Goal: Transaction & Acquisition: Purchase product/service

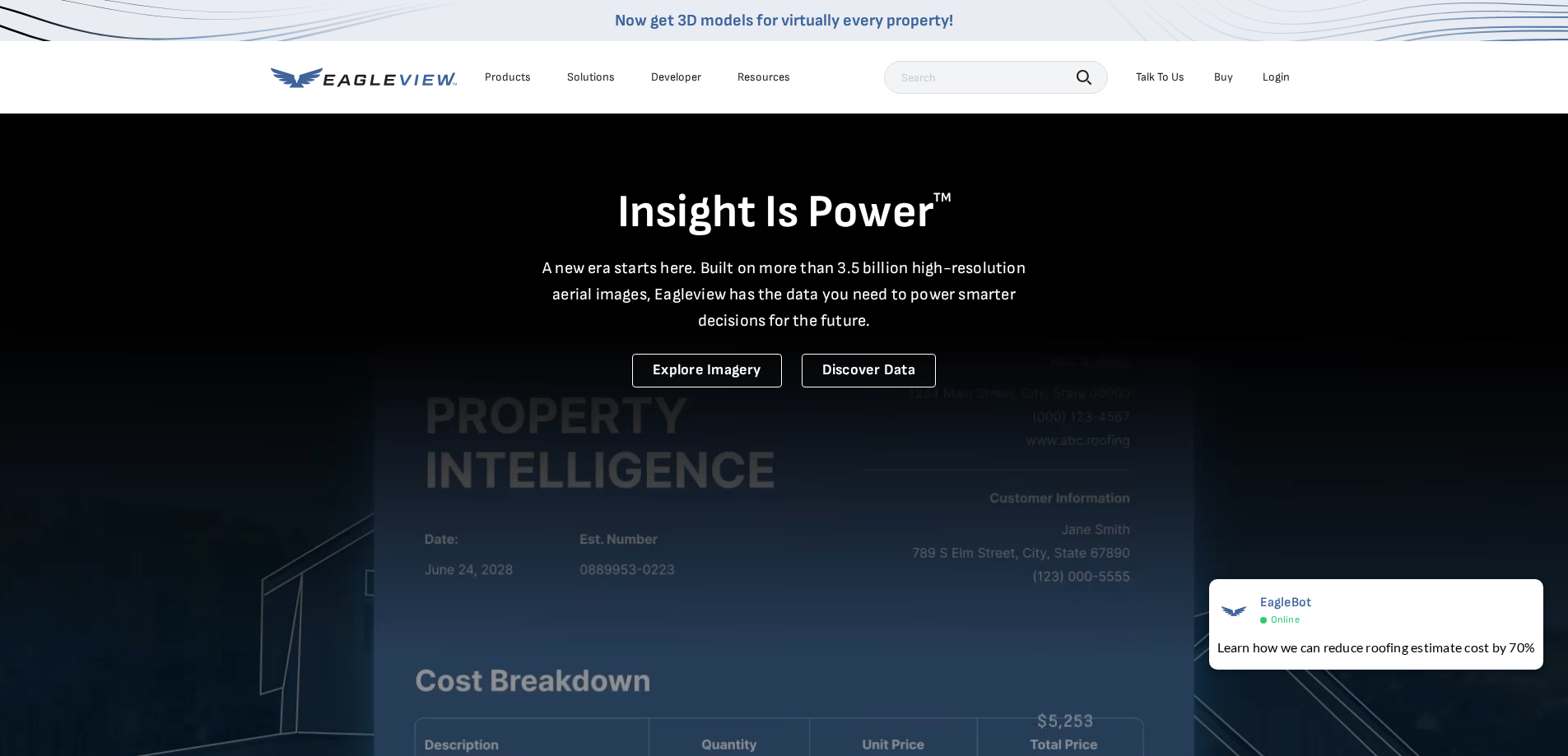
click at [1271, 74] on div "Login" at bounding box center [1276, 78] width 28 height 15
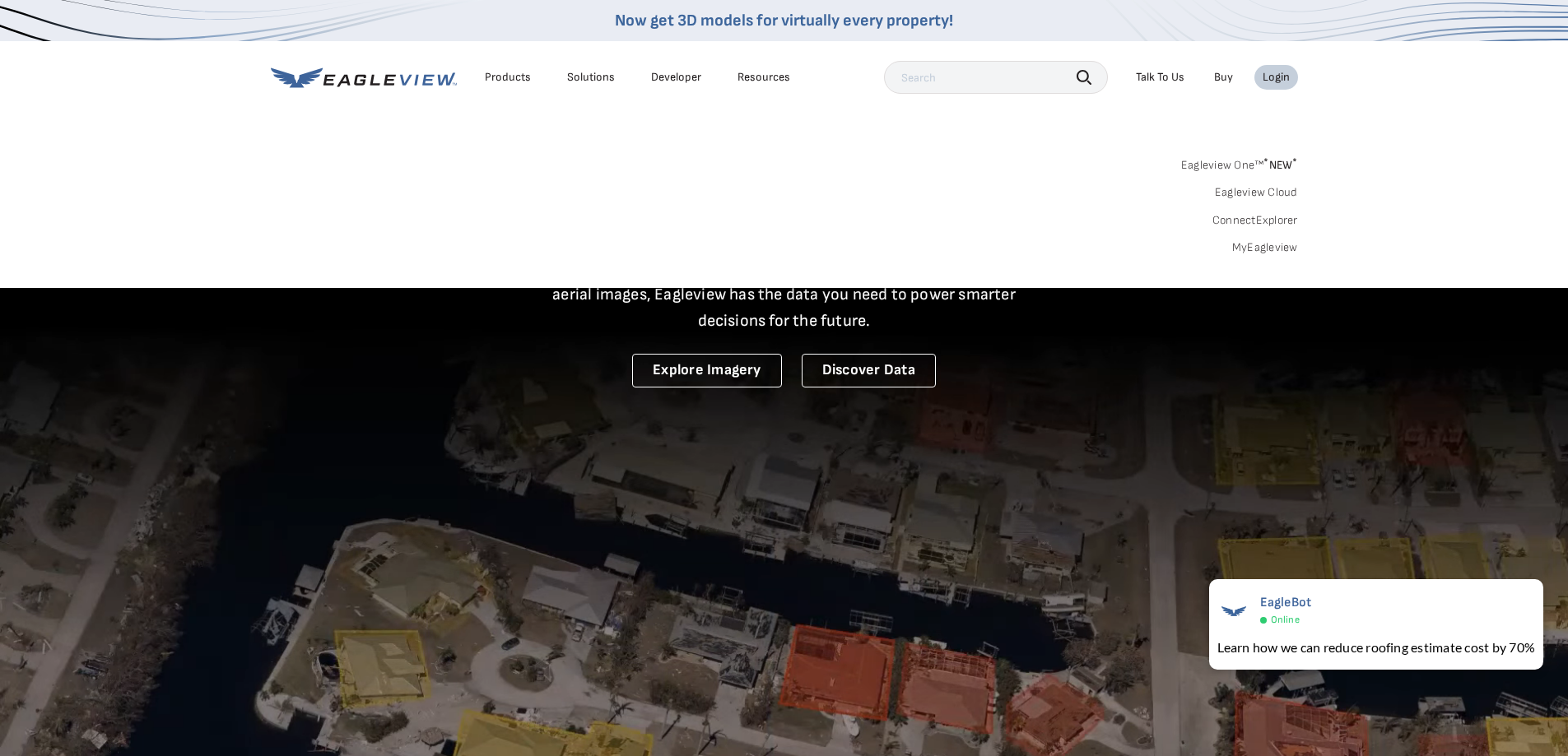
click at [1271, 74] on div "Login" at bounding box center [1276, 78] width 28 height 15
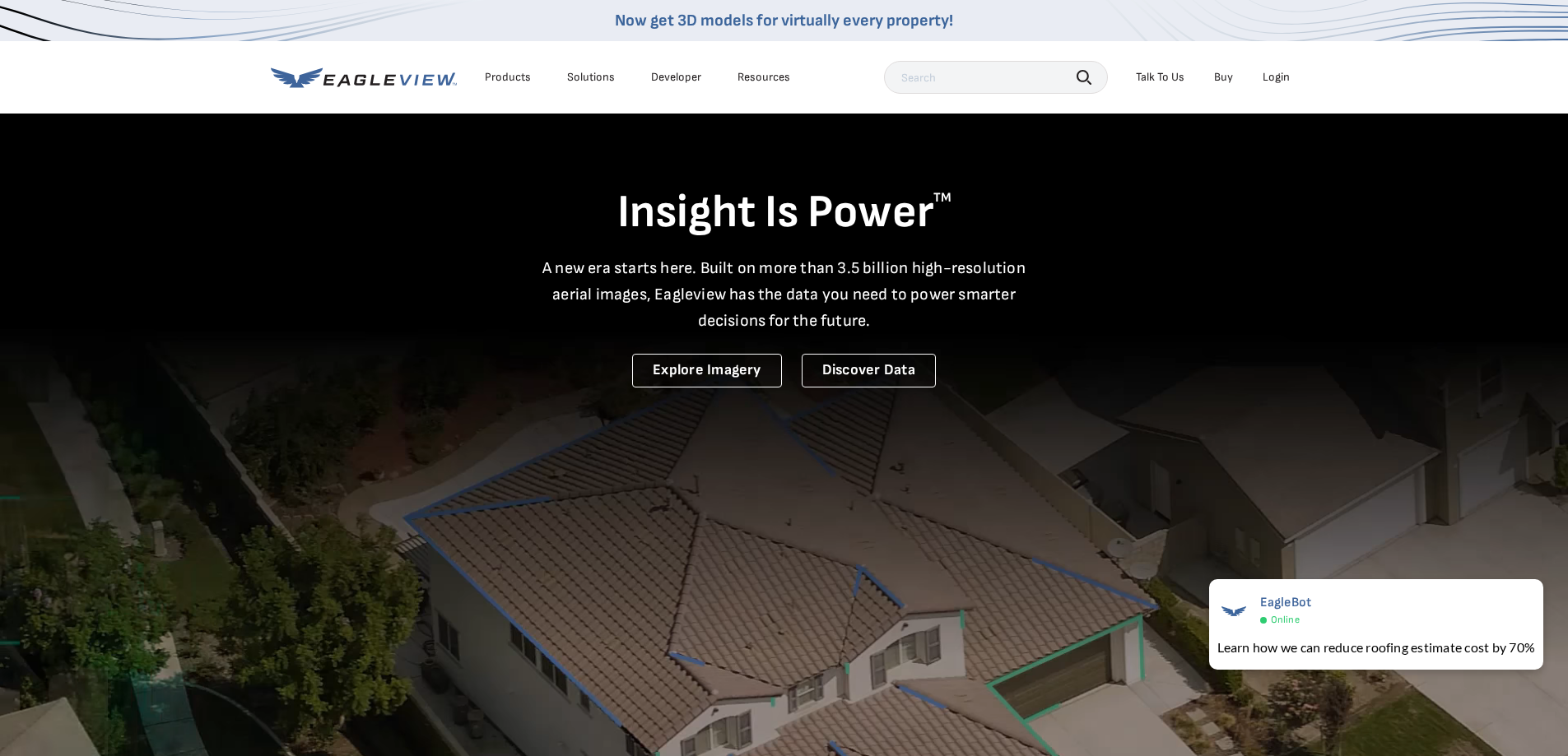
click at [1284, 73] on div "Login" at bounding box center [1276, 78] width 28 height 15
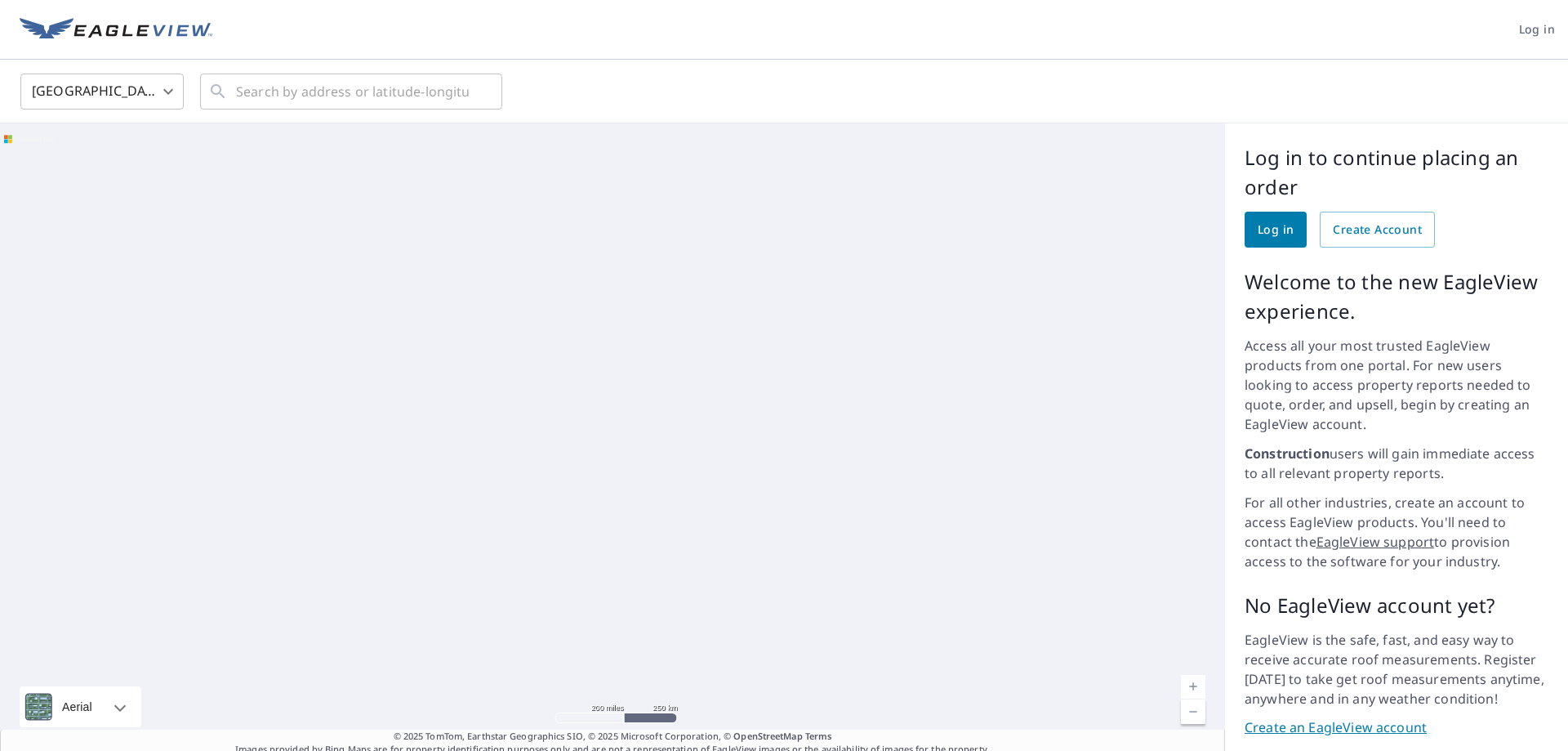
click at [1258, 232] on span "Log in" at bounding box center [1276, 230] width 36 height 21
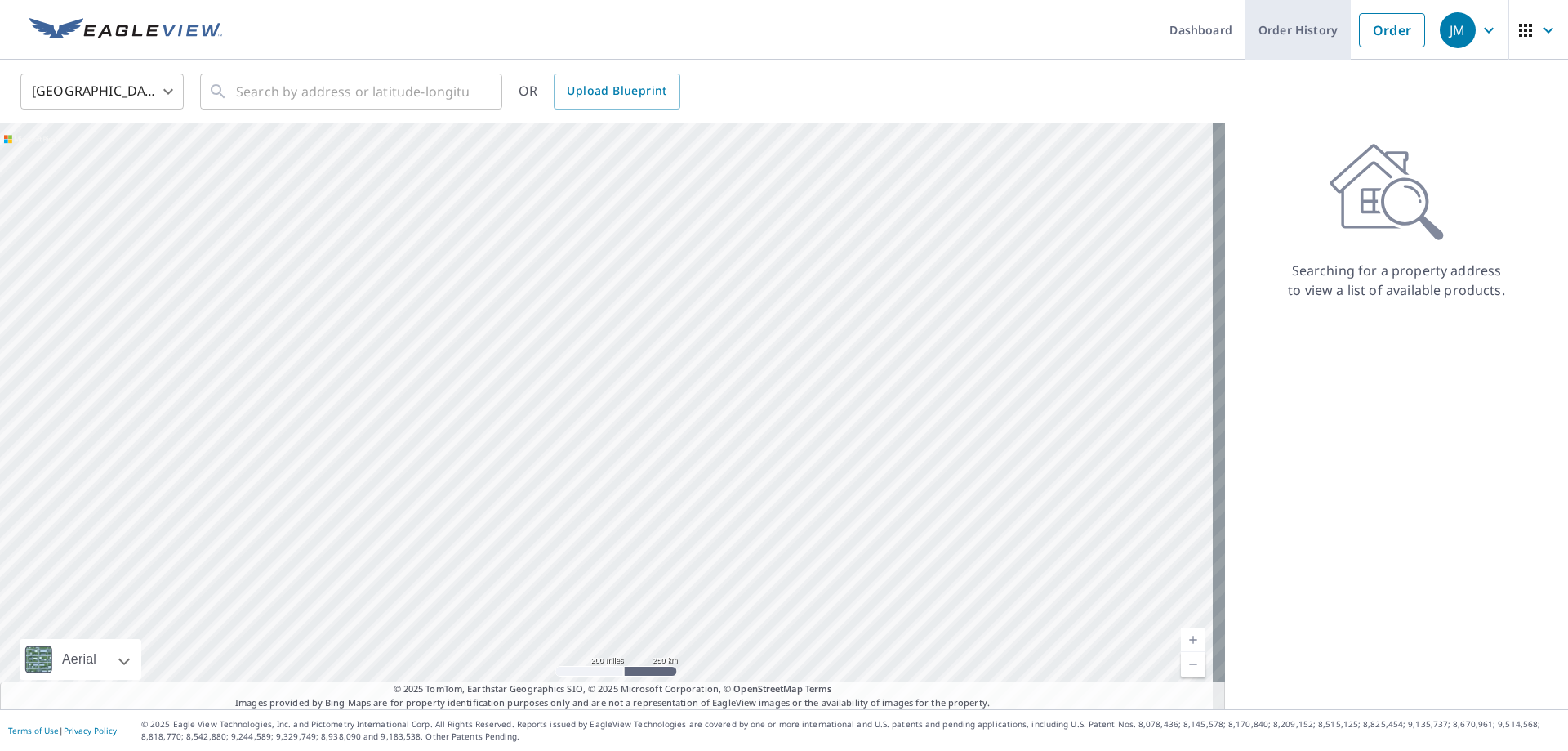
click at [1269, 36] on link "Order History" at bounding box center [1298, 29] width 106 height 59
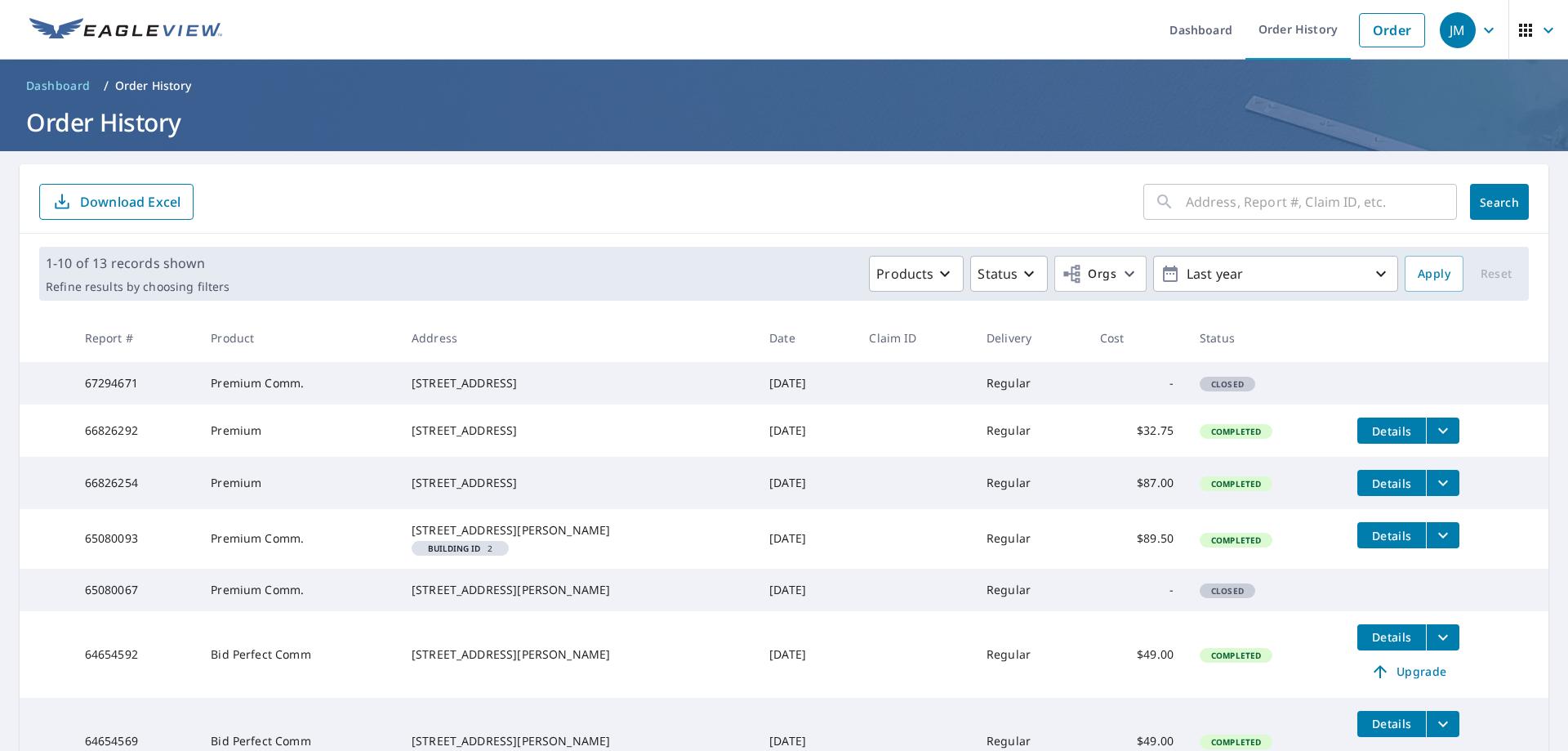
click at [496, 392] on div "[STREET_ADDRESS]" at bounding box center [578, 383] width 332 height 16
drag, startPoint x: 412, startPoint y: 382, endPoint x: 527, endPoint y: 403, distance: 116.9
click at [527, 392] on div "[STREET_ADDRESS]" at bounding box center [578, 383] width 332 height 16
copy div "6701 Atlantic Ave Wildwood, NJ 08260"
click at [1361, 29] on link "Order" at bounding box center [1393, 30] width 66 height 34
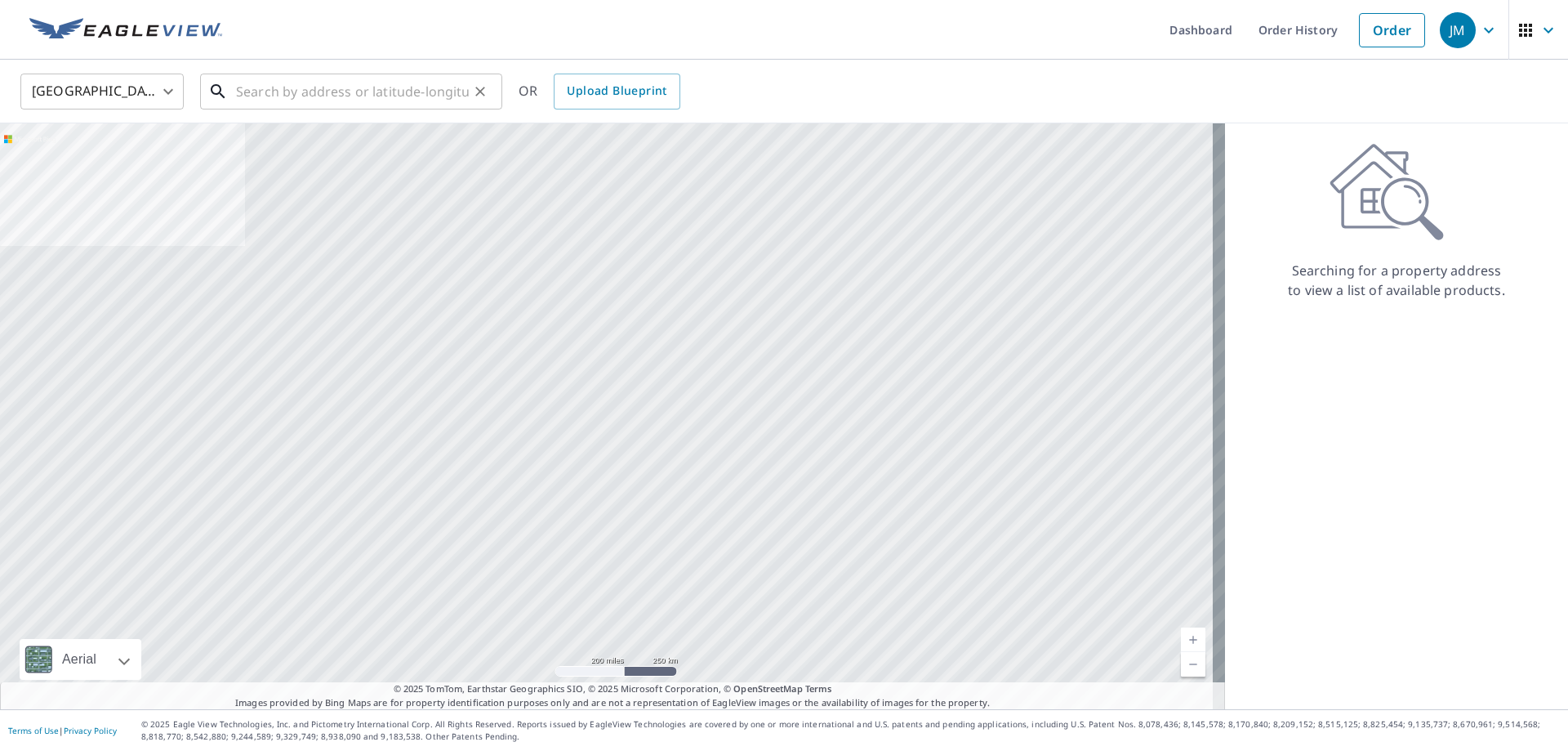
click at [408, 90] on input "text" at bounding box center [352, 92] width 233 height 46
paste input "6701 Atlantic Ave Wildwood, NJ 08260"
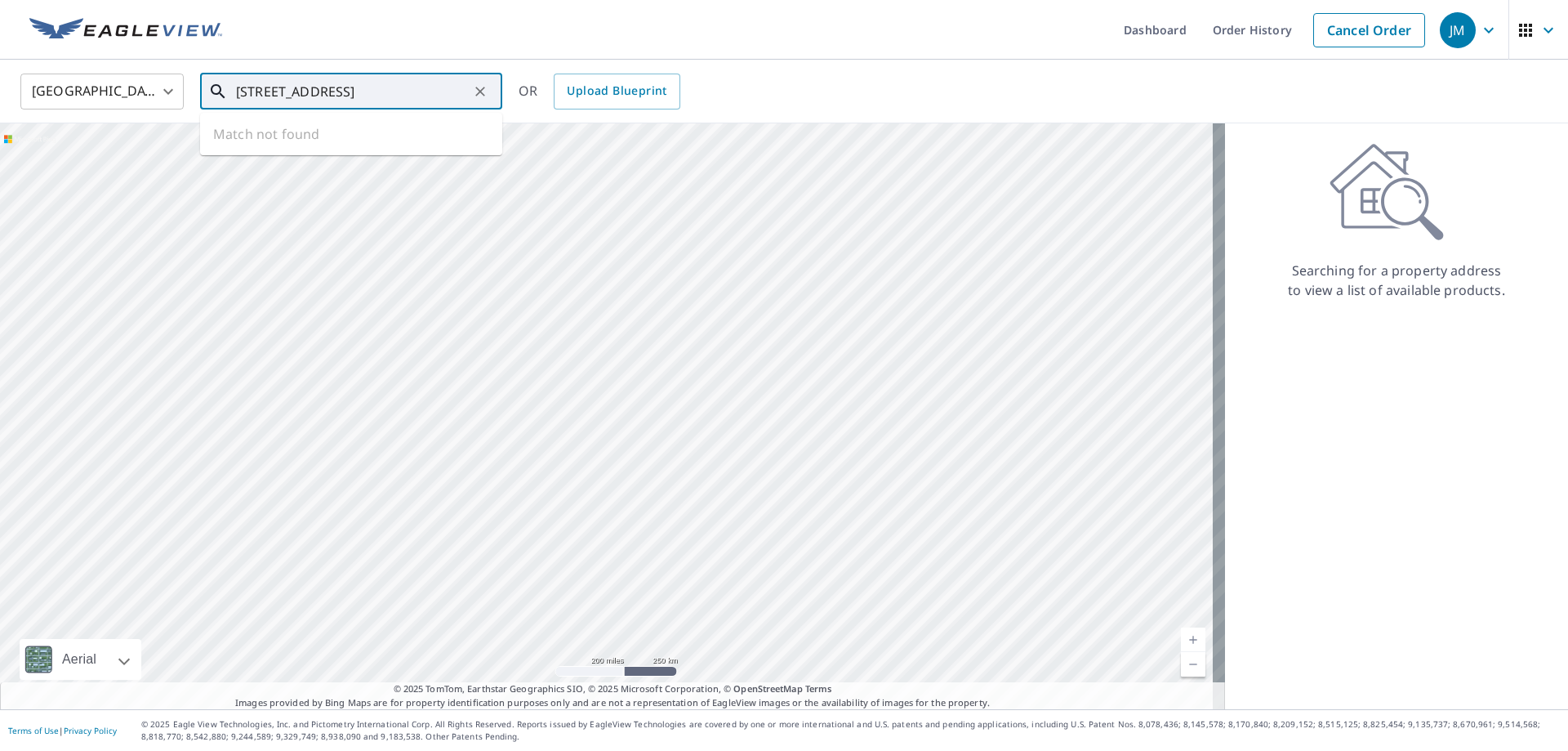
scroll to position [0, 3]
type input "6701 Atlantic Ave Wildwood, NJ 08260"
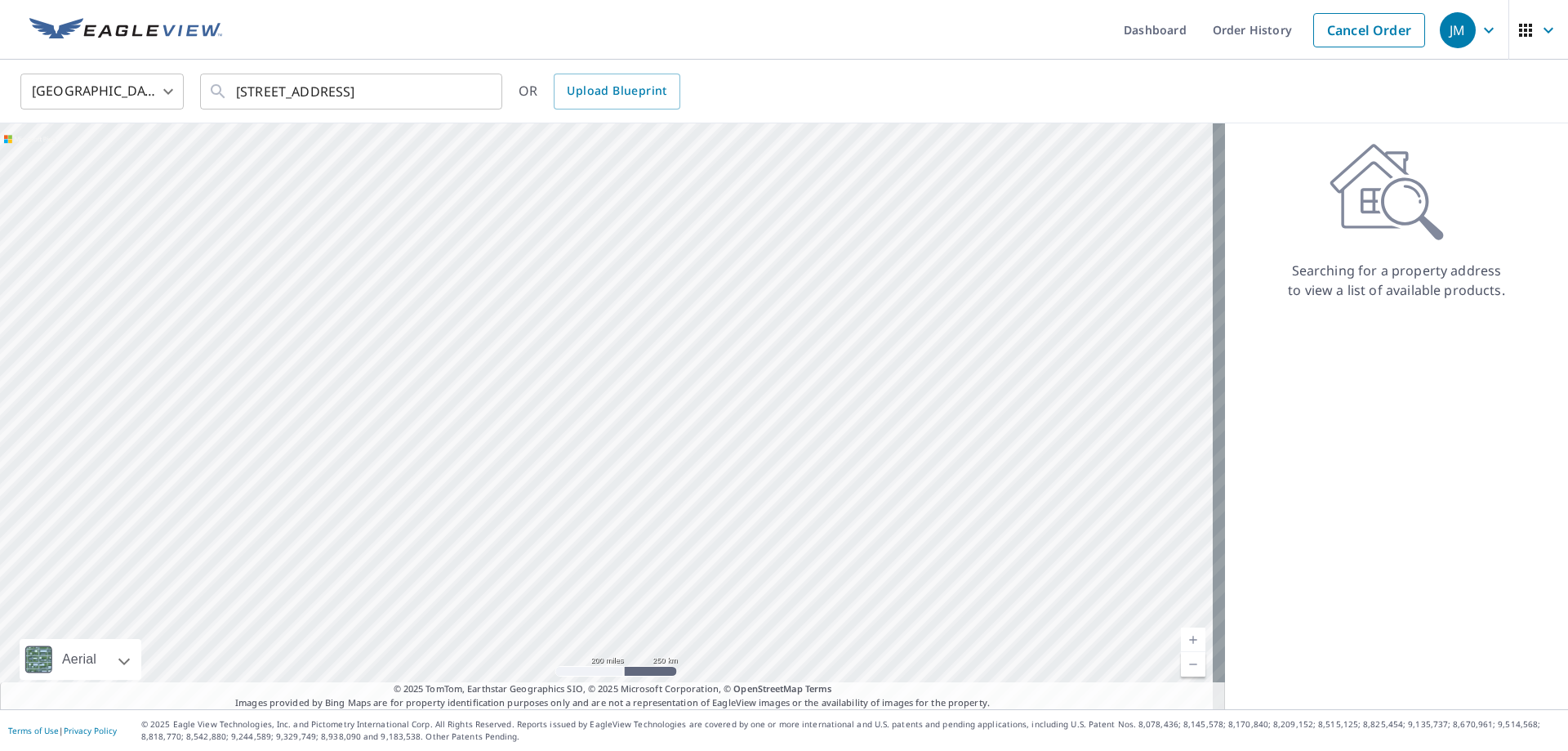
scroll to position [0, 0]
click at [855, 90] on div "United States US ​ 6701 Atlantic Ave Wildwood, NJ 08260 ​ OR Upload Blueprint" at bounding box center [779, 91] width 1541 height 39
click at [217, 91] on icon at bounding box center [218, 92] width 20 height 20
click at [212, 91] on icon at bounding box center [218, 91] width 14 height 14
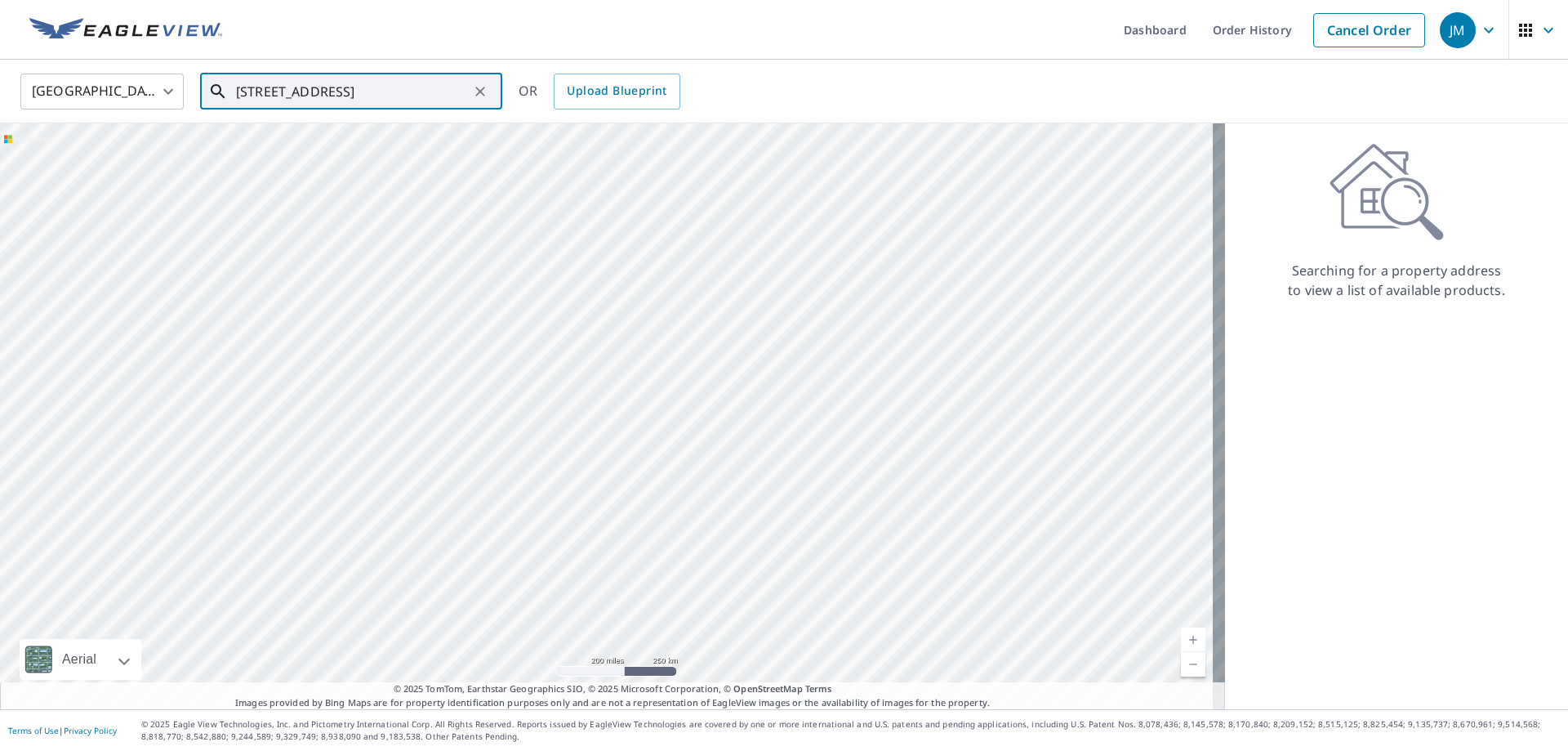
click at [216, 91] on icon at bounding box center [218, 92] width 20 height 20
click at [213, 91] on icon at bounding box center [218, 92] width 20 height 20
click at [1516, 27] on icon "button" at bounding box center [1526, 30] width 20 height 20
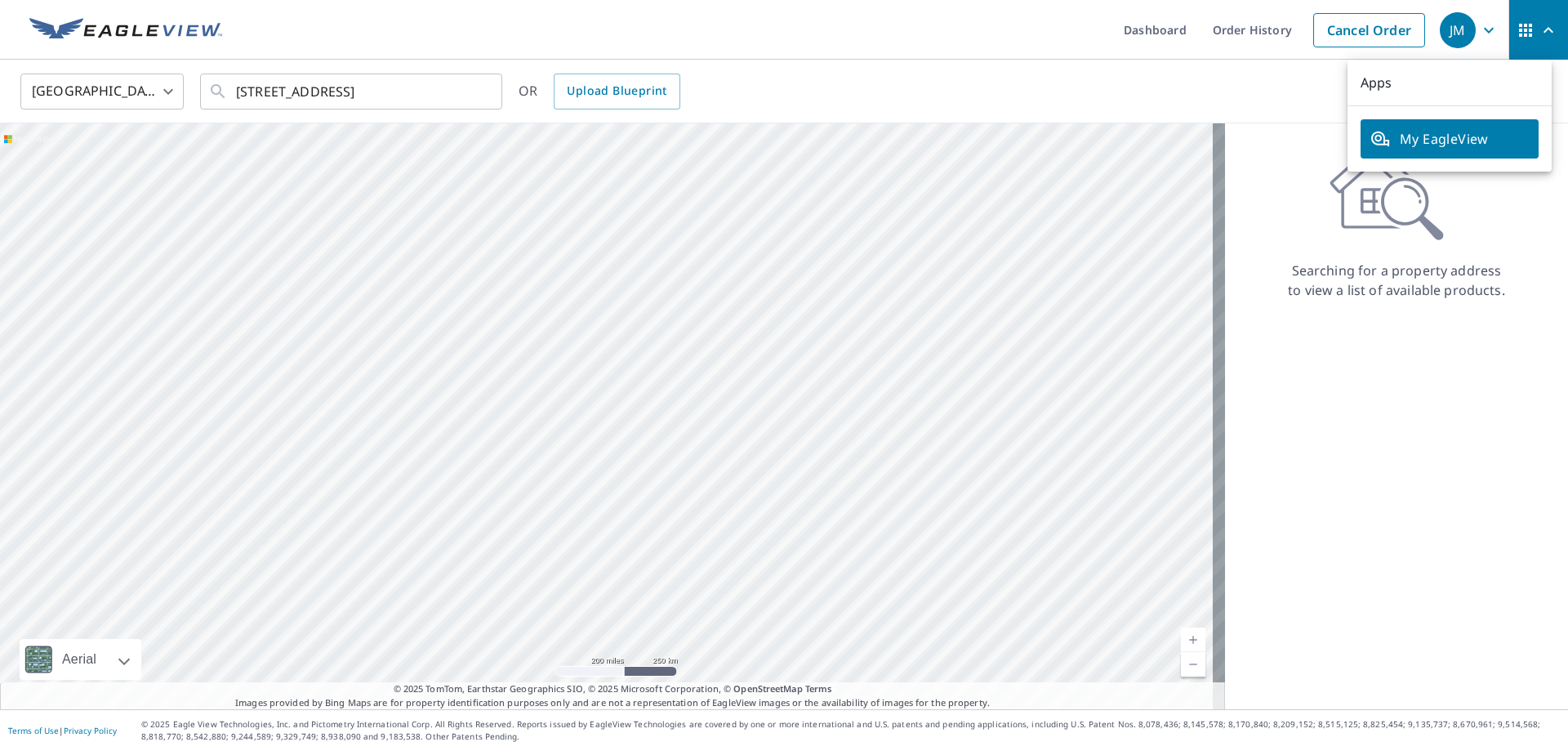
click at [1470, 143] on span "My EagleView" at bounding box center [1450, 139] width 158 height 20
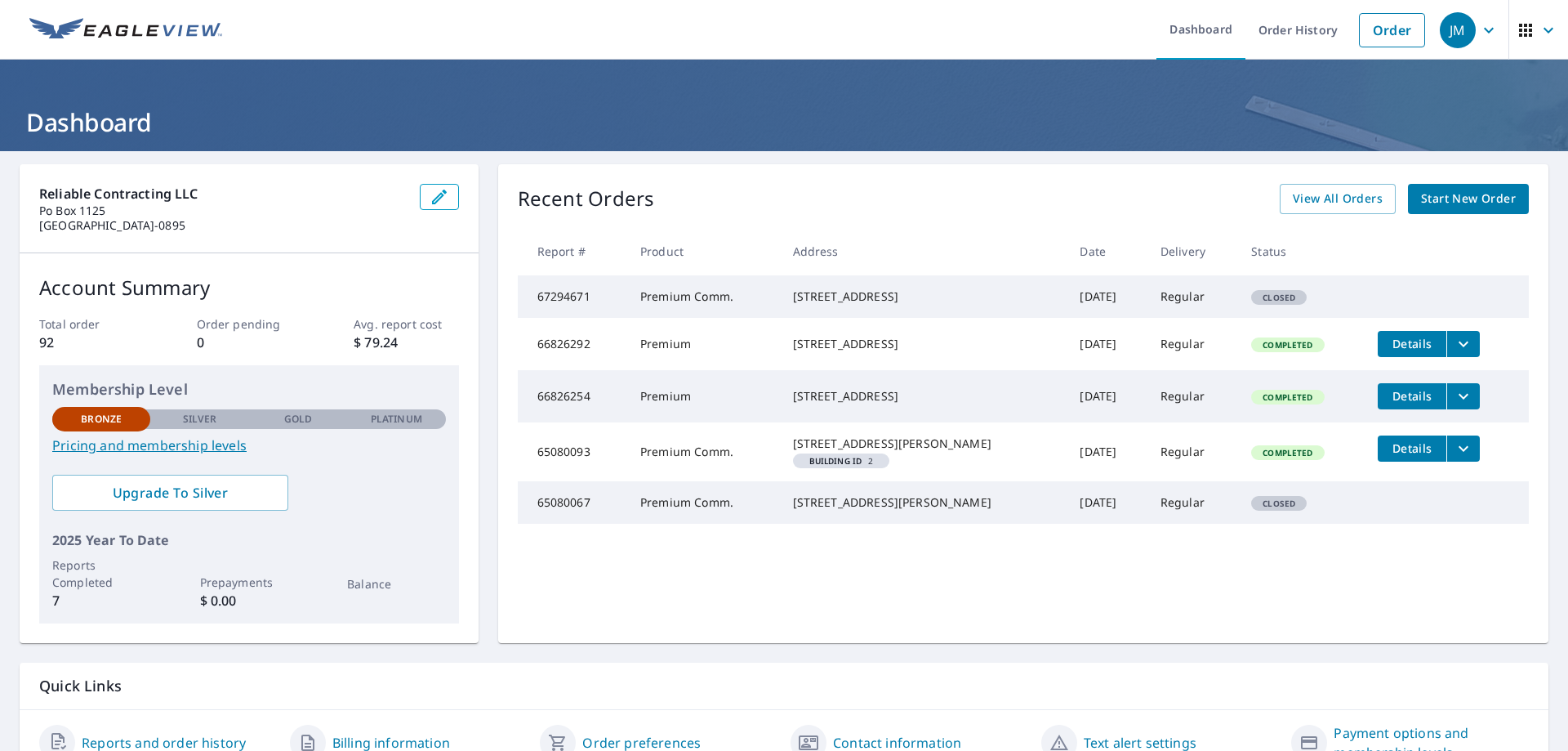
click at [798, 304] on td "6701 Atlantic Ave Wildwood, NJ 08260" at bounding box center [923, 296] width 288 height 42
click at [1374, 34] on link "Order" at bounding box center [1393, 30] width 66 height 34
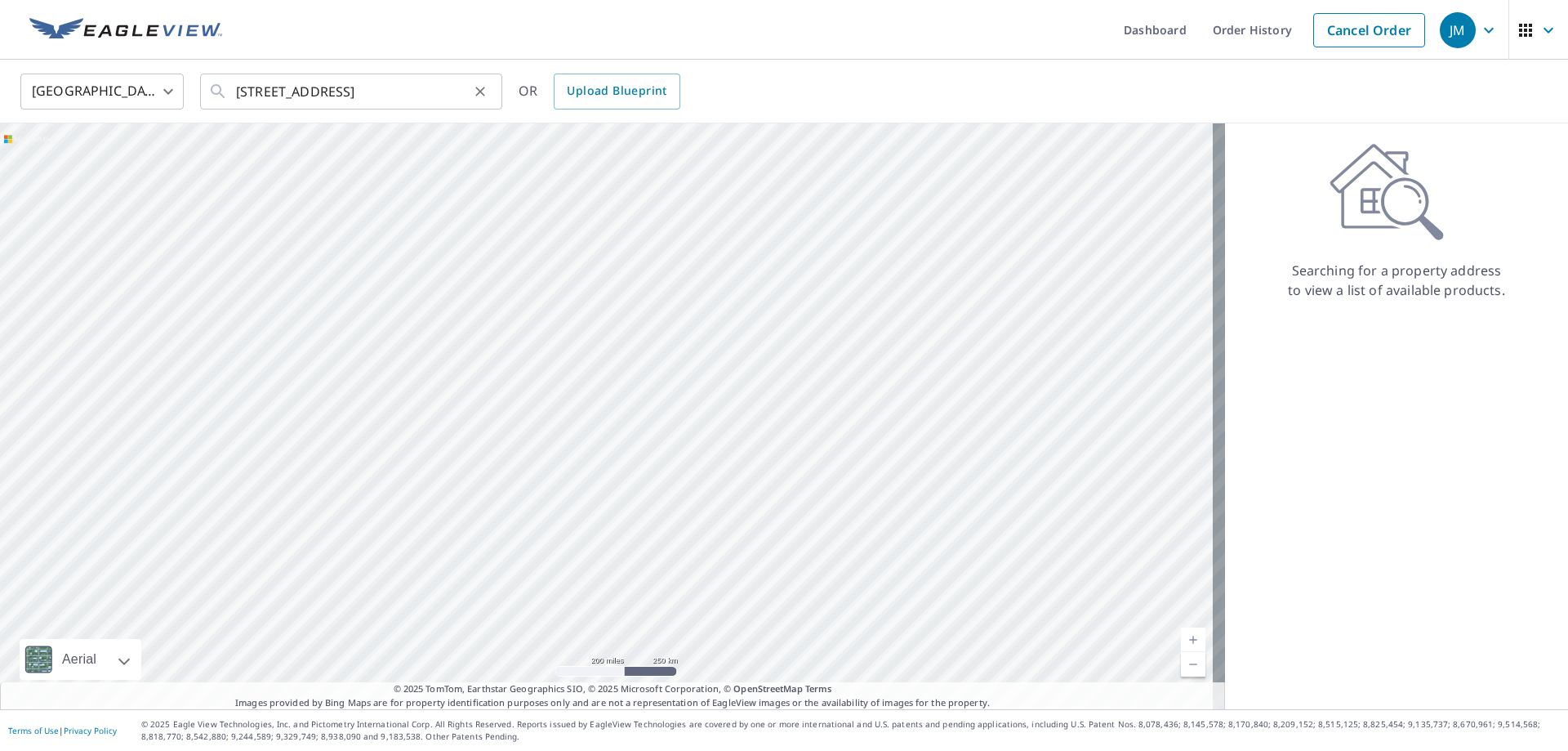
click at [212, 92] on icon at bounding box center [218, 92] width 20 height 20
click at [222, 93] on icon at bounding box center [218, 92] width 20 height 20
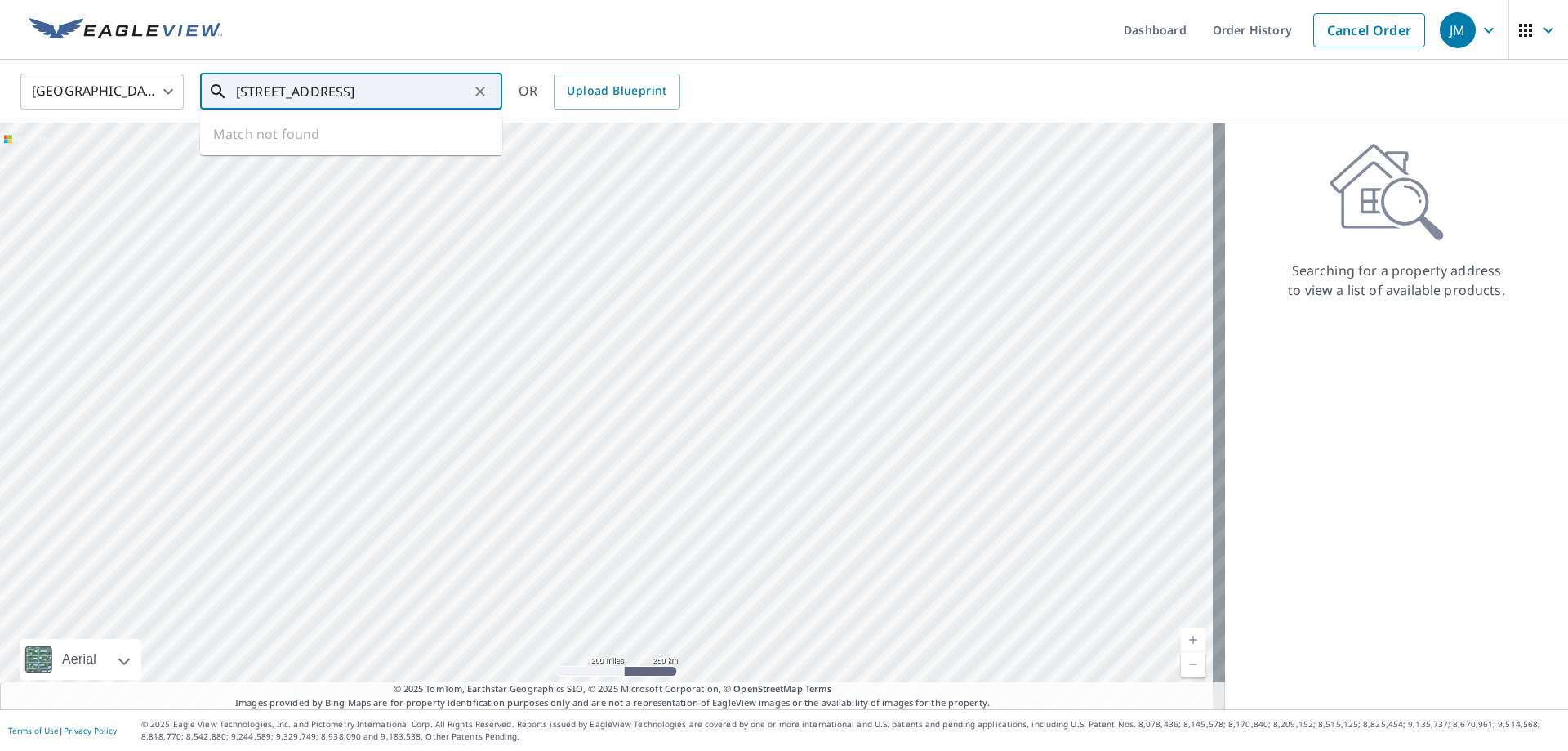
drag, startPoint x: 431, startPoint y: 93, endPoint x: 554, endPoint y: 112, distance: 124.5
click at [554, 112] on div "United States US ​ 6701 Atlantic Ave Wildwood, NJ 08260 ​ Match not found OR Up…" at bounding box center [784, 92] width 1568 height 64
click at [285, 142] on span "6701 Atlantic Ave" at bounding box center [361, 139] width 256 height 20
type input "6701 Atlantic Ave Wildwood, NJ 08260"
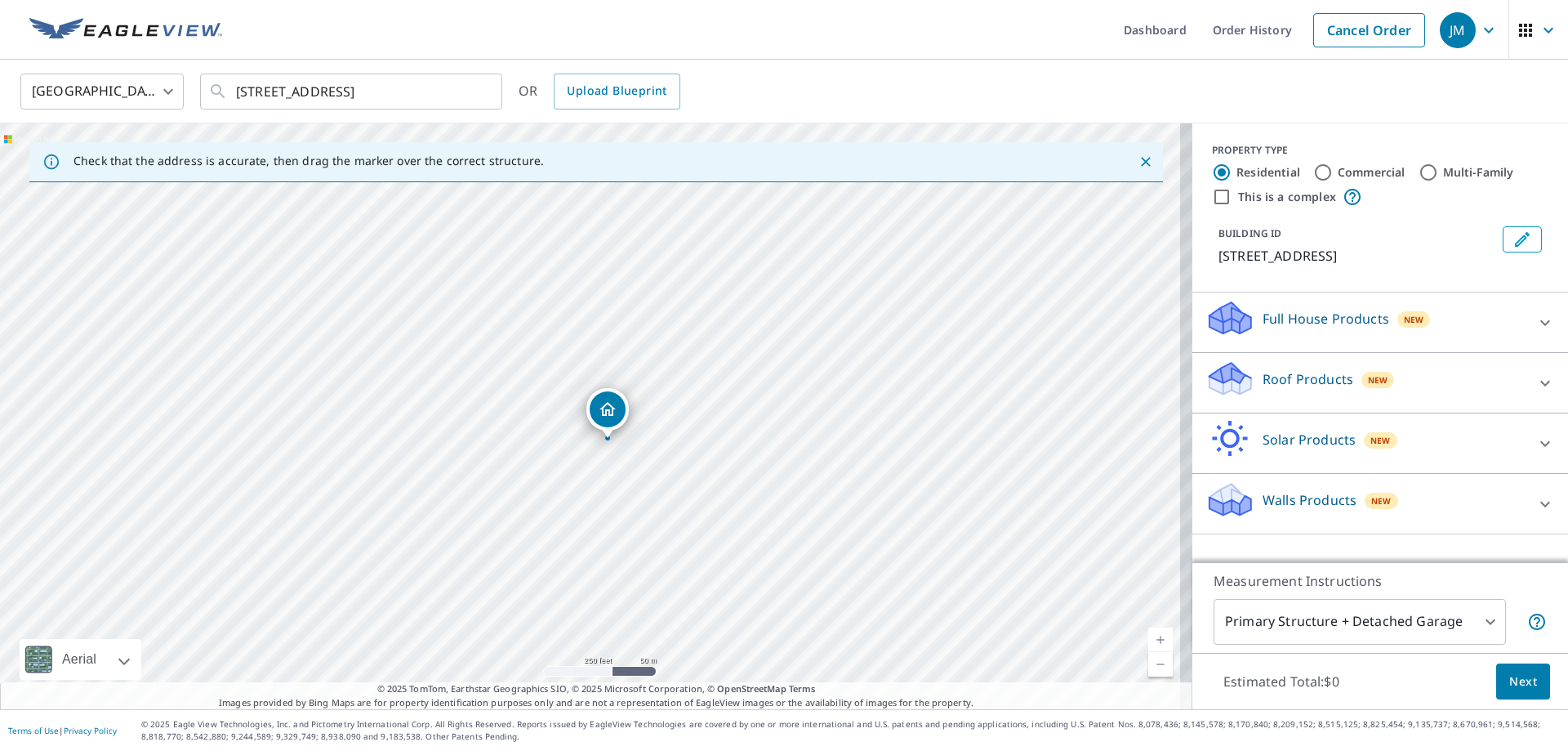
drag, startPoint x: 594, startPoint y: 390, endPoint x: 611, endPoint y: 414, distance: 29.4
click at [1313, 169] on input "Commercial" at bounding box center [1323, 172] width 20 height 20
radio input "true"
type input "4"
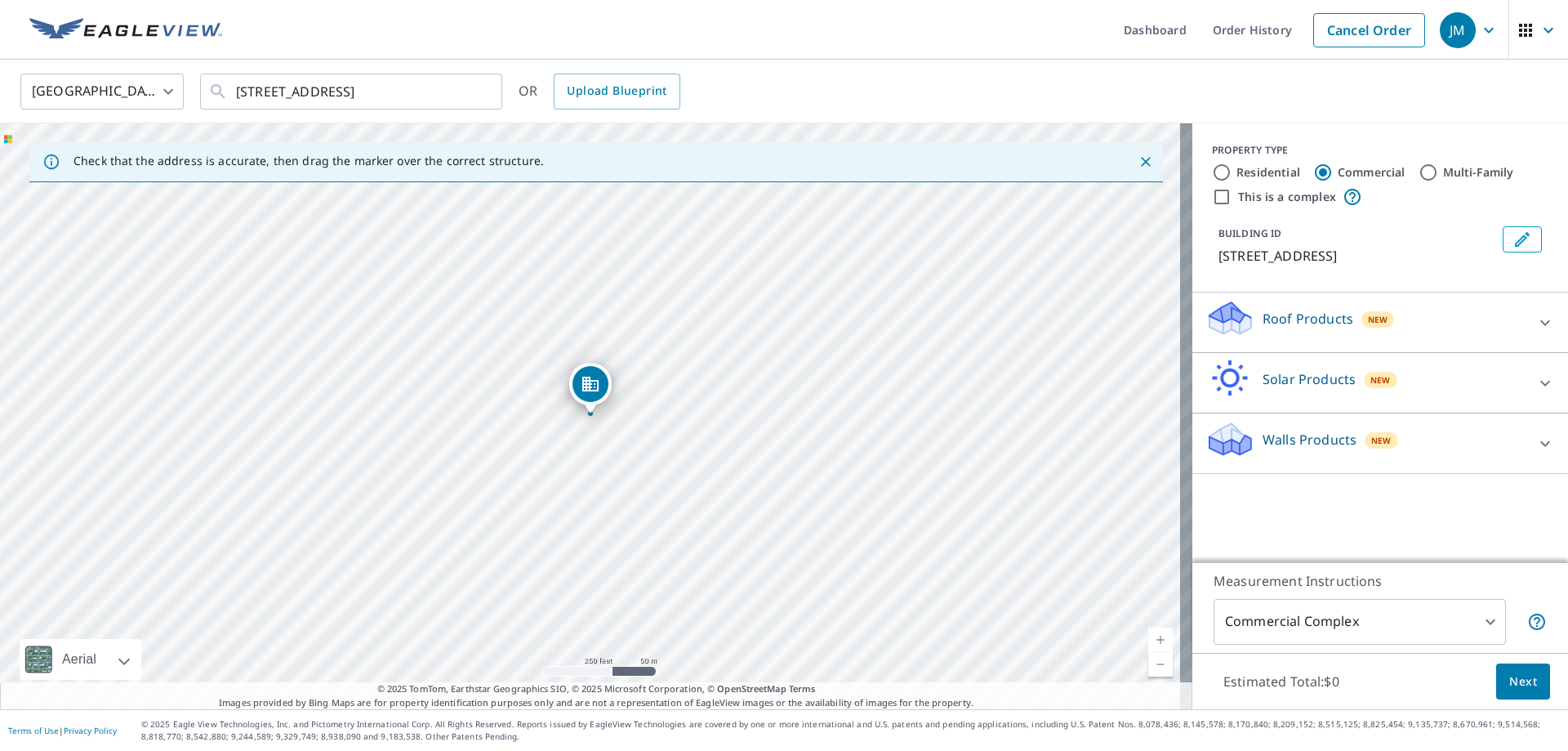
click at [1377, 327] on div "New" at bounding box center [1378, 318] width 34 height 20
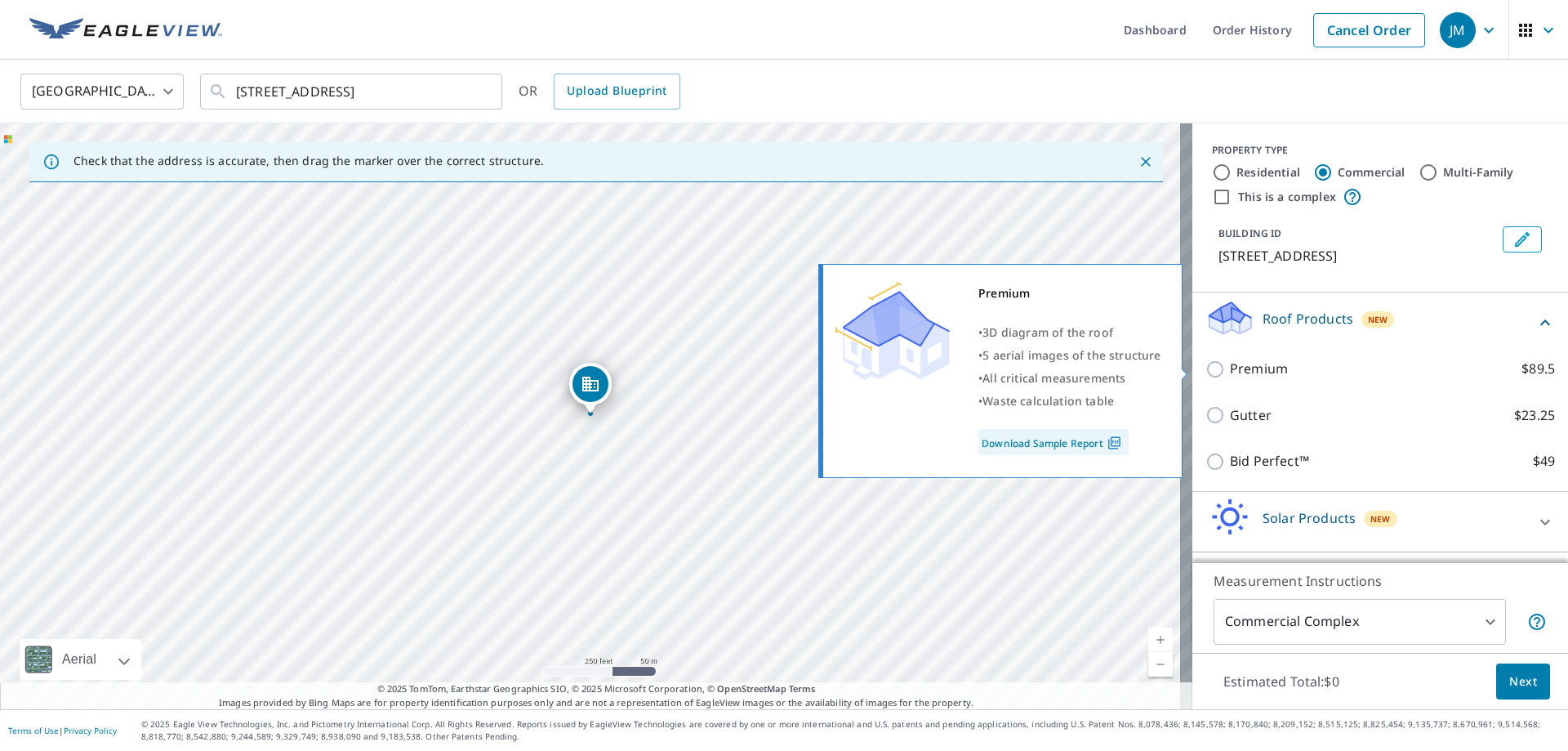
click at [1206, 371] on input "Premium $89.5" at bounding box center [1218, 369] width 25 height 20
checkbox input "true"
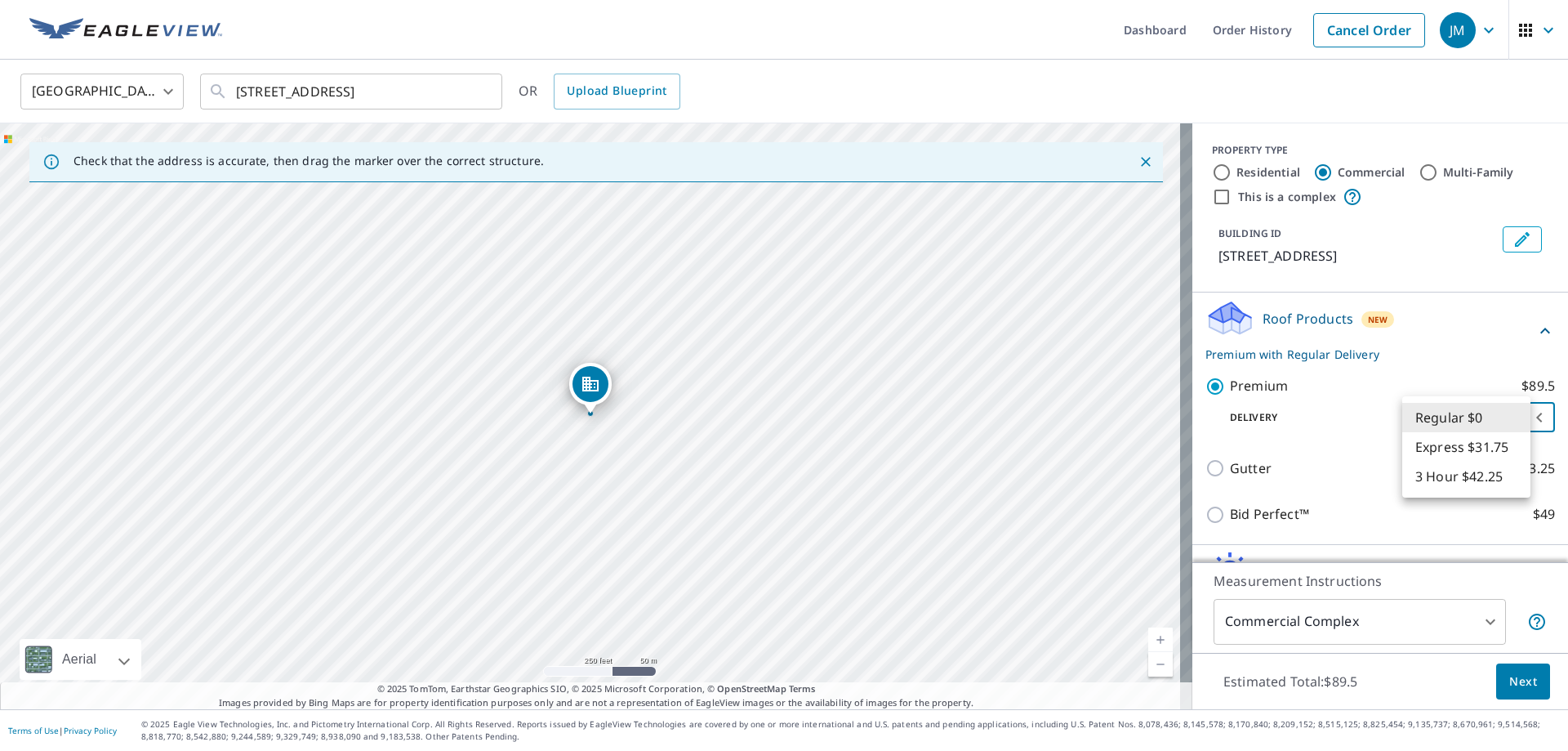
click at [1493, 422] on body "JM JM Dashboard Order History Cancel Order JM United States US ​ 6701 Atlantic …" at bounding box center [784, 376] width 1568 height 751
click at [1493, 422] on li "Regular $0" at bounding box center [1466, 417] width 128 height 29
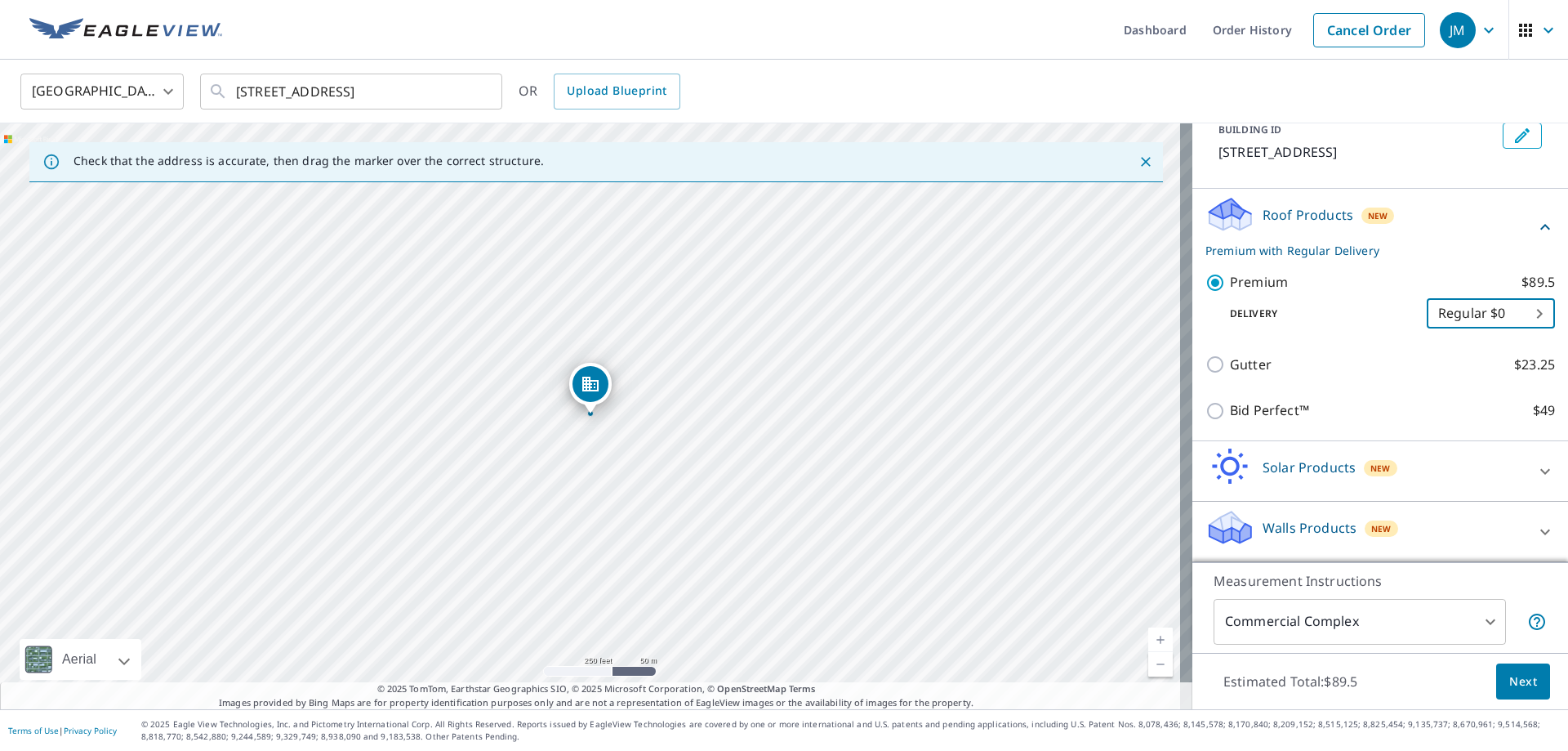
click at [1510, 682] on span "Next" at bounding box center [1523, 682] width 27 height 21
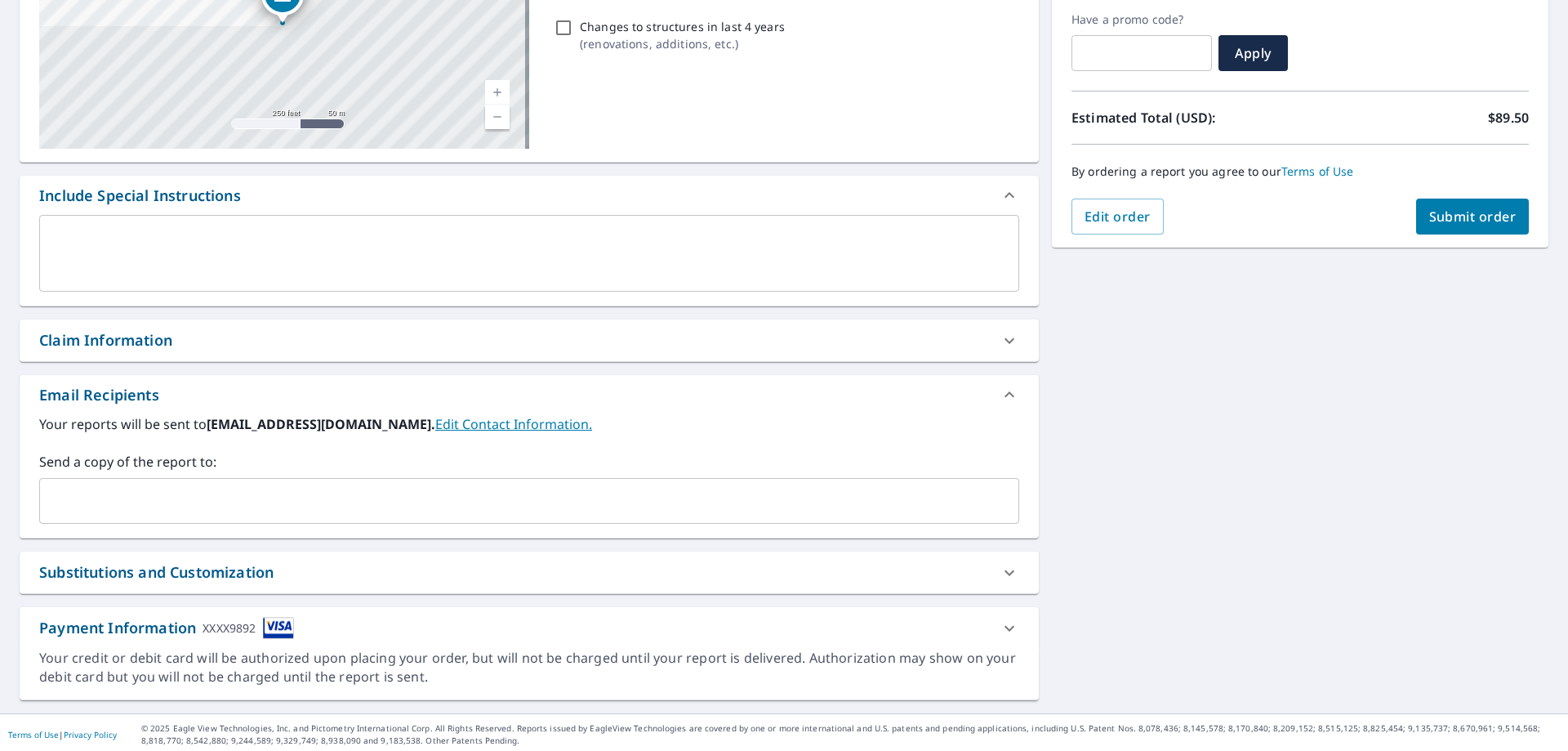
scroll to position [278, 0]
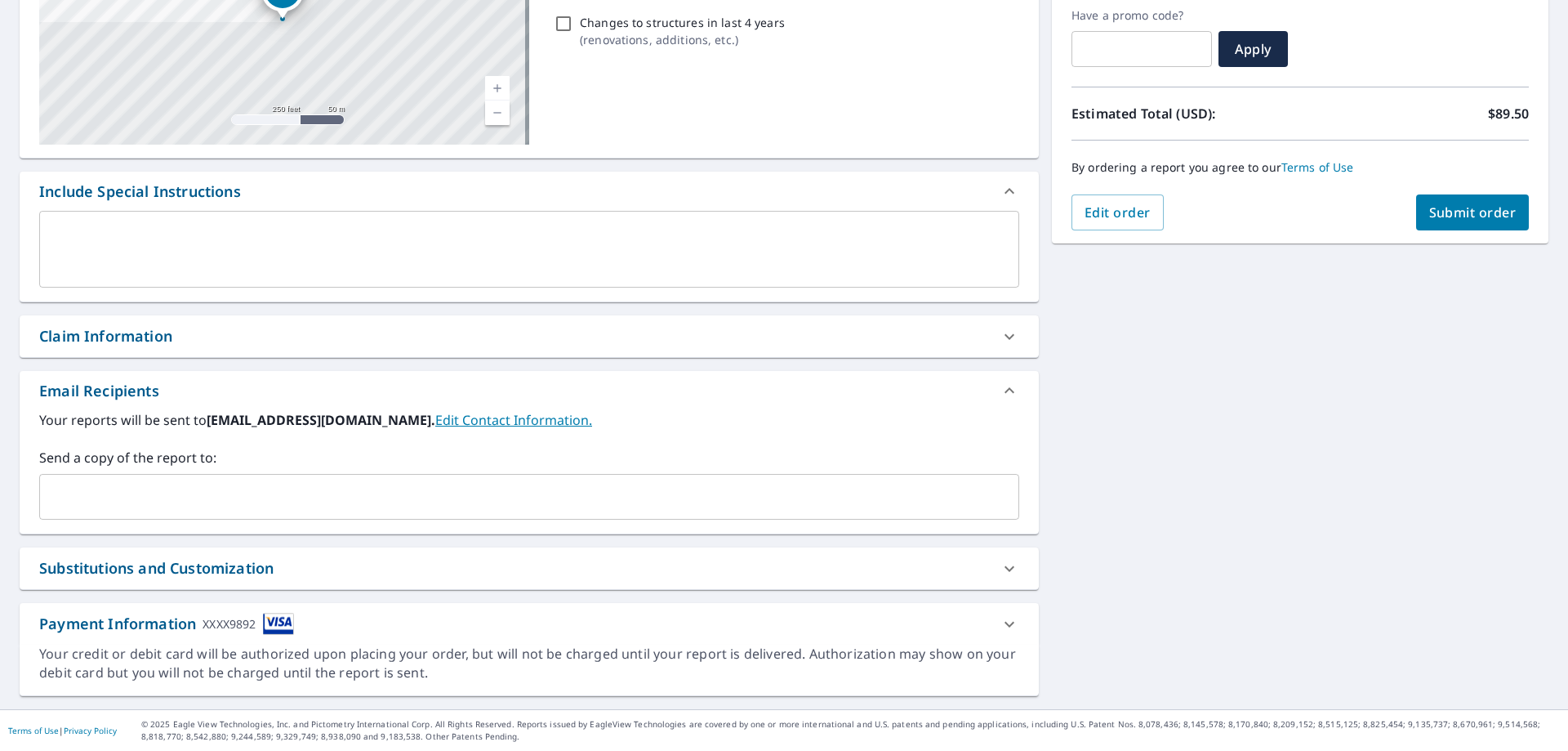
click at [324, 469] on div "Send a copy of the report to: ​" at bounding box center [530, 484] width 981 height 72
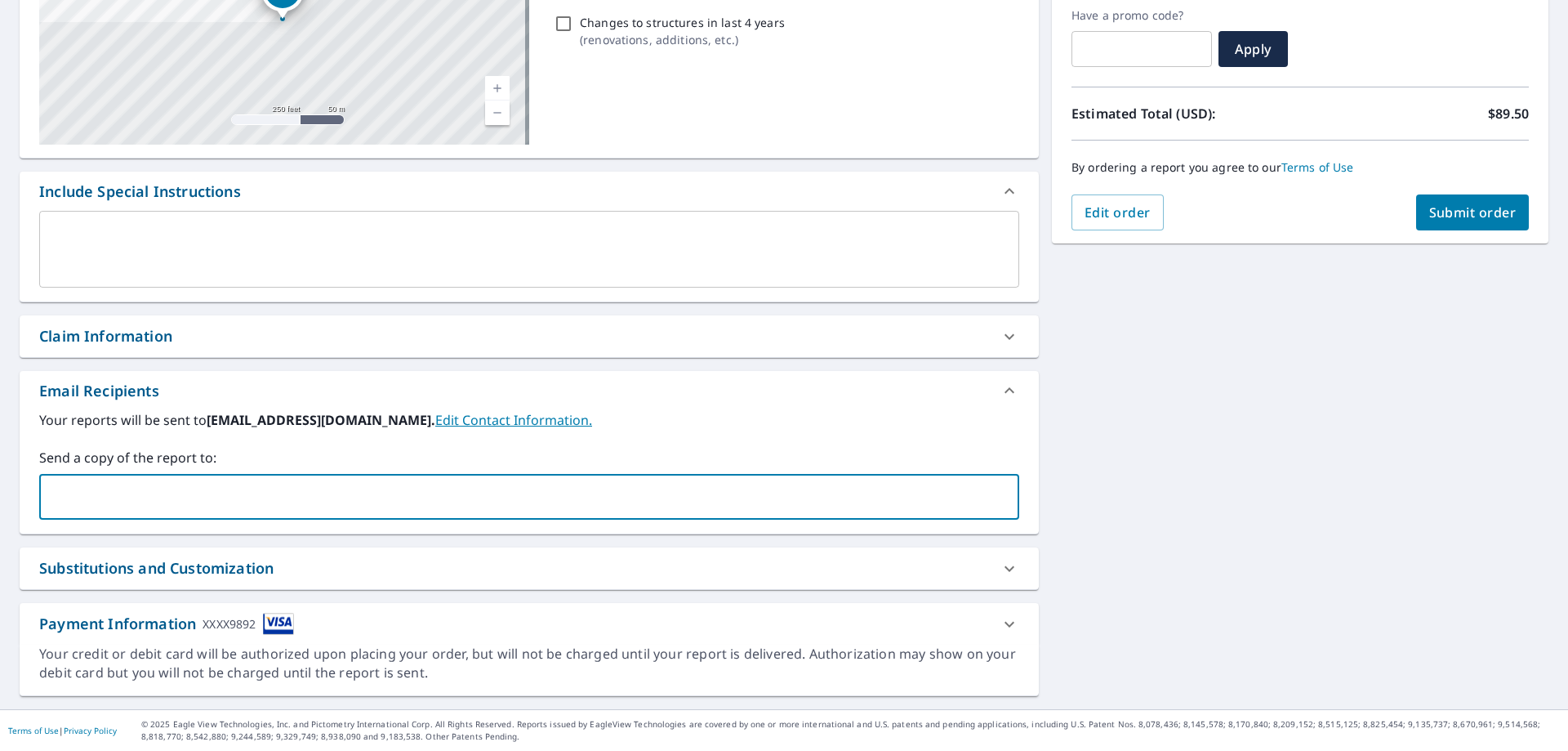
click at [288, 501] on input "text" at bounding box center [517, 496] width 941 height 31
type input "reliable8contracting@gmail.com"
click at [1466, 213] on span "Submit order" at bounding box center [1473, 212] width 88 height 18
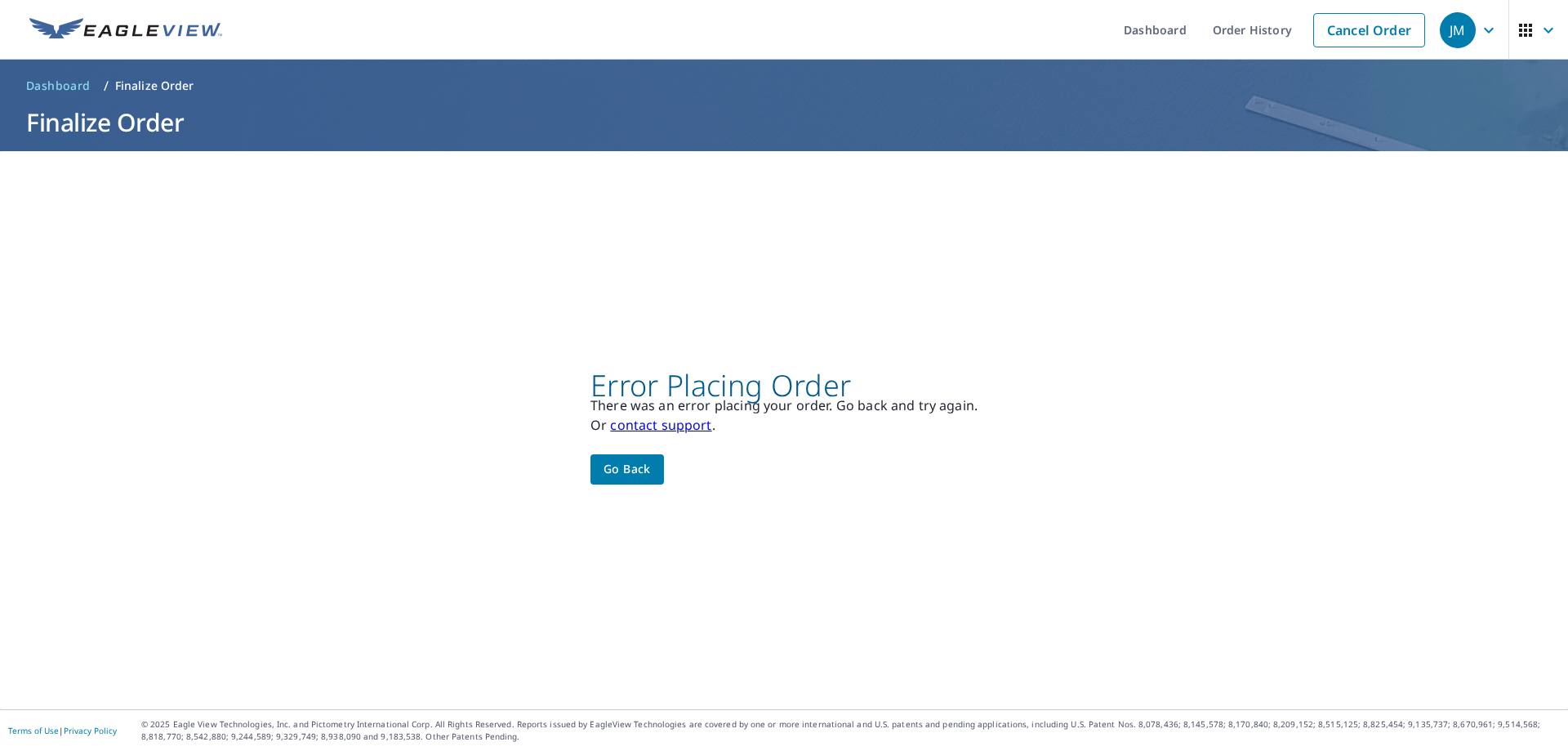
scroll to position [0, 0]
click at [625, 472] on span "Go back" at bounding box center [627, 470] width 47 height 21
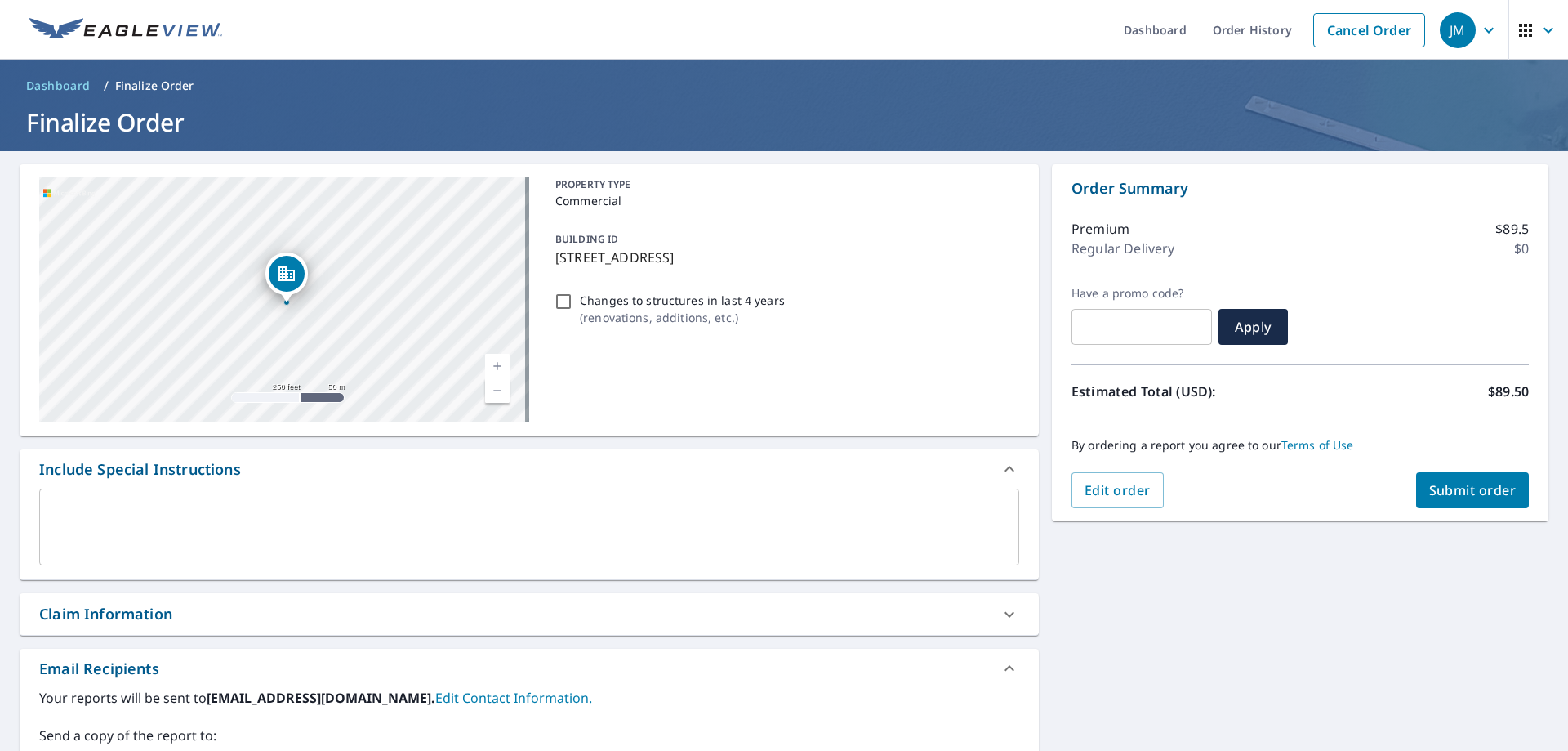
click at [289, 287] on div "Dropped pin, building 1, Commercial property, 6701 Atlantic Ave Wildwood, NJ 08…" at bounding box center [287, 274] width 36 height 36
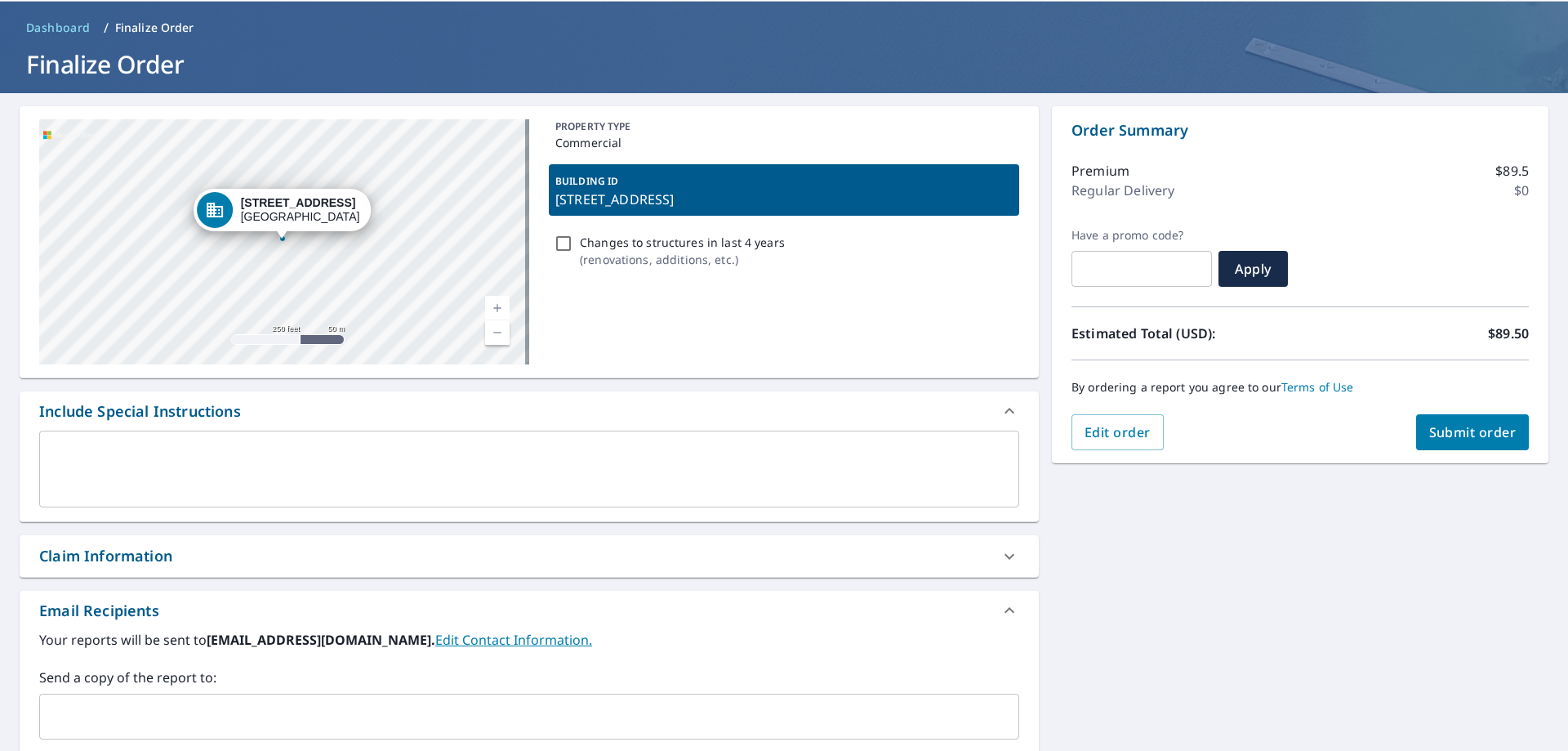
scroll to position [82, 0]
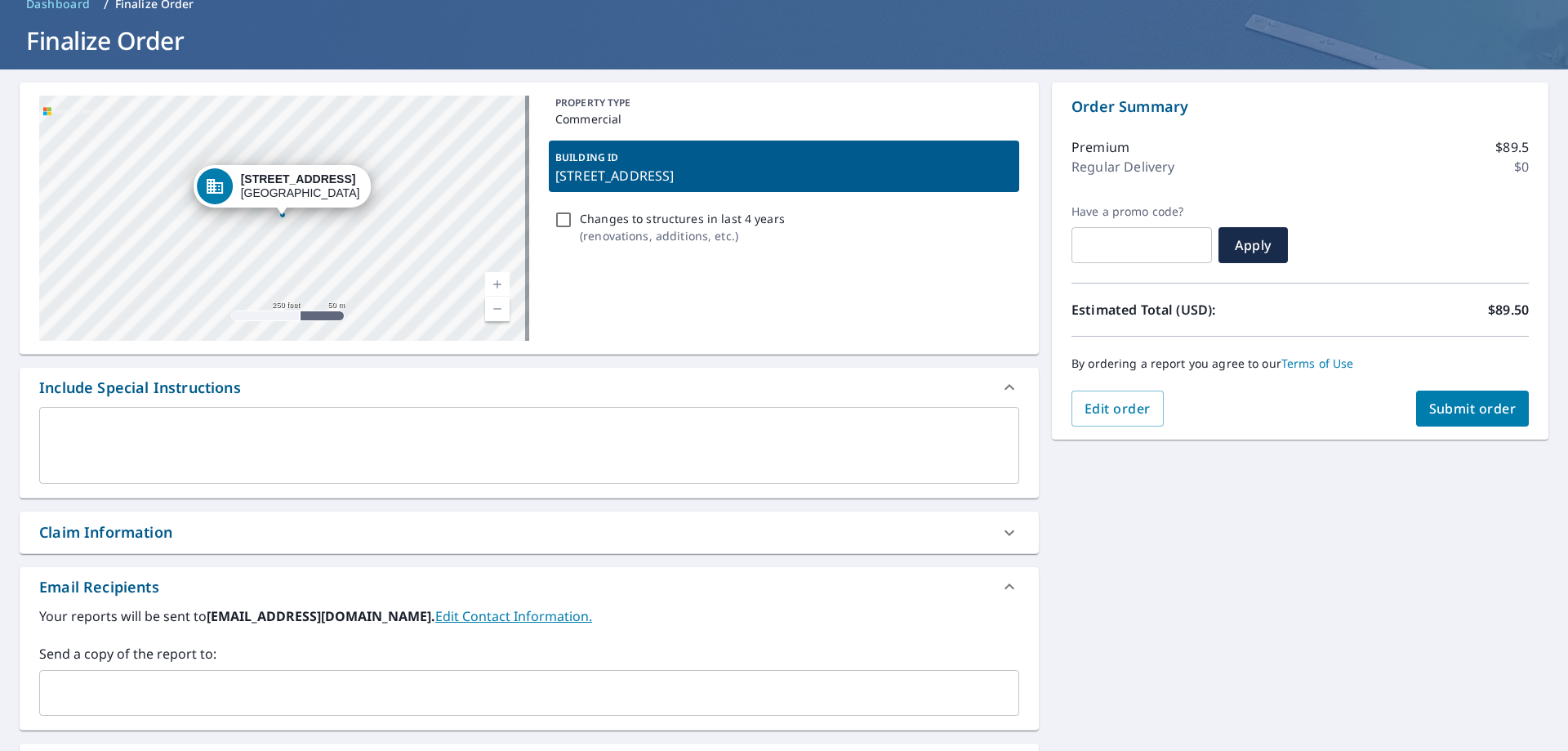
click at [1463, 404] on span "Submit order" at bounding box center [1473, 409] width 88 height 18
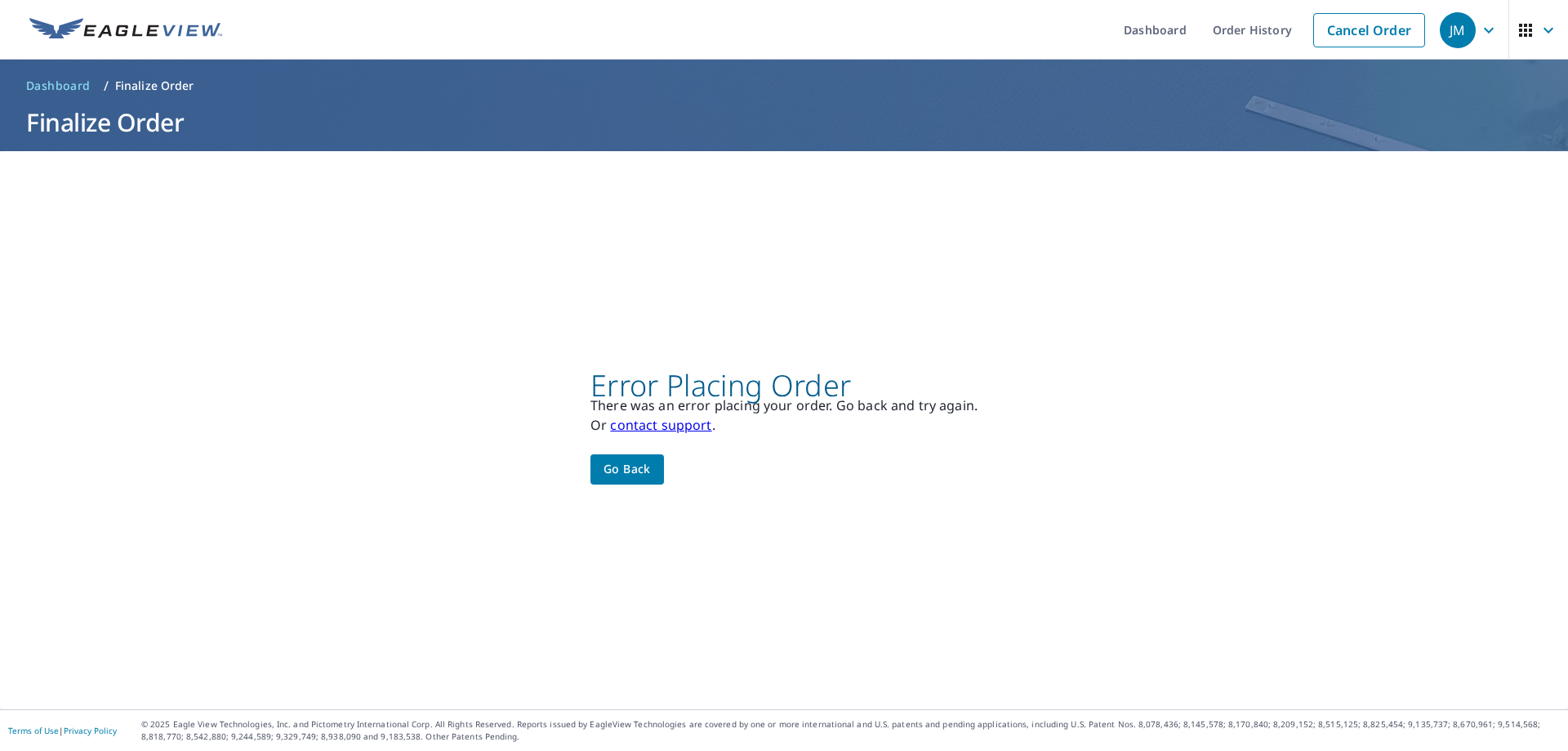
scroll to position [0, 0]
click at [624, 461] on span "Go back" at bounding box center [627, 470] width 47 height 21
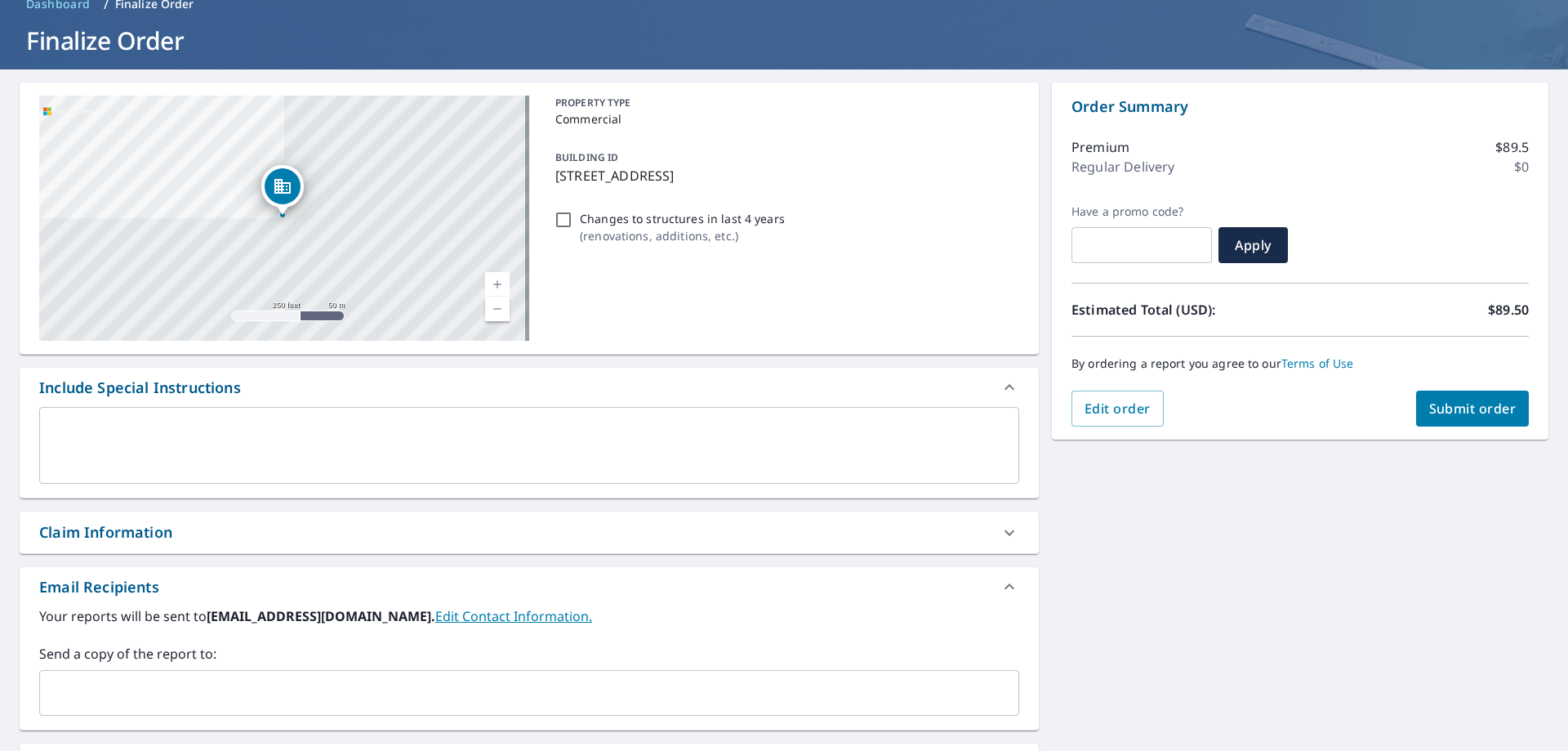
scroll to position [278, 0]
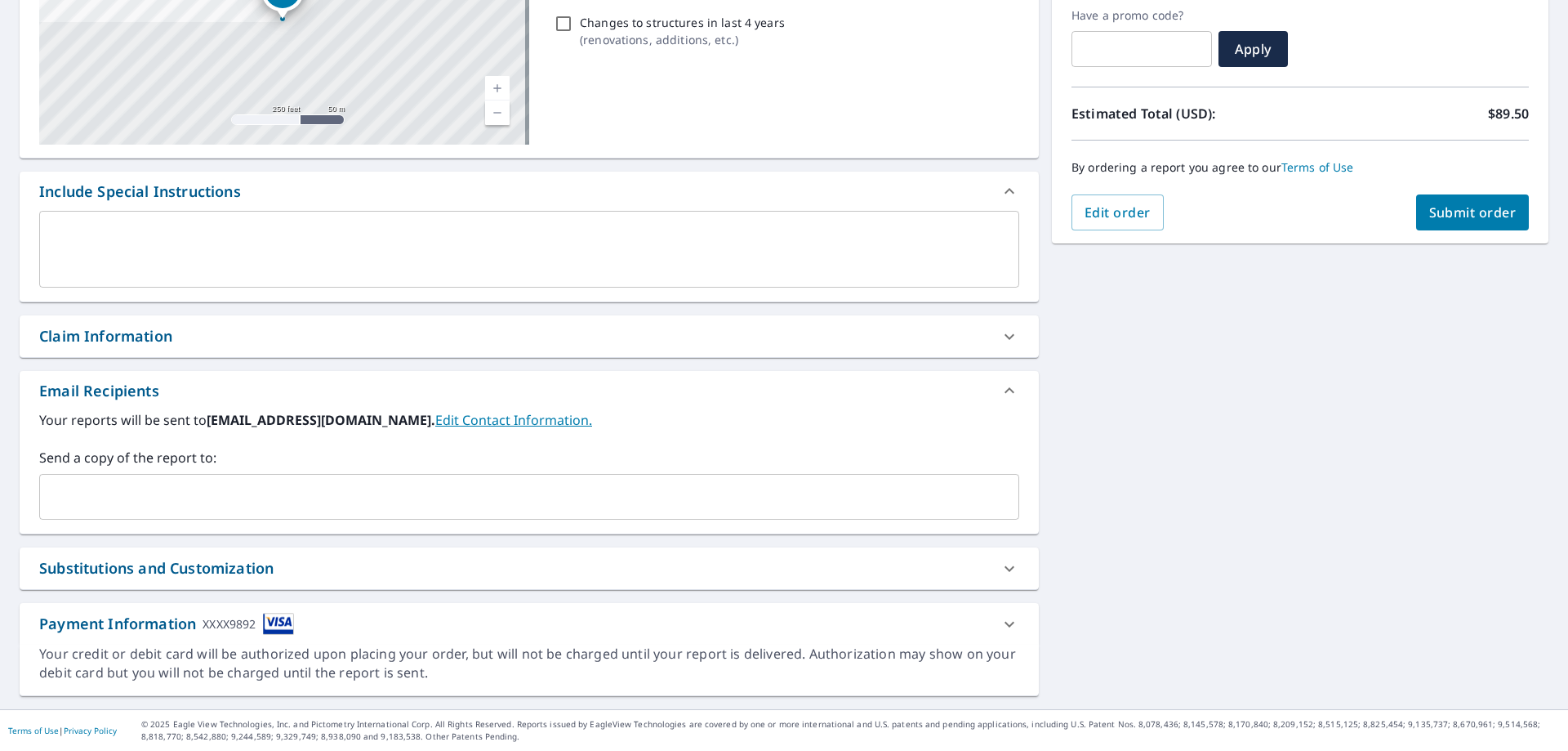
click at [1000, 559] on icon at bounding box center [1009, 569] width 20 height 20
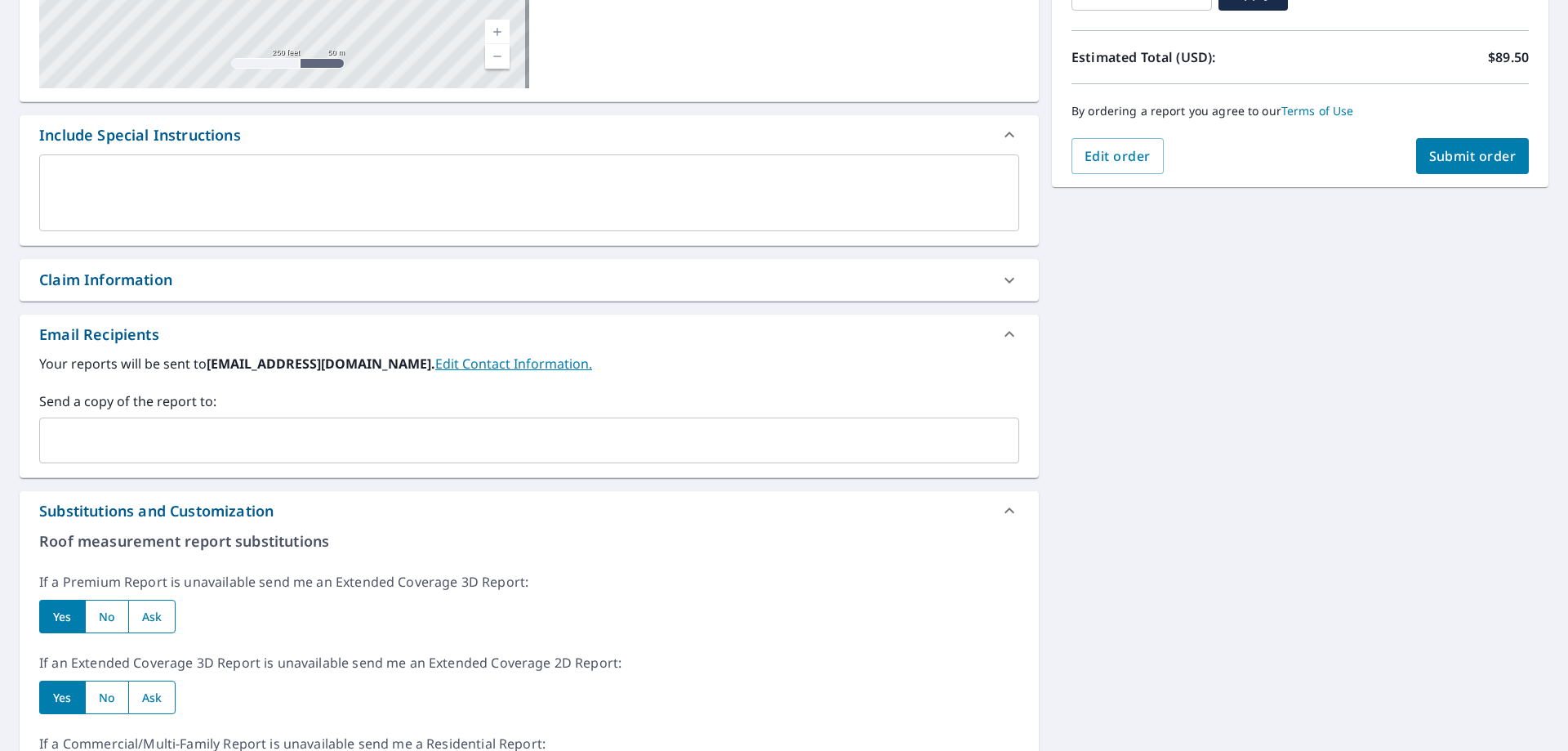
scroll to position [0, 0]
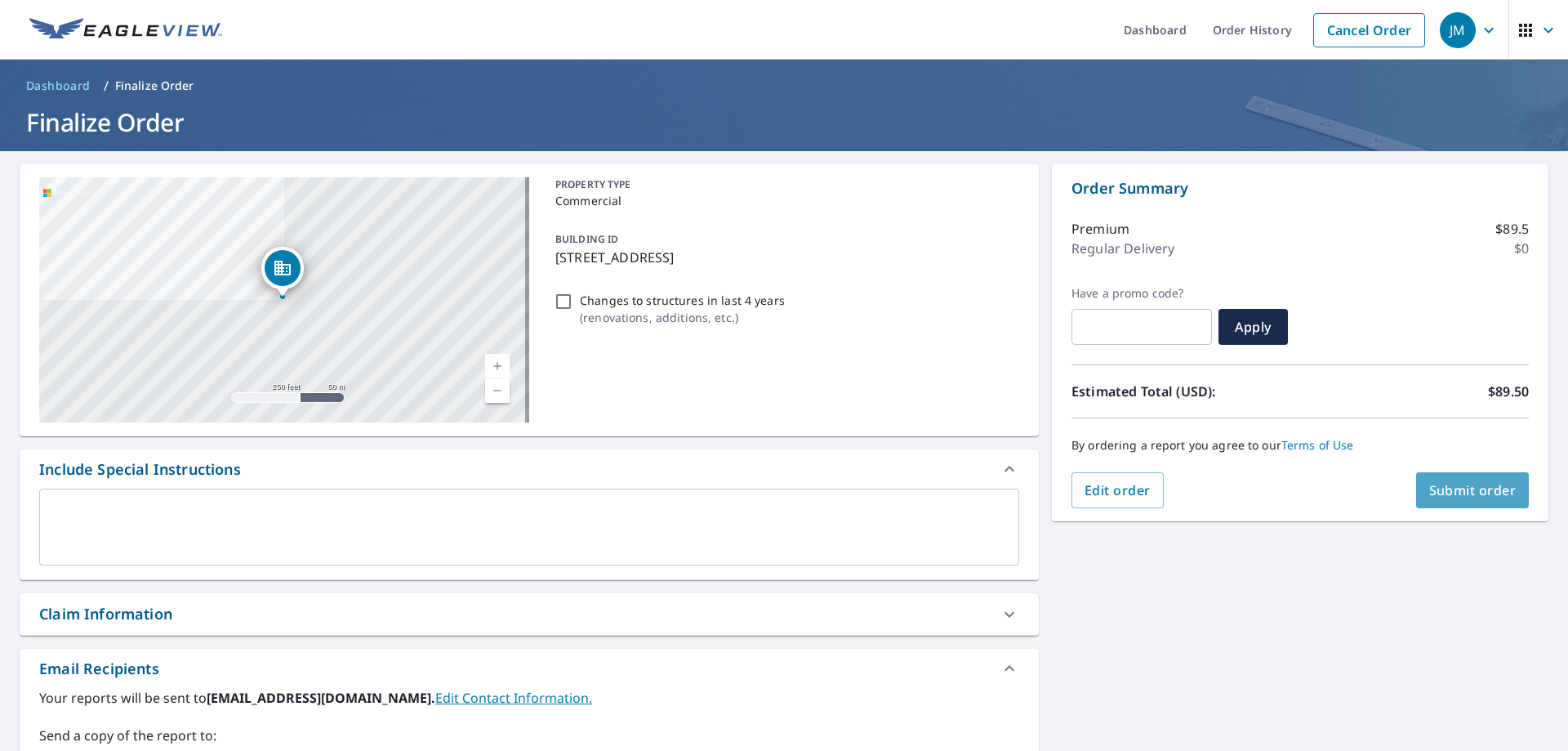
click at [1466, 494] on span "Submit order" at bounding box center [1473, 490] width 88 height 18
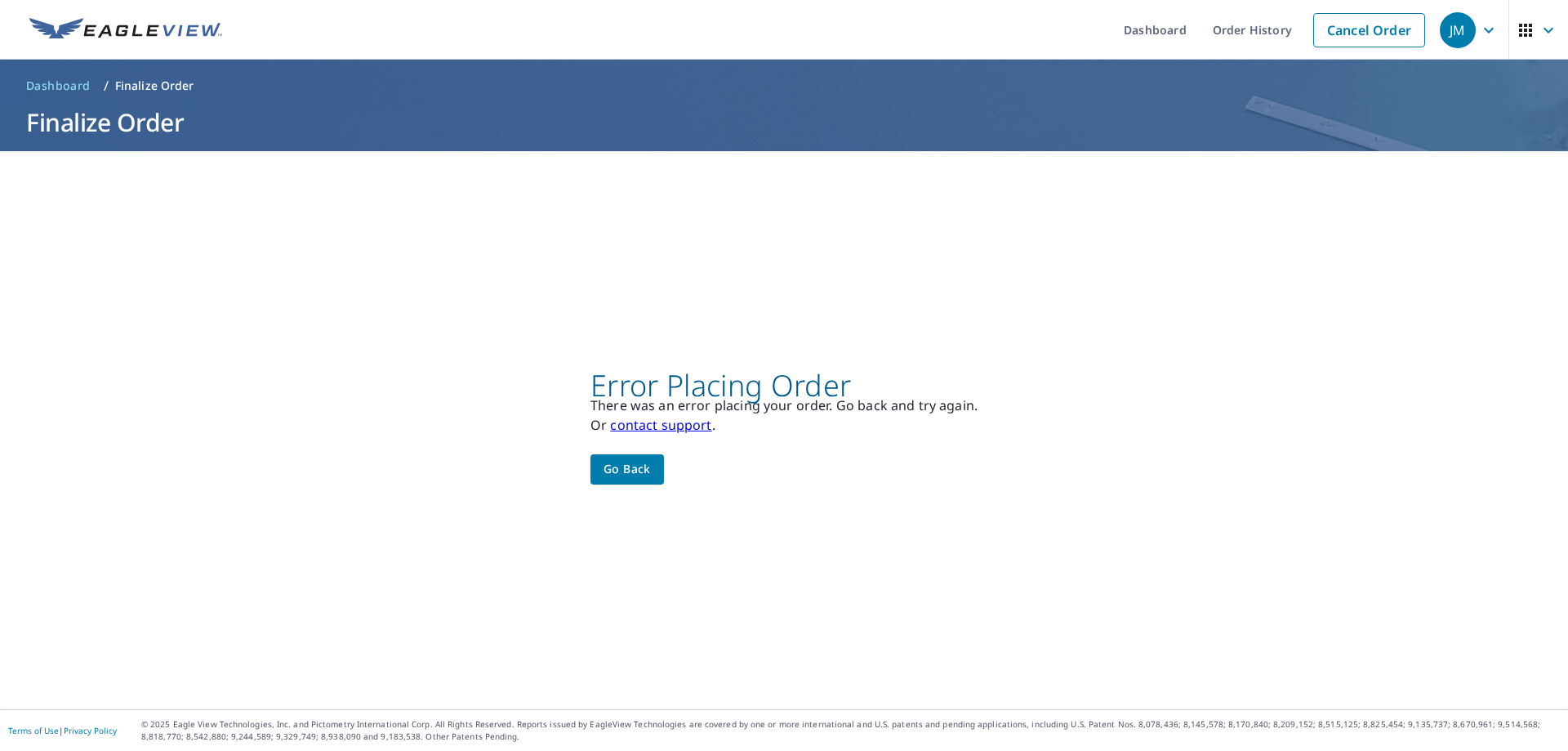
click at [686, 419] on link "contact support" at bounding box center [660, 425] width 101 height 18
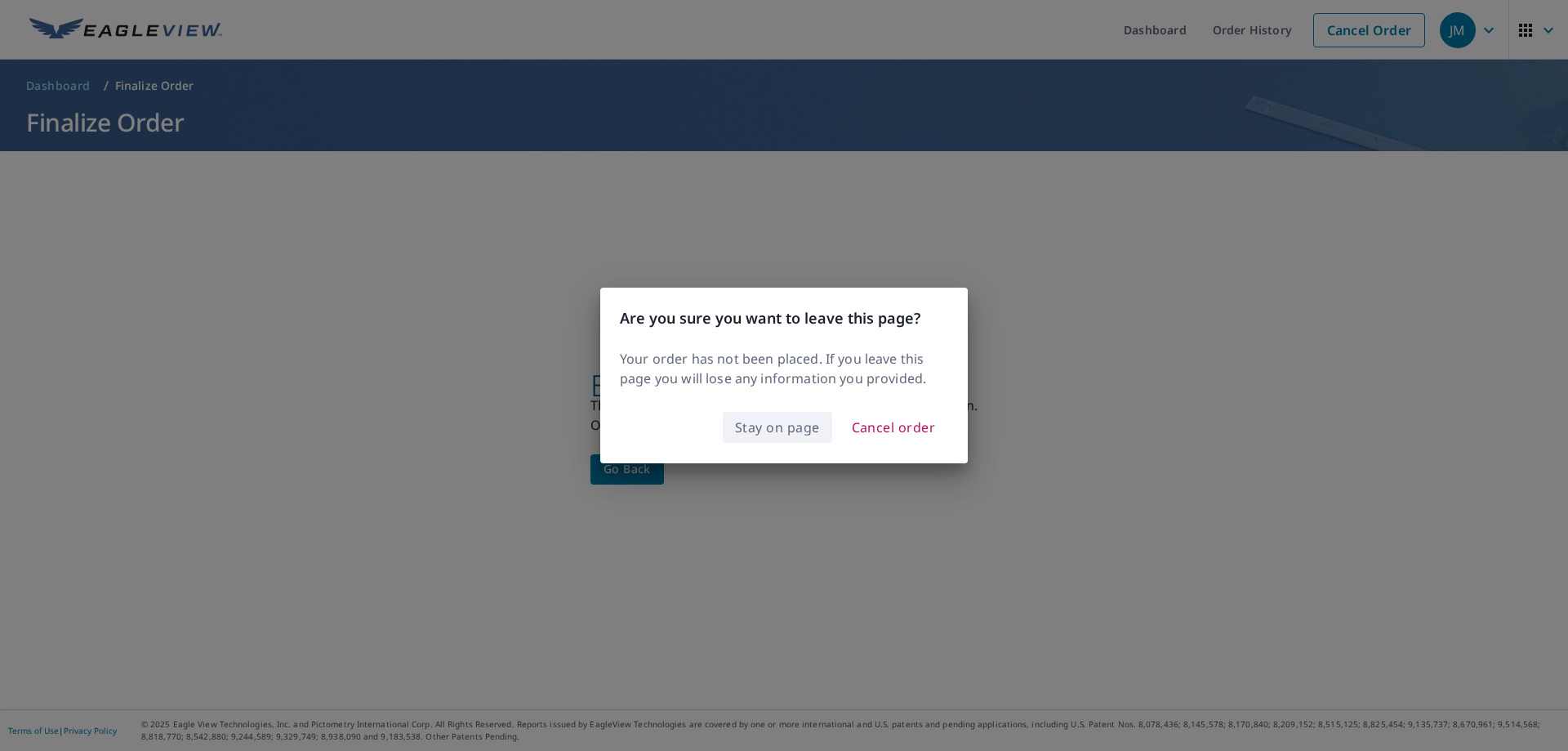
click at [800, 431] on span "Stay on page" at bounding box center [778, 427] width 85 height 23
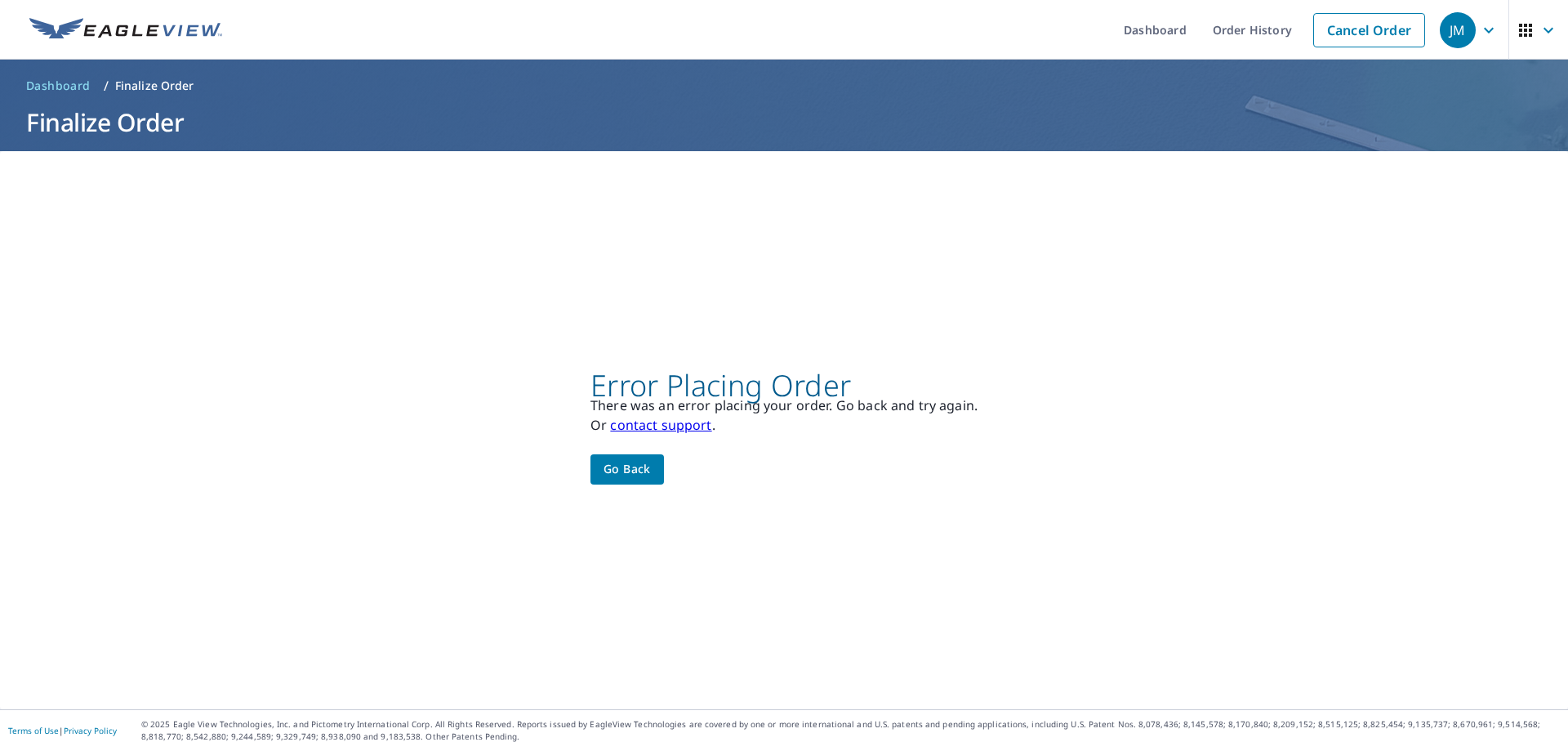
click at [661, 424] on link "contact support" at bounding box center [660, 425] width 101 height 18
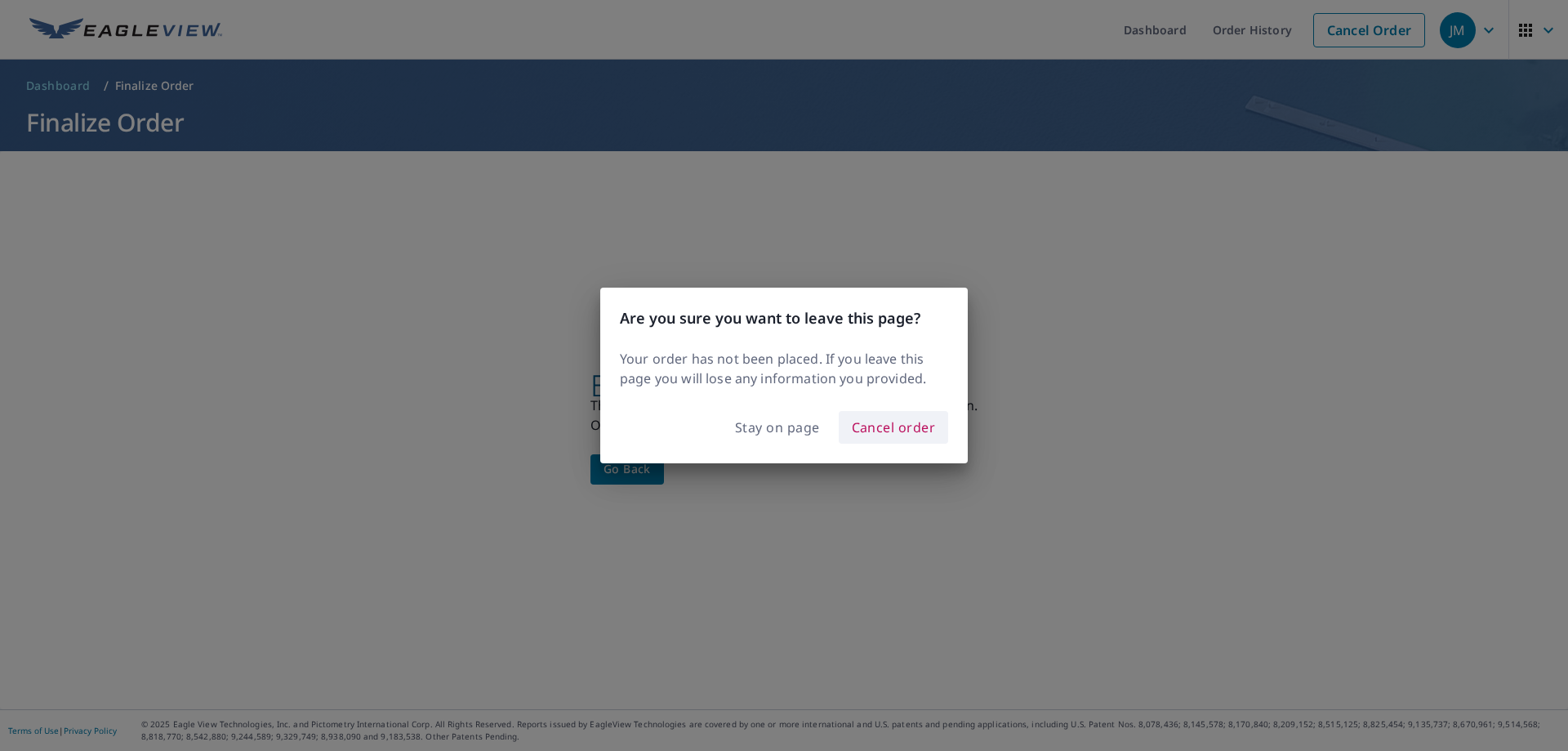
click at [895, 424] on span "Cancel order" at bounding box center [894, 427] width 84 height 23
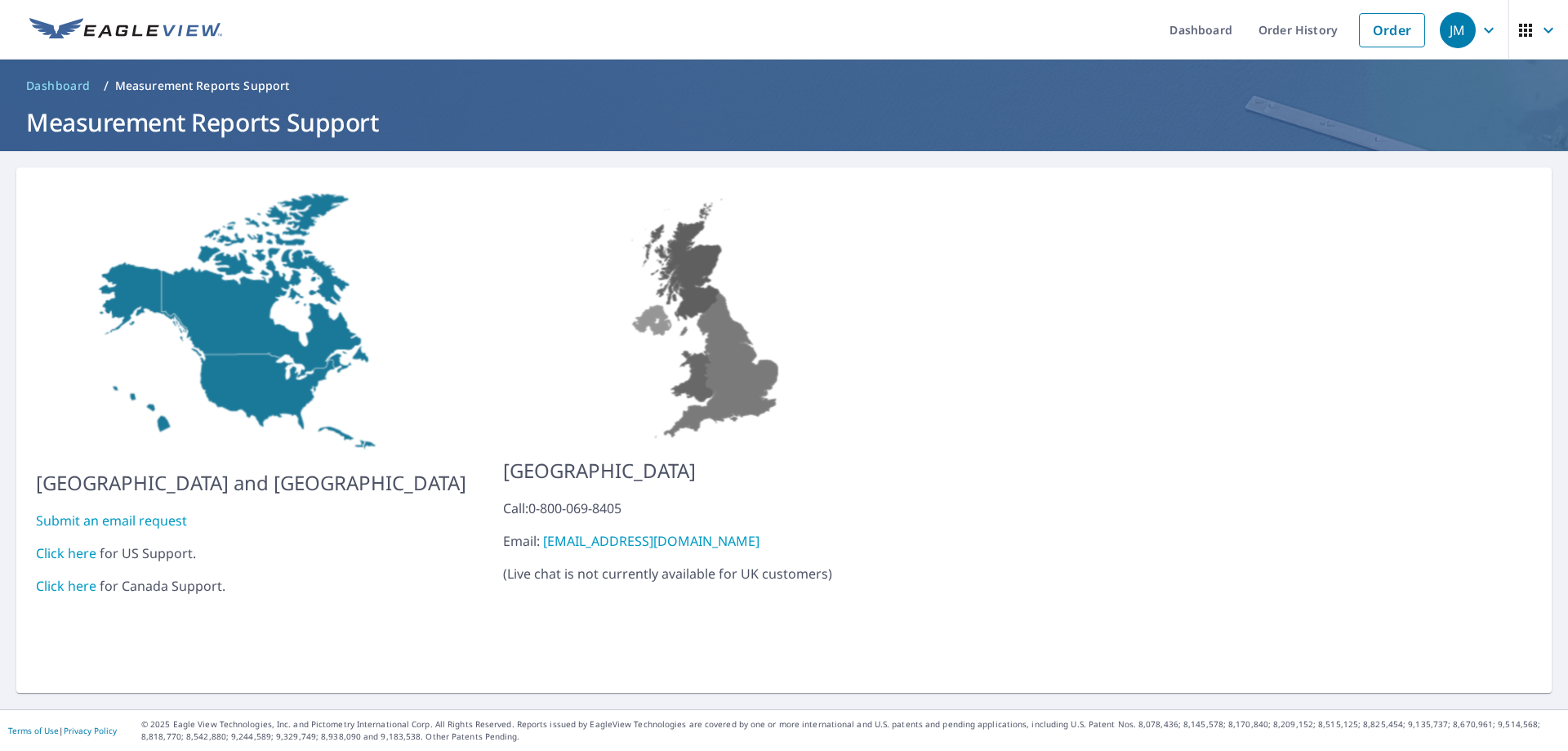
click at [74, 544] on link "Click here" at bounding box center [66, 553] width 60 height 18
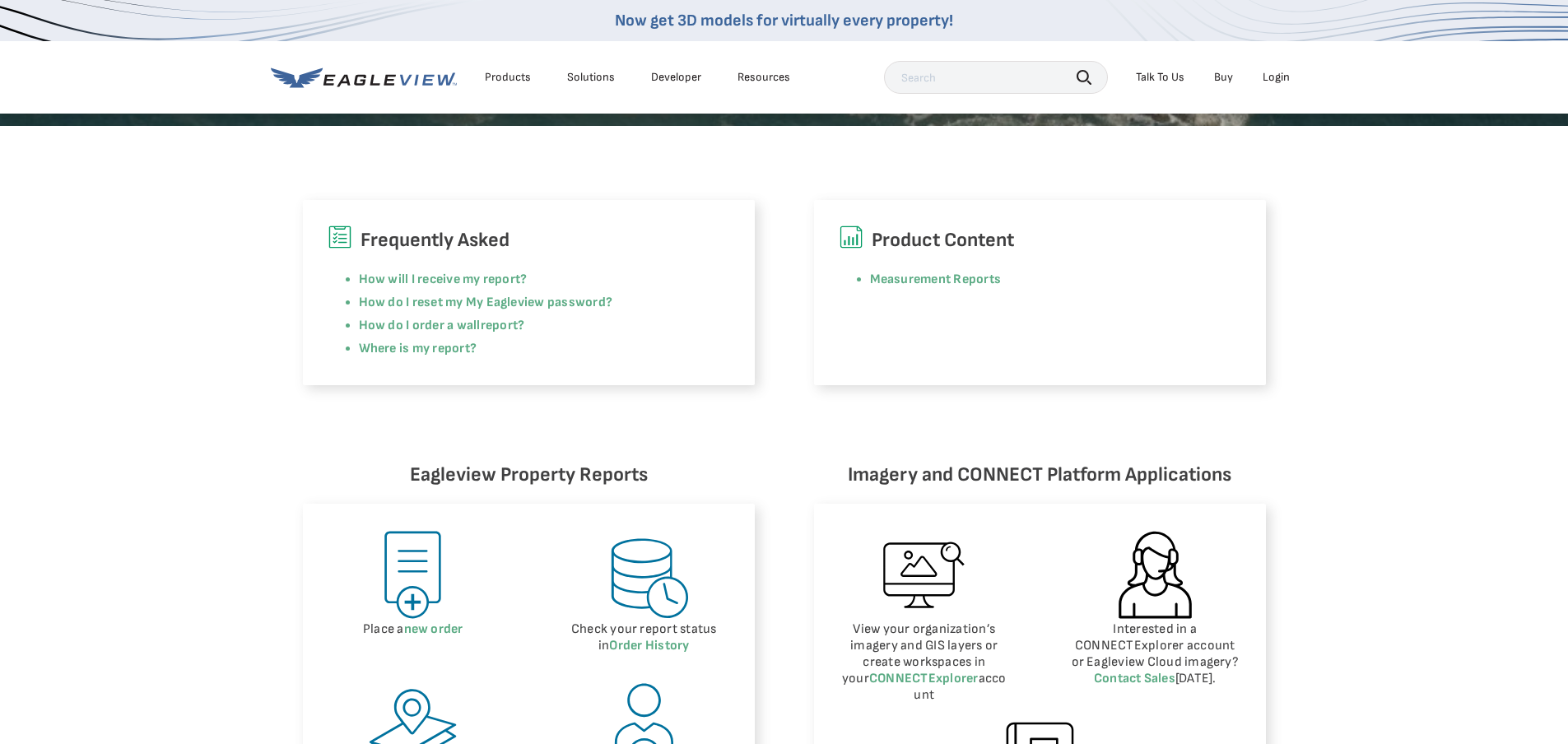
scroll to position [576, 0]
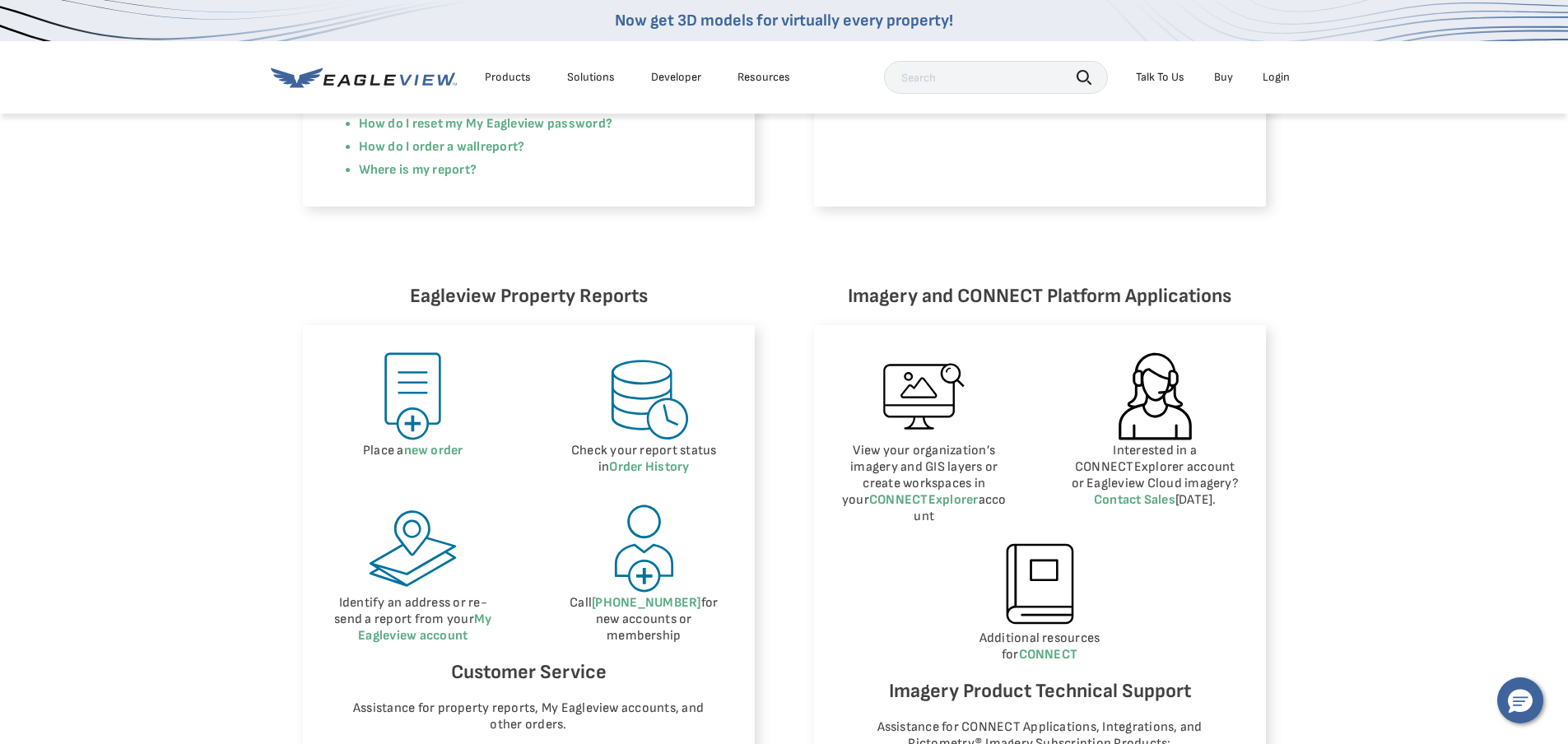
click at [388, 399] on img at bounding box center [413, 396] width 93 height 93
click at [423, 448] on link "new order" at bounding box center [433, 450] width 59 height 15
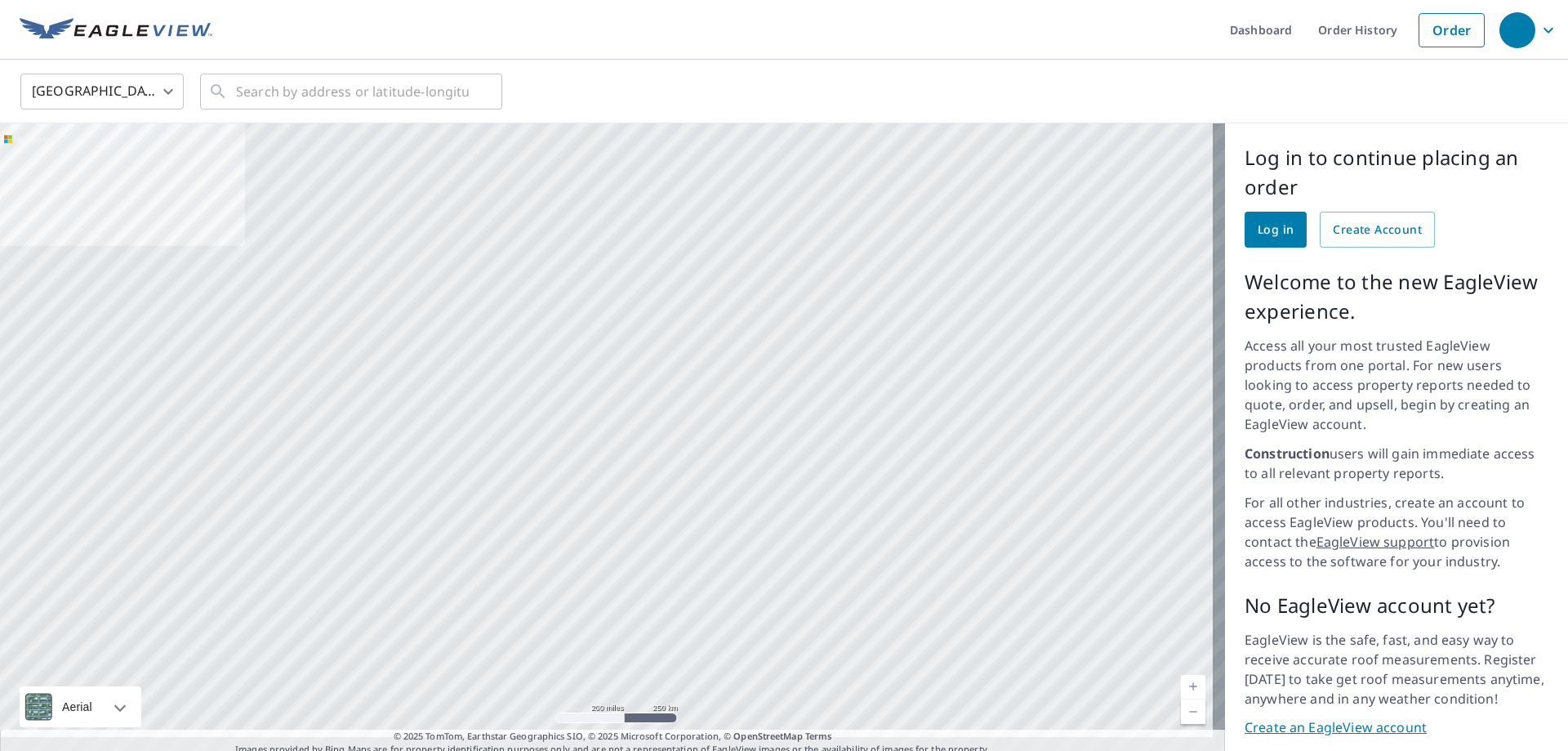
click at [1270, 229] on span "Log in" at bounding box center [1276, 230] width 36 height 21
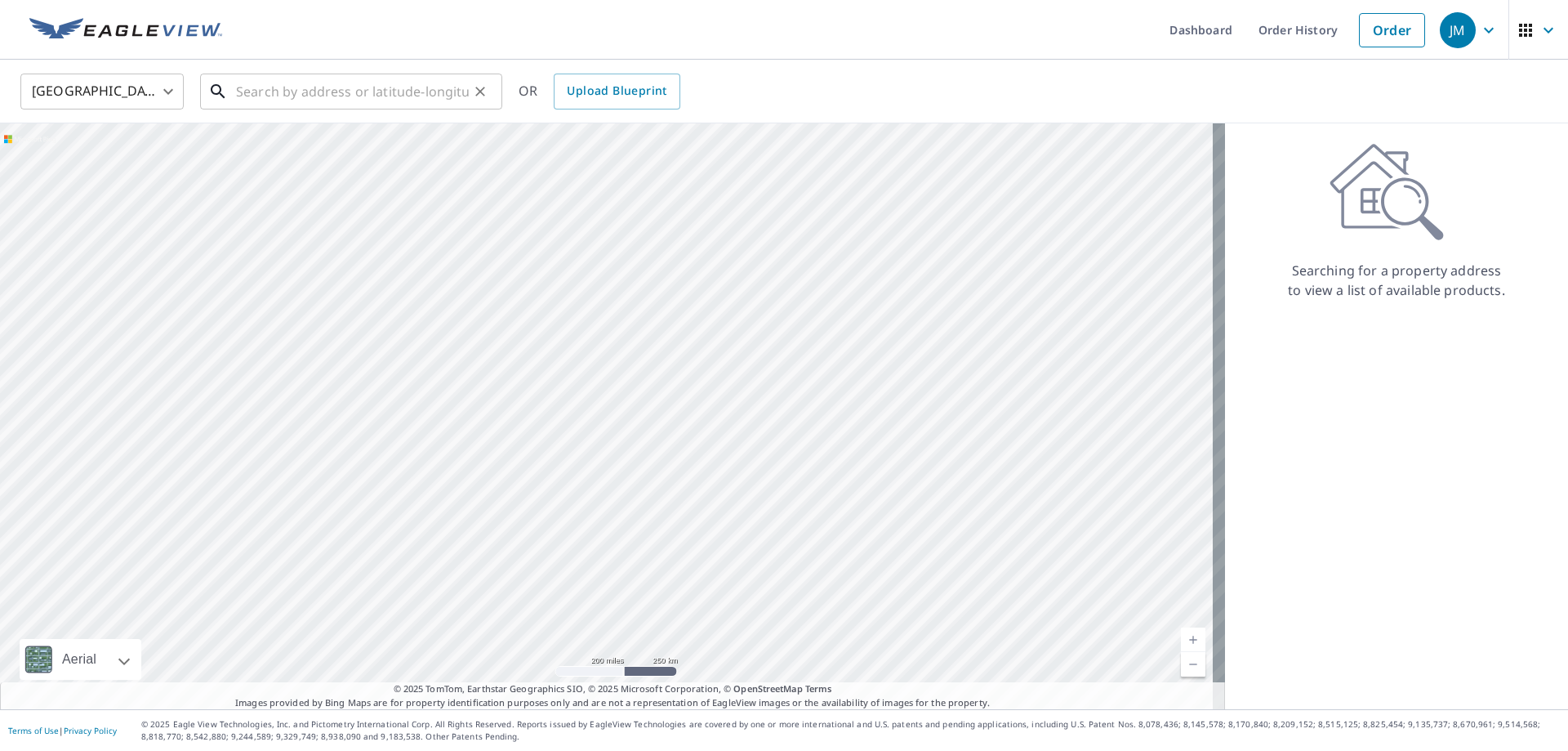
click at [368, 89] on input "text" at bounding box center [352, 92] width 233 height 46
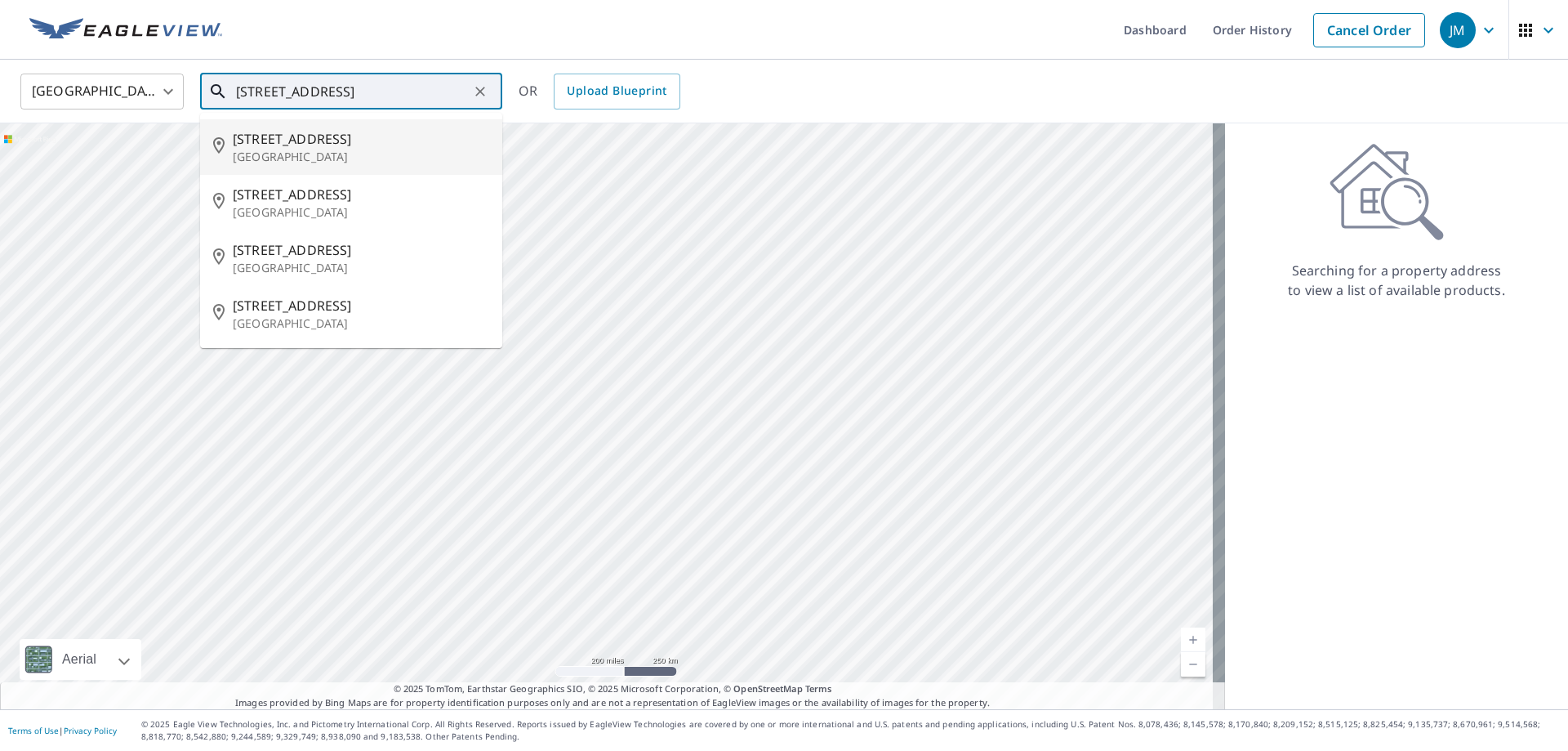
click at [298, 161] on p "Wildwood, NJ 08260" at bounding box center [361, 157] width 256 height 16
type input "6701 Atlantic Ave Wildwood, NJ 08260"
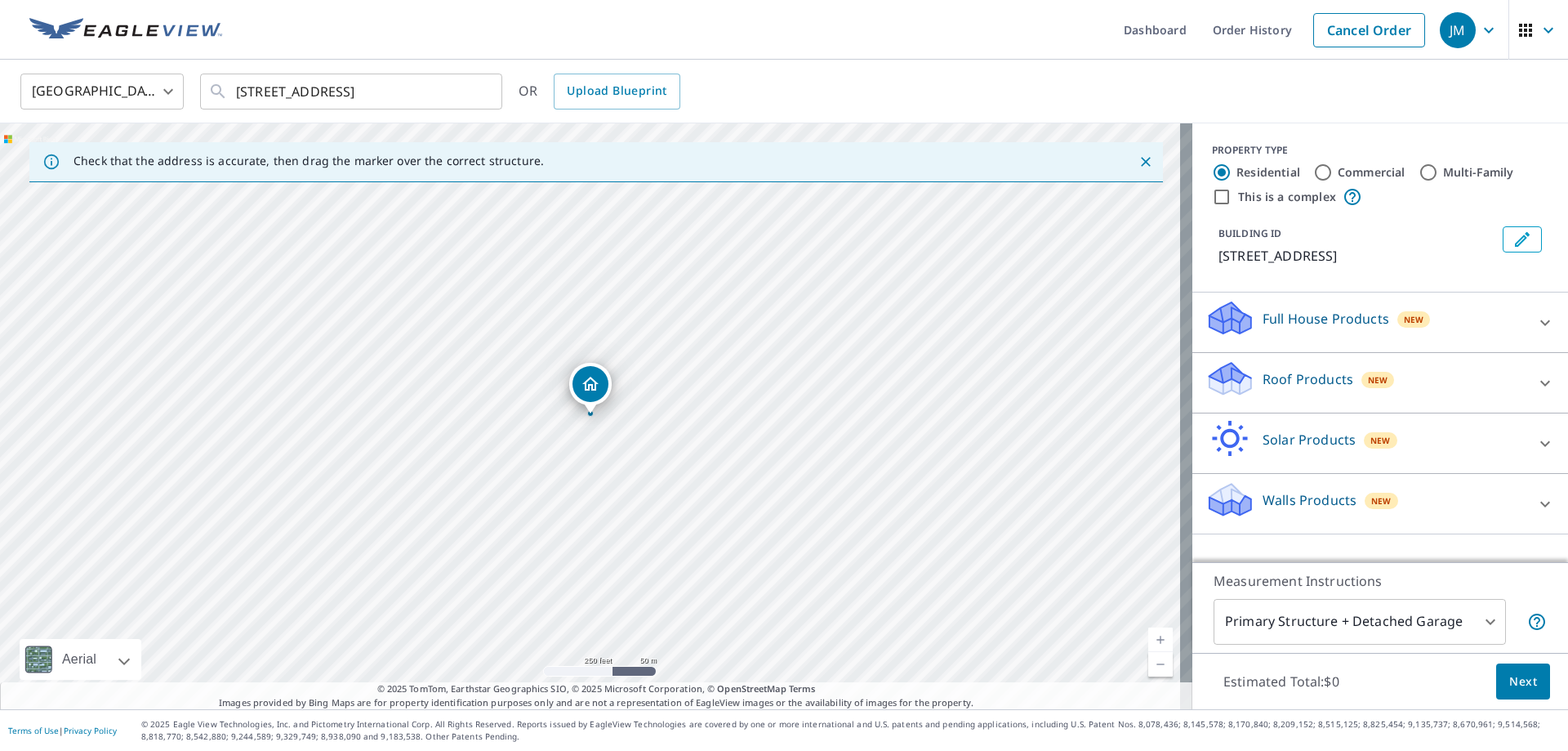
click at [590, 413] on div at bounding box center [590, 413] width 7 height 7
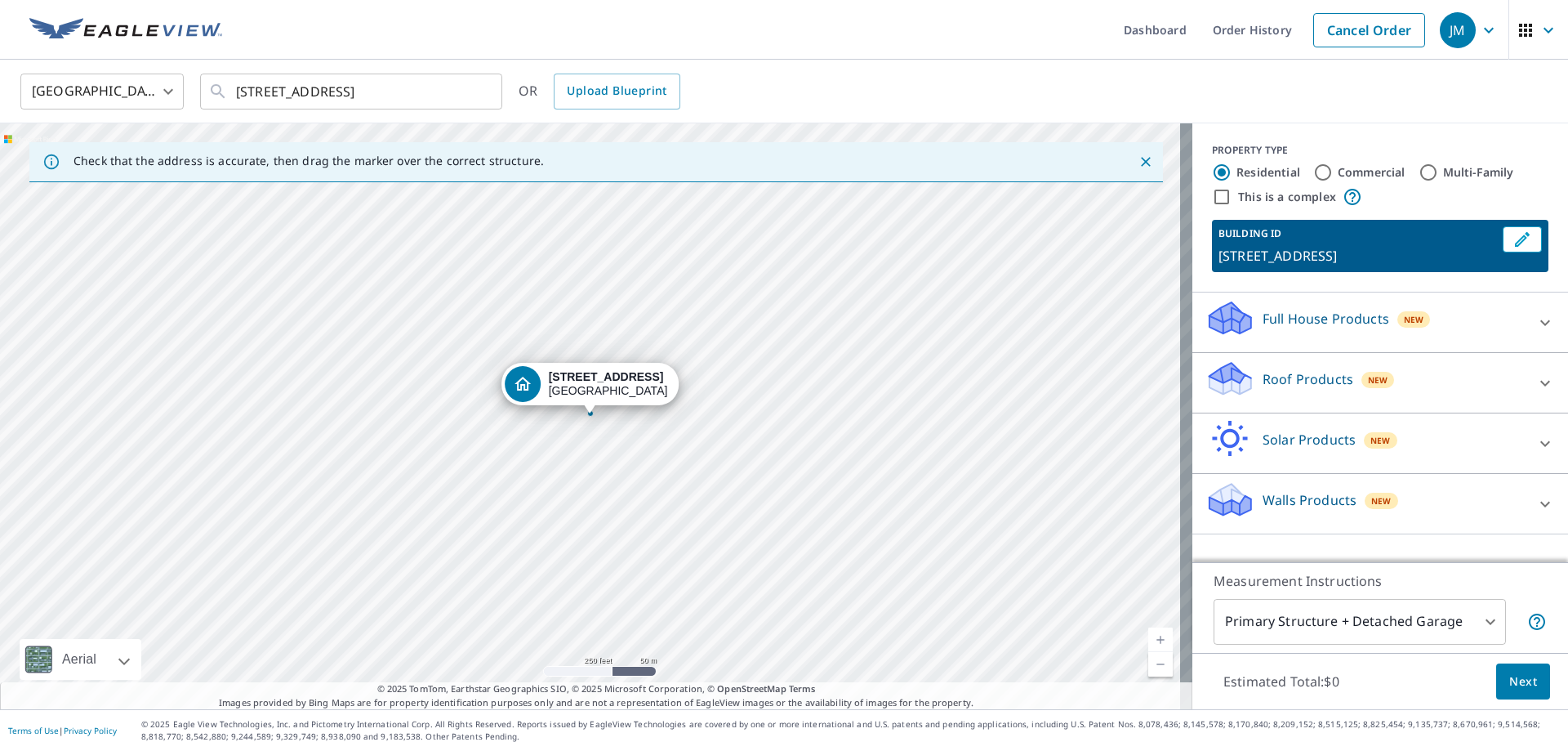
click at [1148, 639] on link "Current Level 17, Zoom In" at bounding box center [1161, 640] width 25 height 25
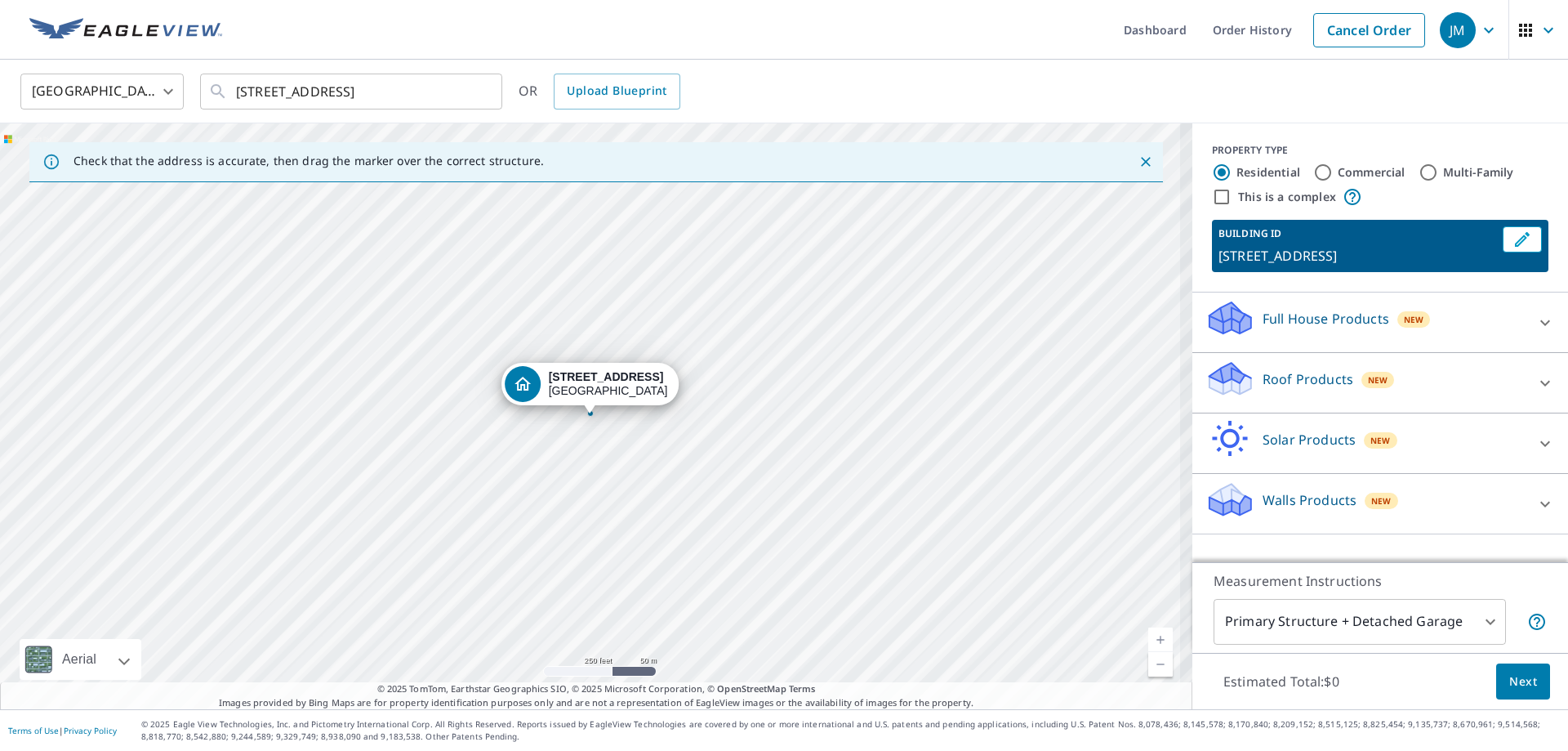
click at [1148, 639] on link "Current Level 17, Zoom In" at bounding box center [1161, 640] width 25 height 25
click at [1148, 639] on link "Current Level 19, Zoom In" at bounding box center [1161, 640] width 25 height 25
click at [1148, 639] on link "Current Level 20, Zoom In Disabled" at bounding box center [1161, 640] width 25 height 25
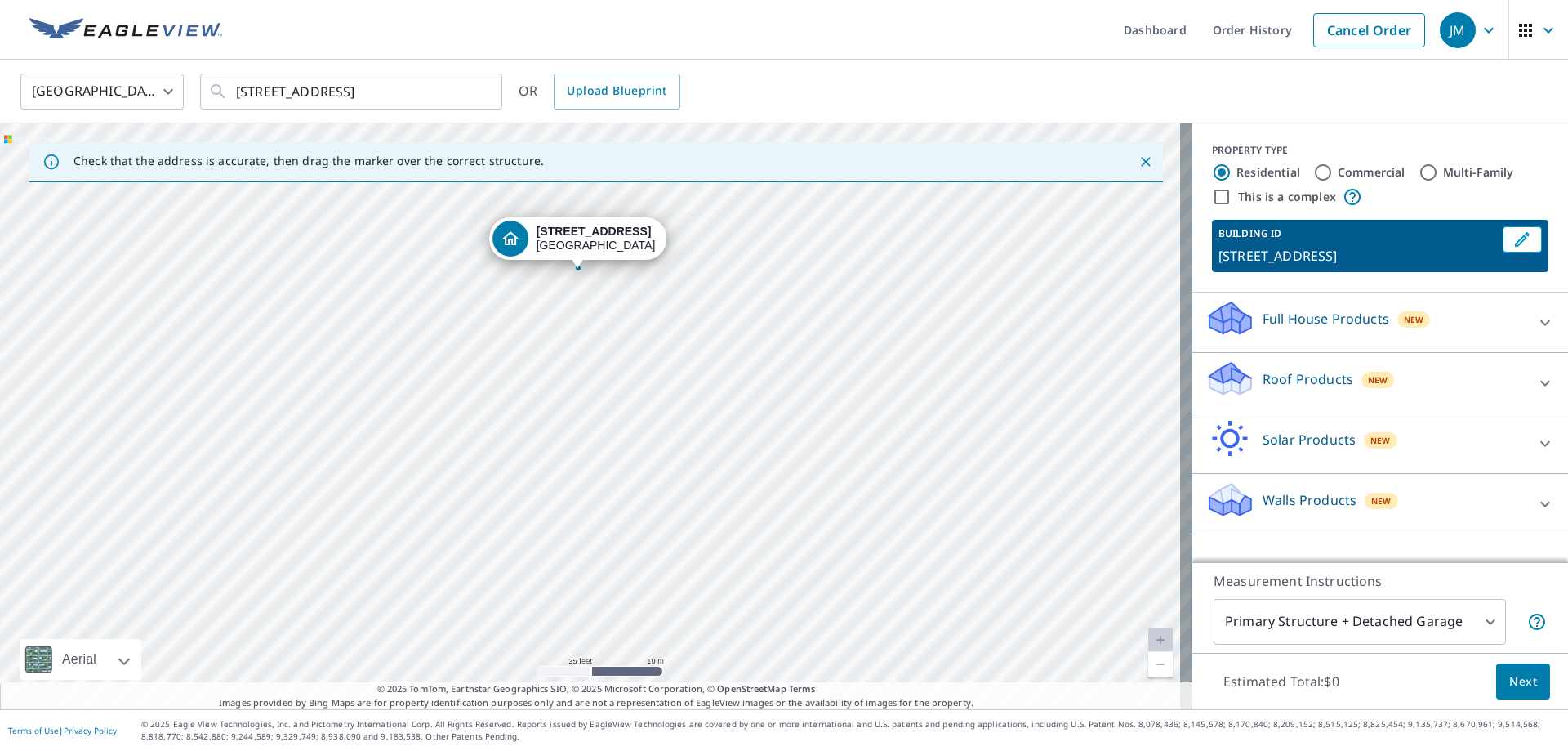
drag, startPoint x: 834, startPoint y: 584, endPoint x: 822, endPoint y: 438, distance: 146.5
click at [822, 438] on div "6701 Atlantic Ave Wildwood, NJ 08260" at bounding box center [596, 416] width 1193 height 586
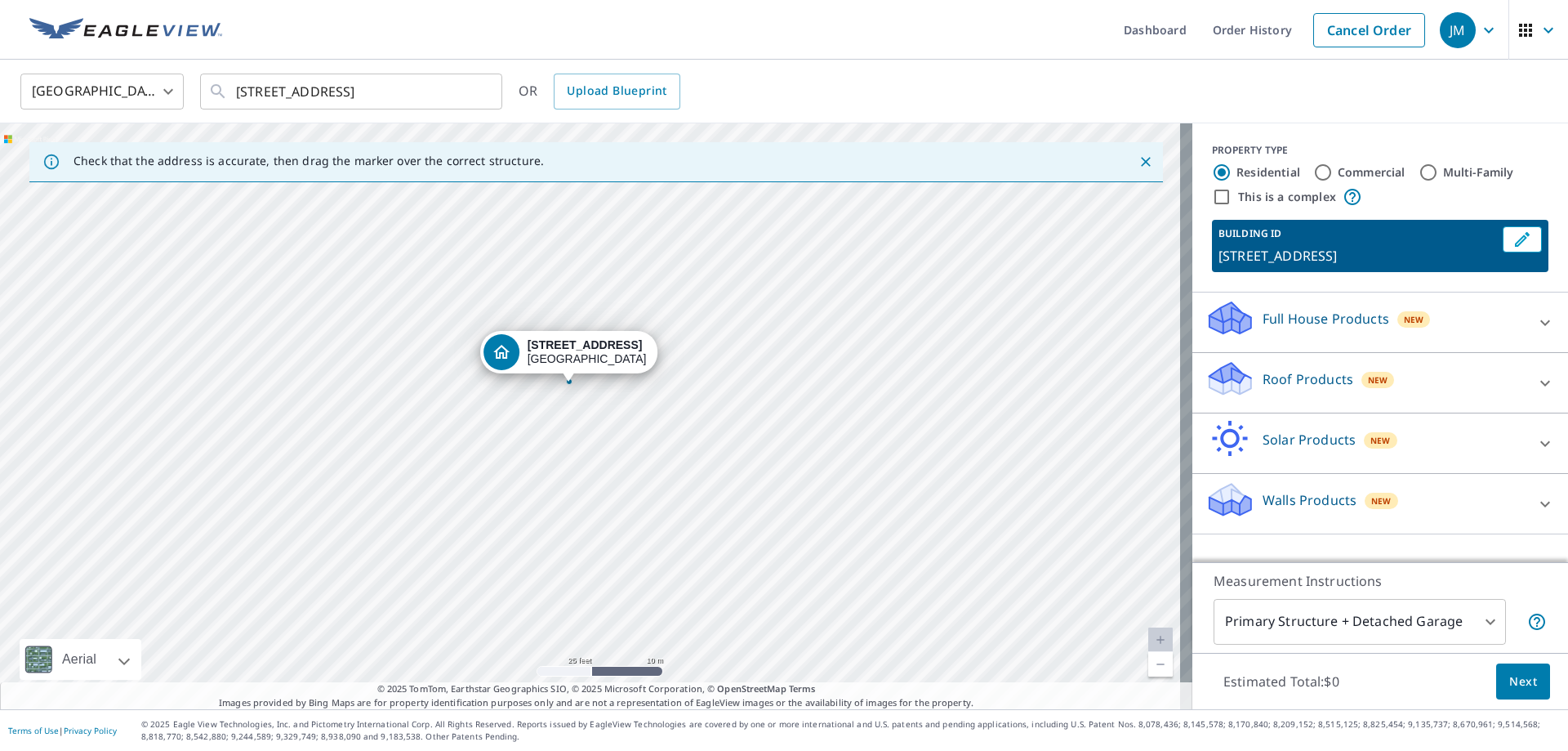
drag, startPoint x: 662, startPoint y: 383, endPoint x: 652, endPoint y: 497, distance: 114.4
click at [652, 497] on div "6701 Atlantic Ave Wildwood, NJ 08260" at bounding box center [596, 416] width 1193 height 586
click at [676, 525] on div "6701 Atlantic Ave Wildwood, NJ 08260" at bounding box center [596, 416] width 1193 height 586
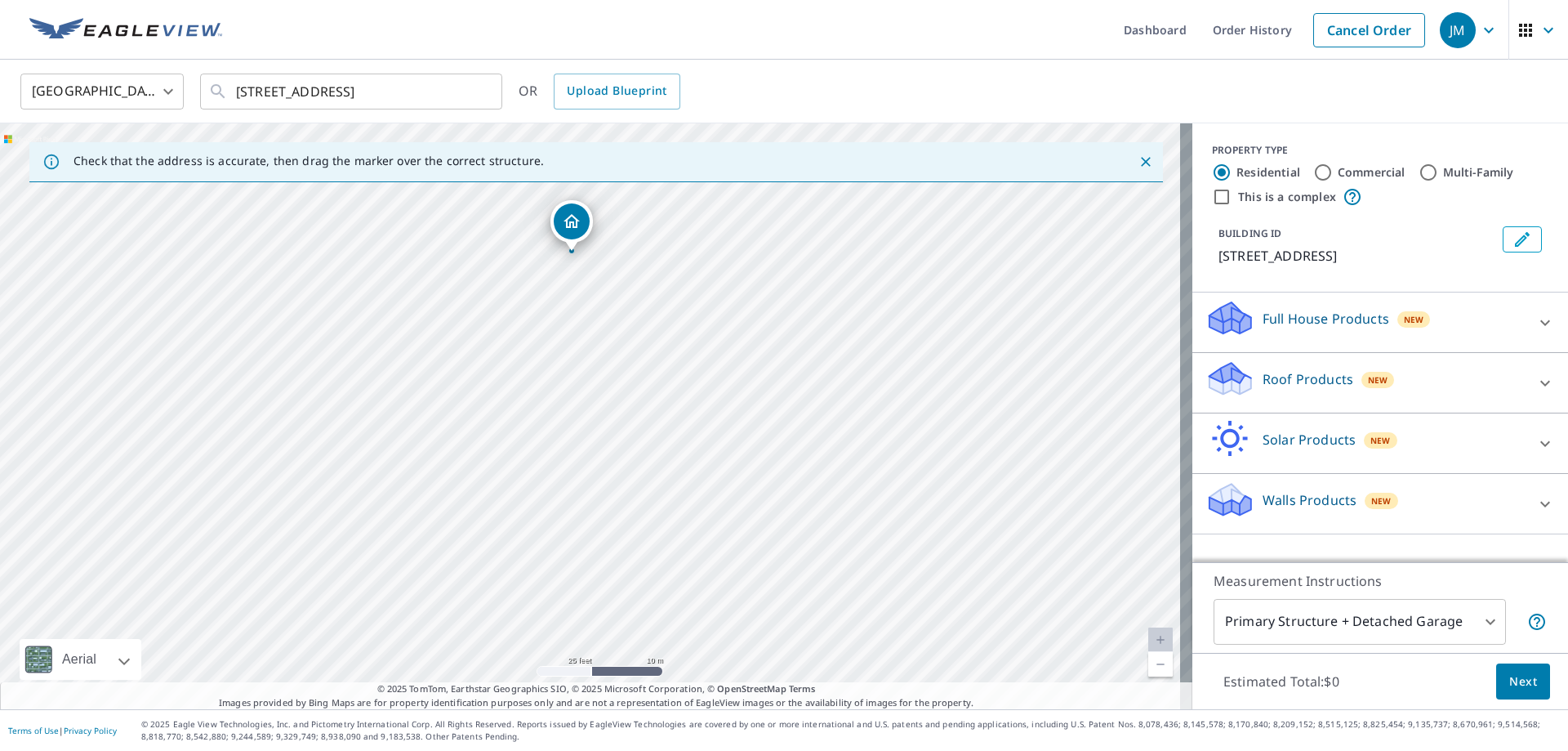
drag, startPoint x: 602, startPoint y: 592, endPoint x: 583, endPoint y: 430, distance: 163.1
click at [583, 430] on div "6701 Atlantic Ave Wildwood, NJ 08260" at bounding box center [596, 416] width 1193 height 586
drag, startPoint x: 571, startPoint y: 225, endPoint x: 631, endPoint y: 322, distance: 114.1
drag, startPoint x: 586, startPoint y: 383, endPoint x: 636, endPoint y: 455, distance: 87.7
click at [1355, 168] on label "Commercial" at bounding box center [1372, 172] width 68 height 16
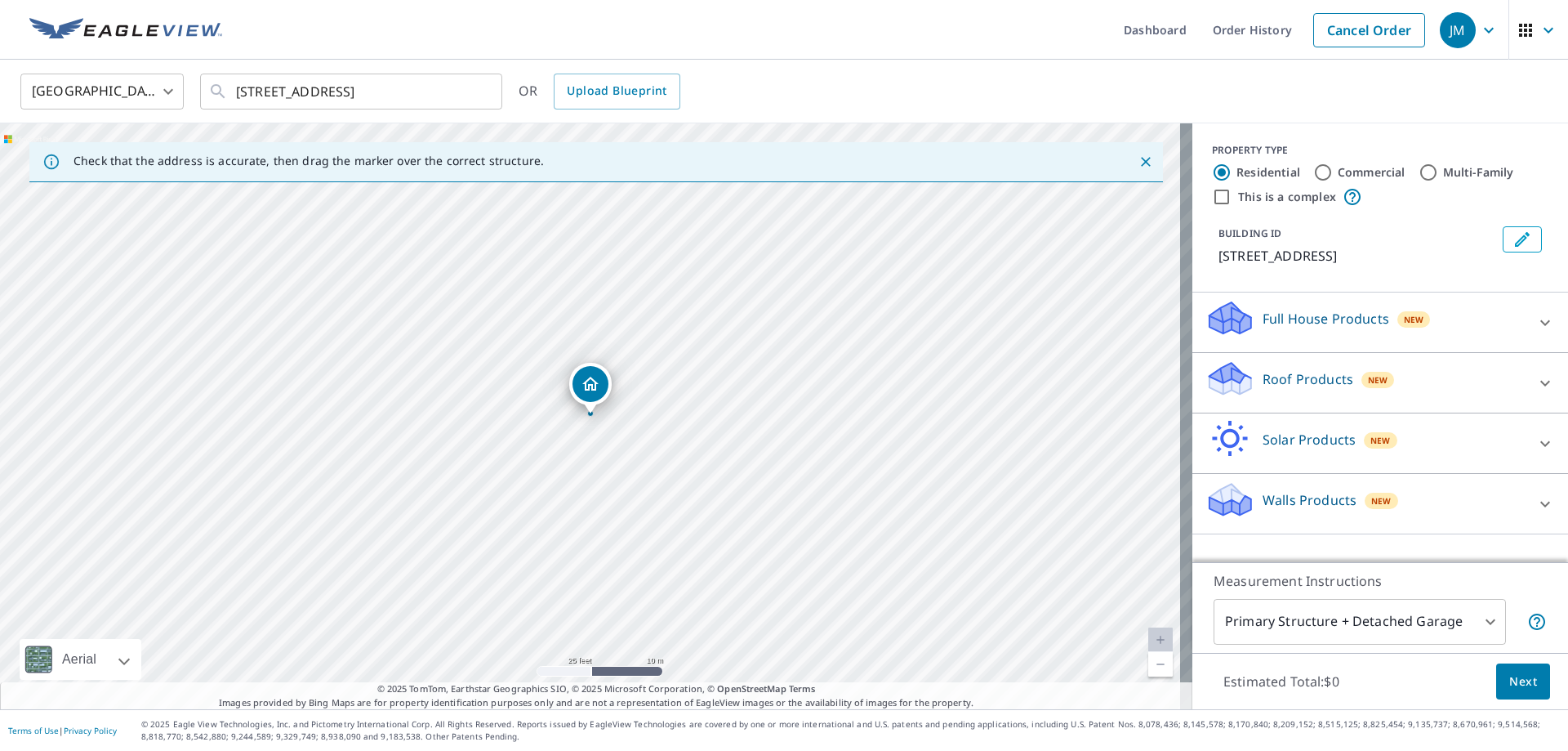
click at [1333, 168] on input "Commercial" at bounding box center [1323, 172] width 20 height 20
radio input "true"
type input "4"
click at [1321, 319] on p "Roof Products" at bounding box center [1308, 318] width 91 height 20
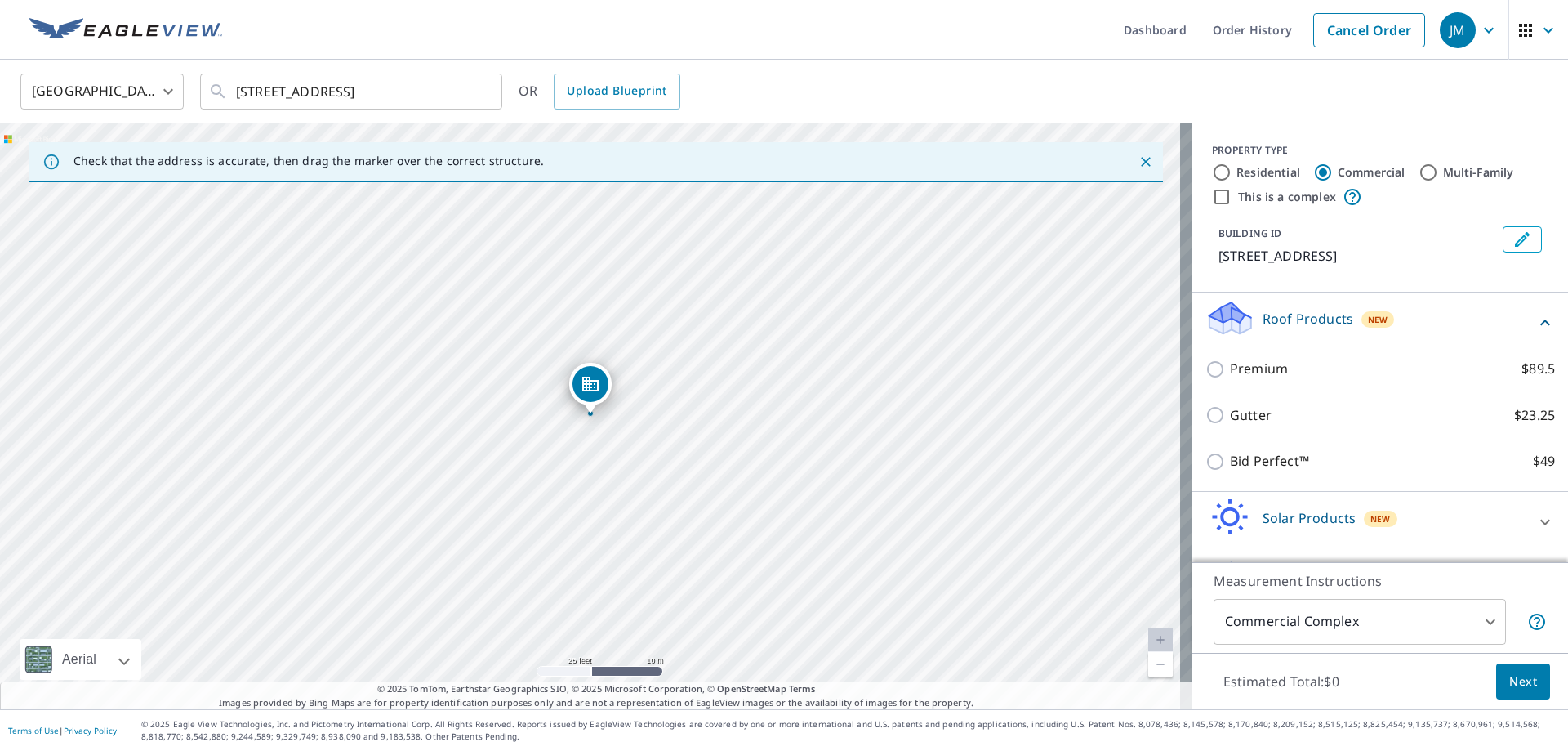
click at [1246, 358] on div "Premium $89.5" at bounding box center [1380, 368] width 350 height 46
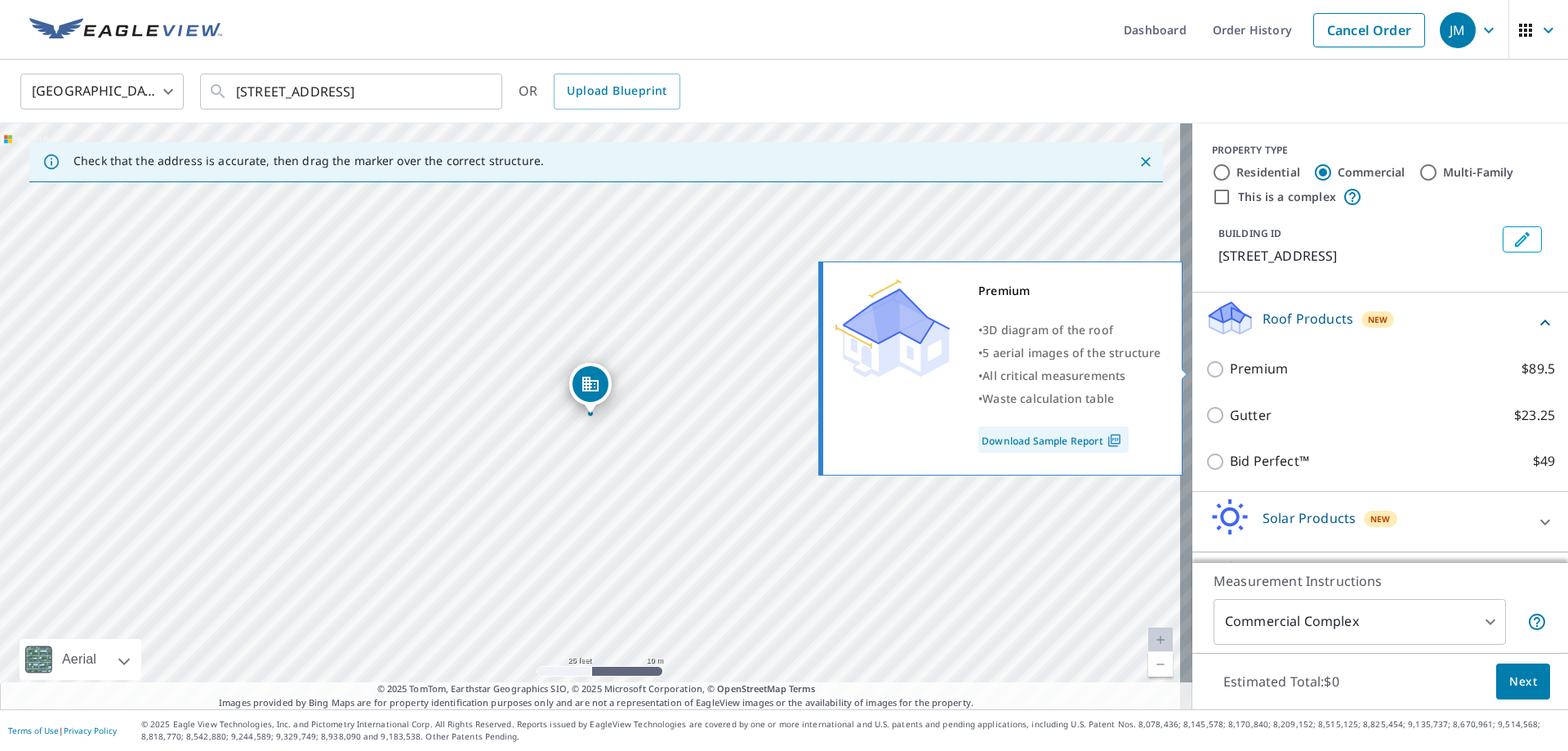
click at [1230, 373] on p "Premium" at bounding box center [1260, 369] width 58 height 21
click at [1227, 373] on input "Premium $89.5" at bounding box center [1218, 369] width 25 height 20
checkbox input "true"
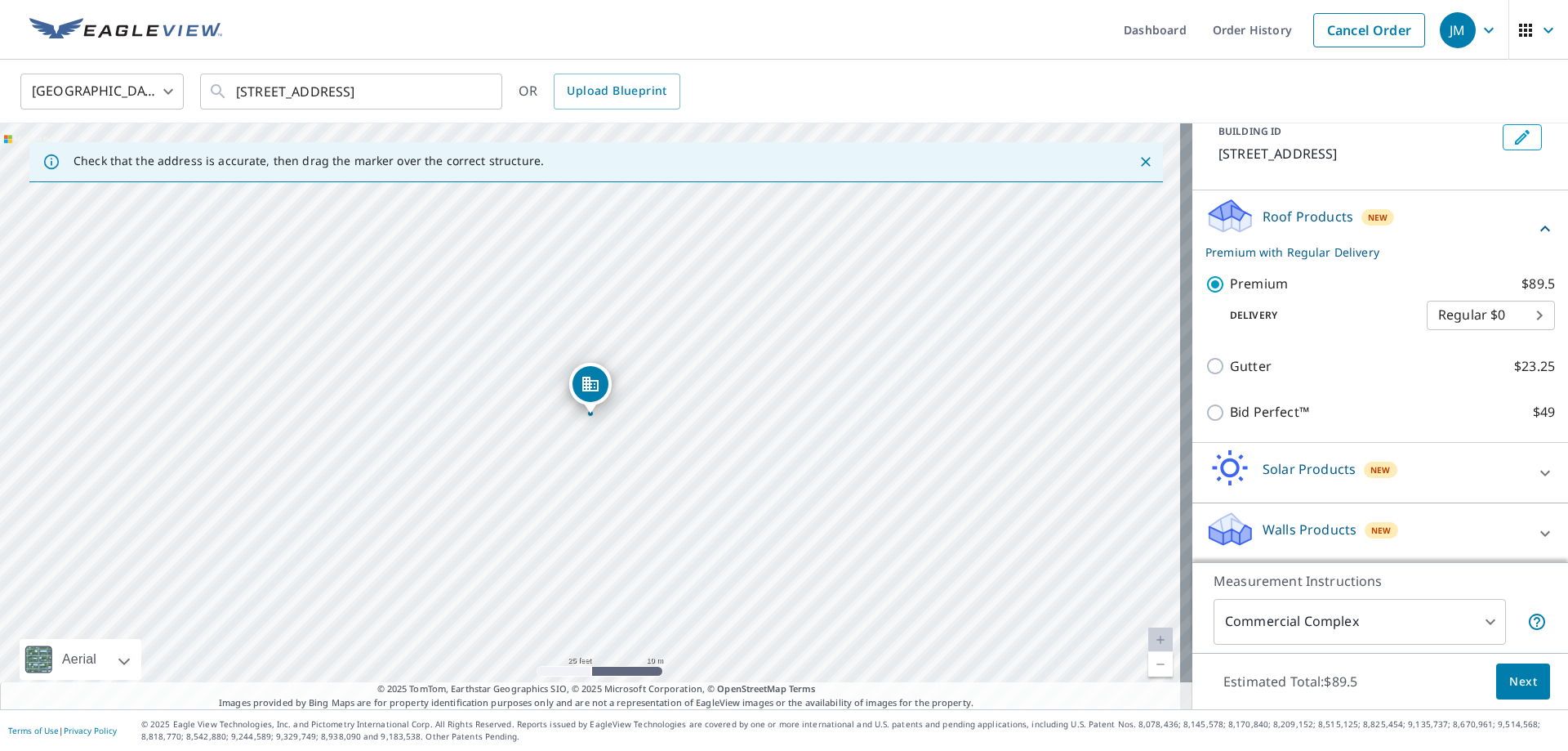
scroll to position [104, 0]
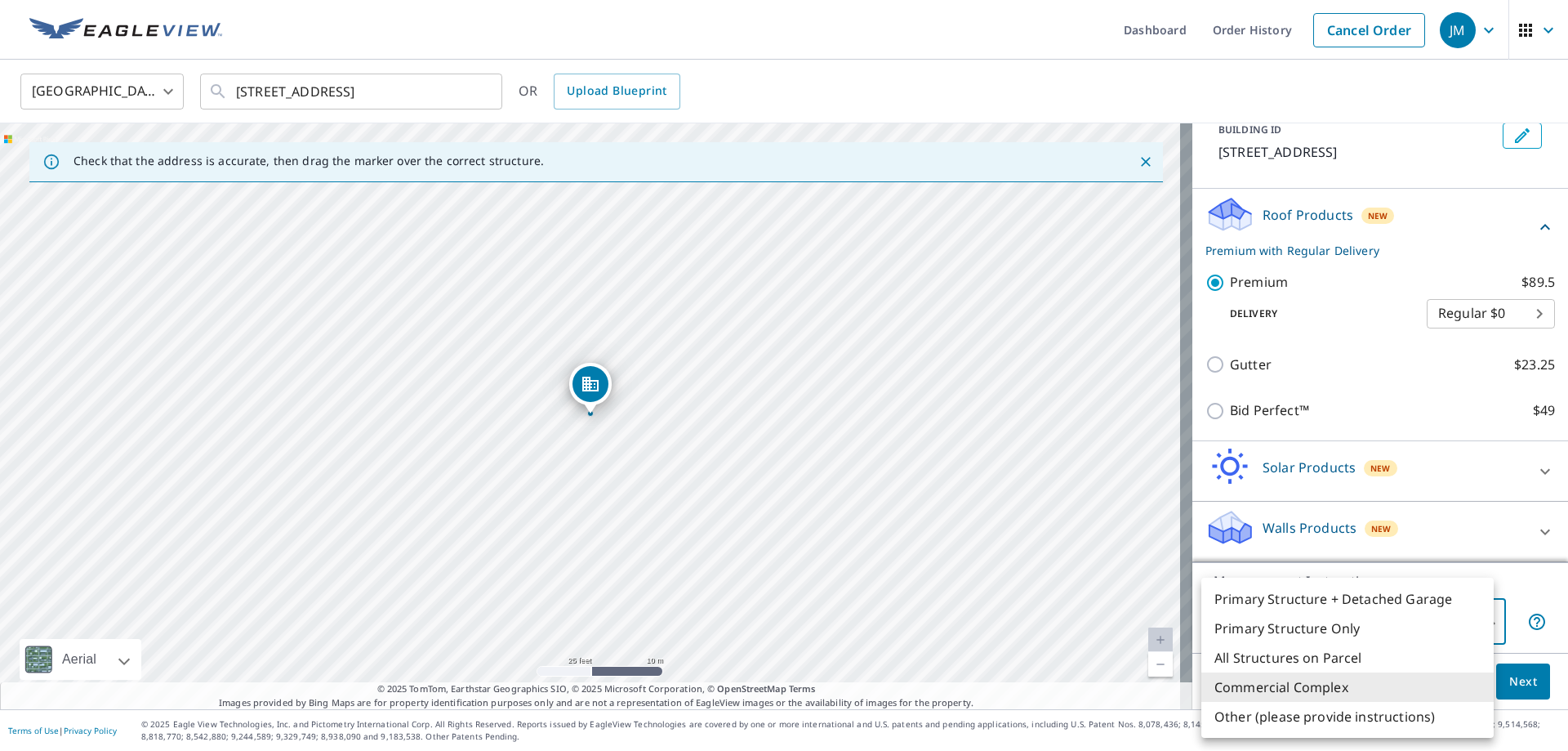
click at [1446, 626] on body "JM JM Dashboard Order History Cancel Order JM United States US ​ 6701 Atlantic …" at bounding box center [784, 376] width 1568 height 751
click at [1346, 626] on li "Primary Structure Only" at bounding box center [1347, 628] width 292 height 29
type input "2"
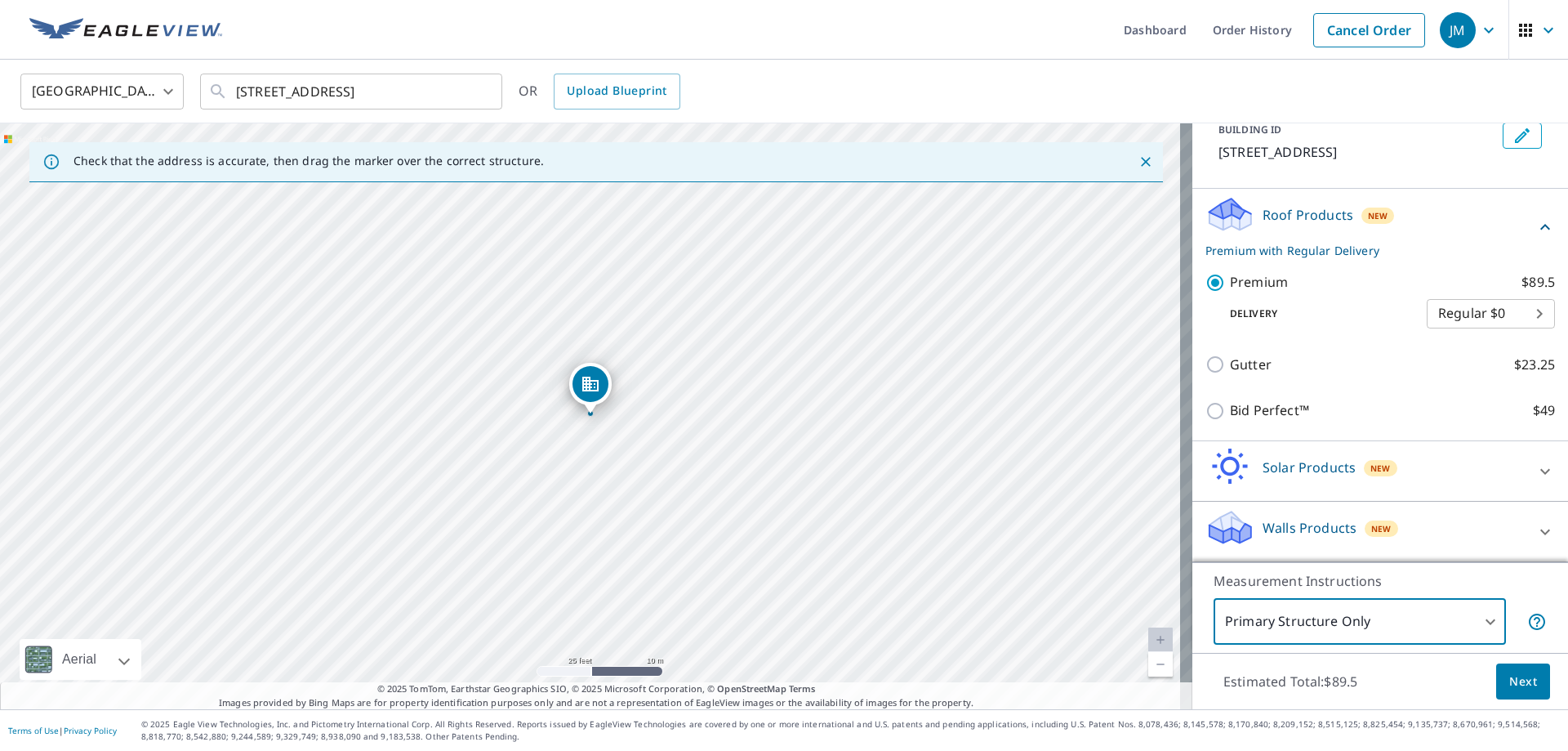
click at [1520, 679] on span "Next" at bounding box center [1523, 682] width 27 height 21
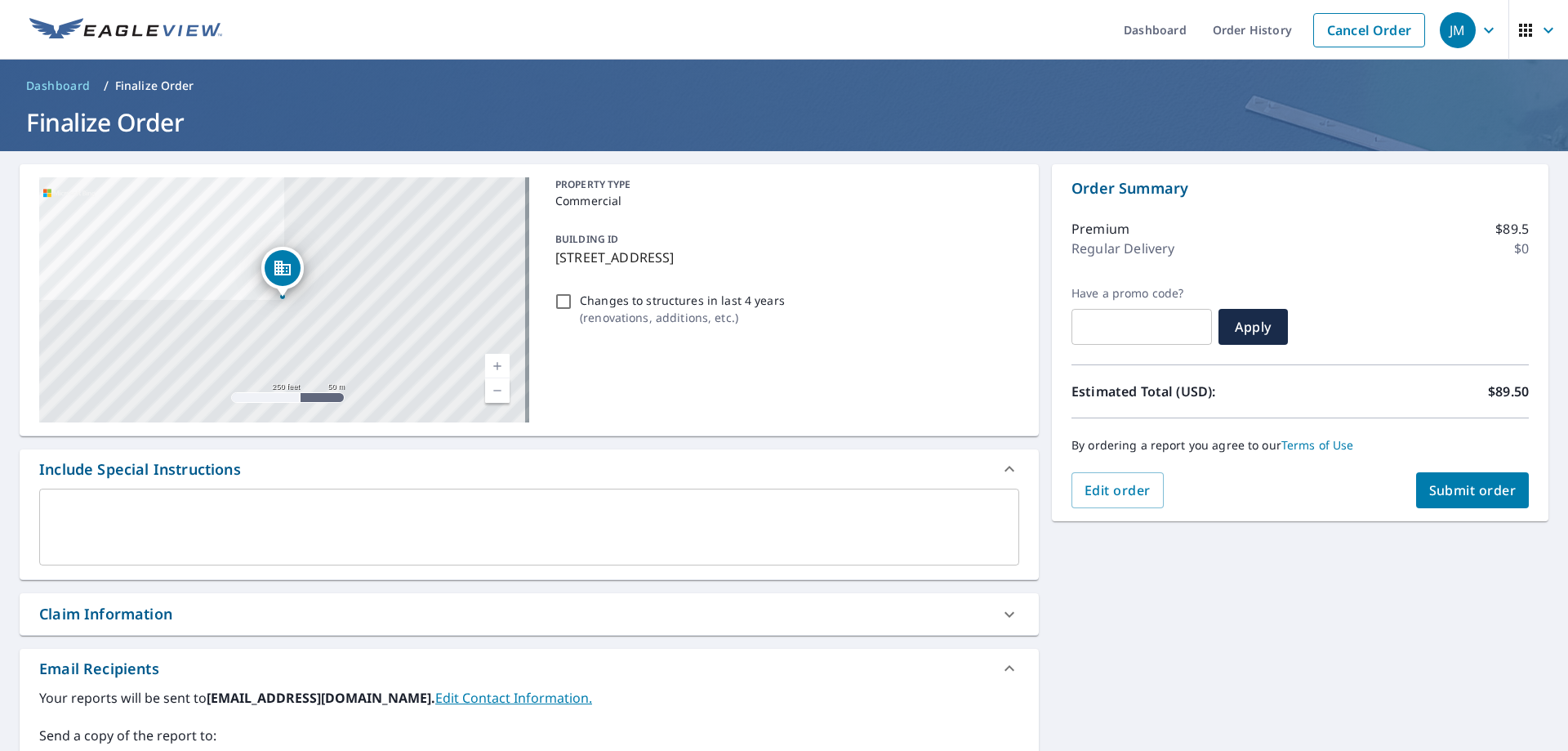
click at [1429, 493] on span "Submit order" at bounding box center [1473, 490] width 88 height 18
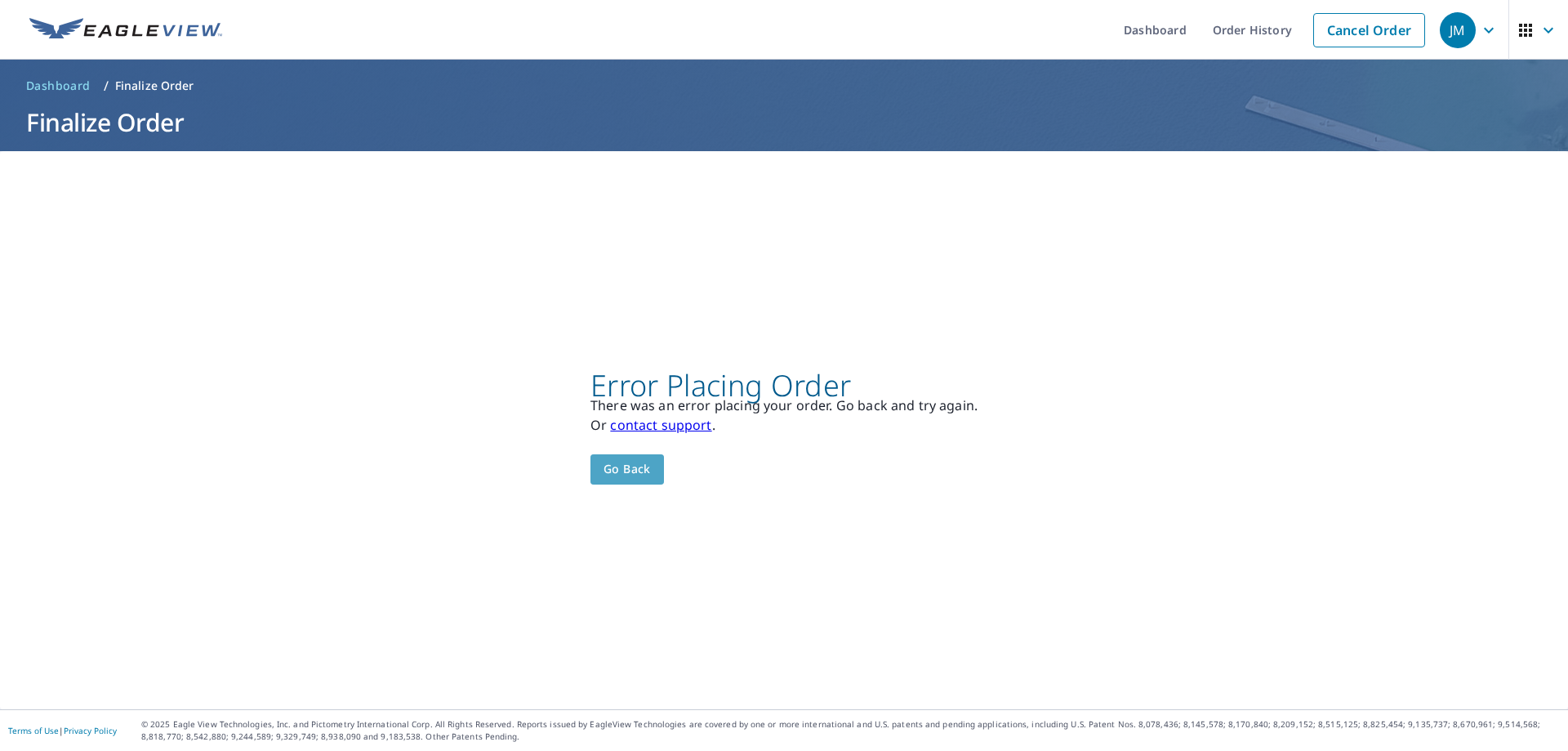
click at [603, 461] on span "Go back" at bounding box center [627, 470] width 47 height 21
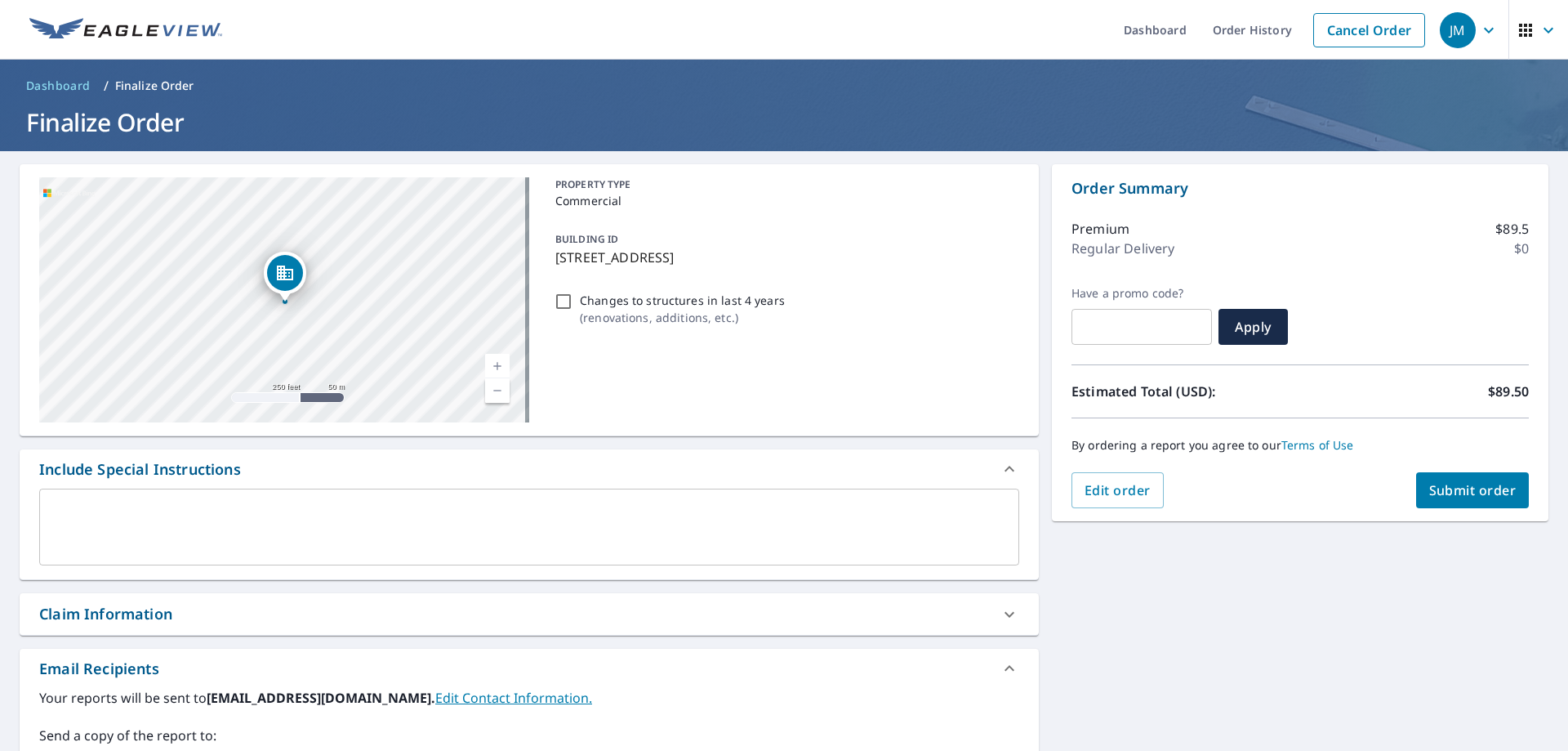
click at [280, 278] on icon "Dropped pin, building 1, Commercial property, 6701 Atlantic Ave Wildwood, NJ 08…" at bounding box center [285, 274] width 16 height 15
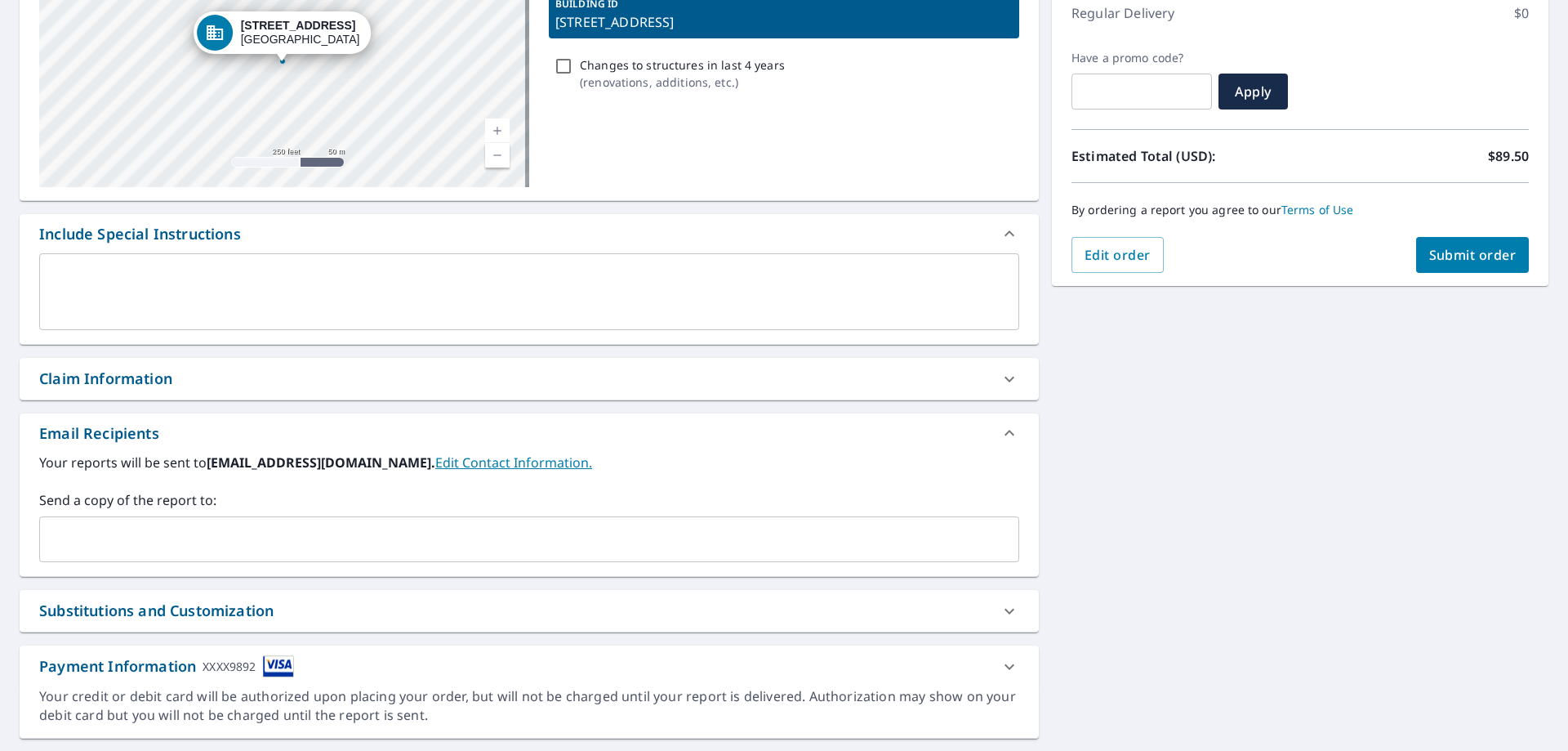
scroll to position [245, 0]
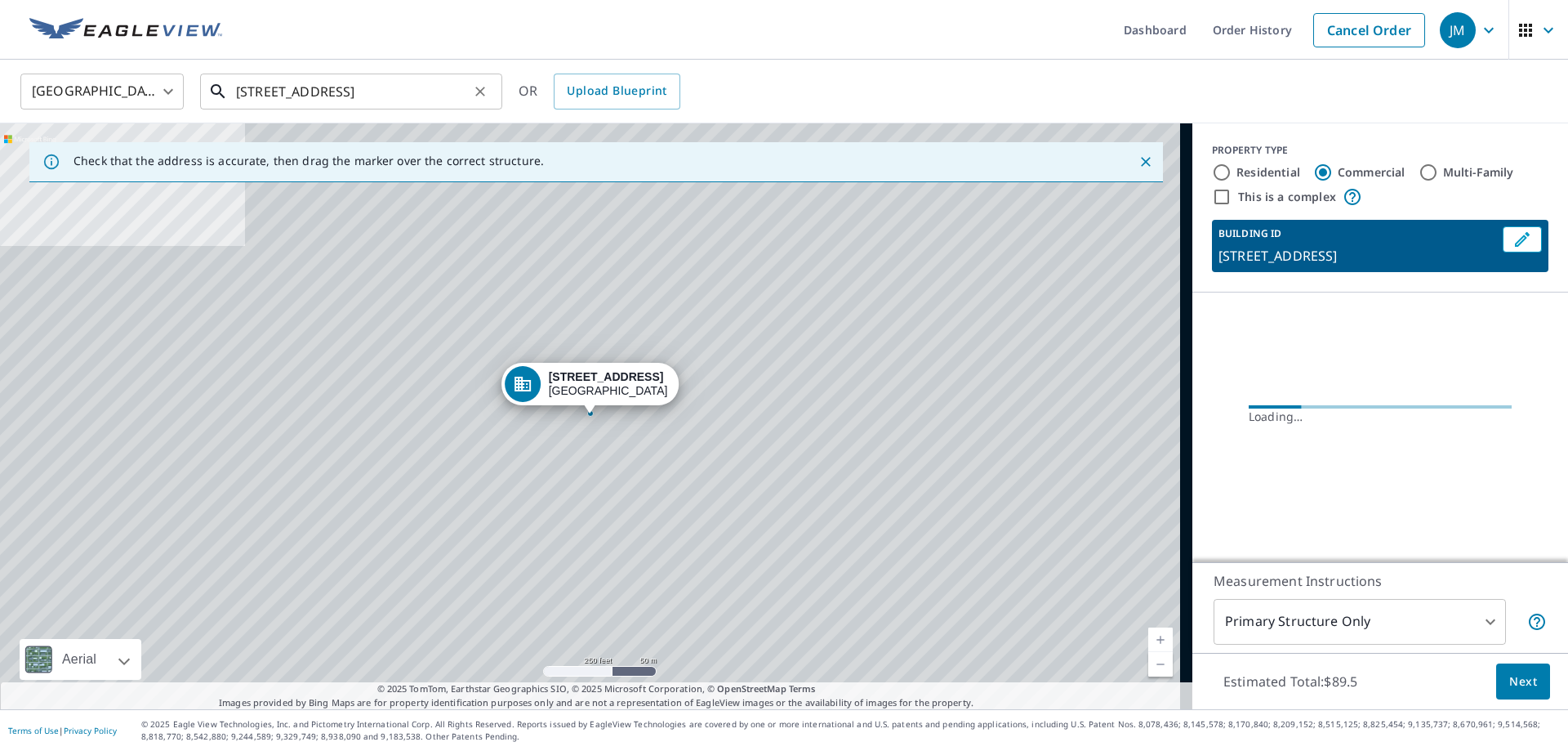
click at [405, 93] on input "6701 Atlantic Ave Wildwood, NJ 08260" at bounding box center [352, 92] width 233 height 46
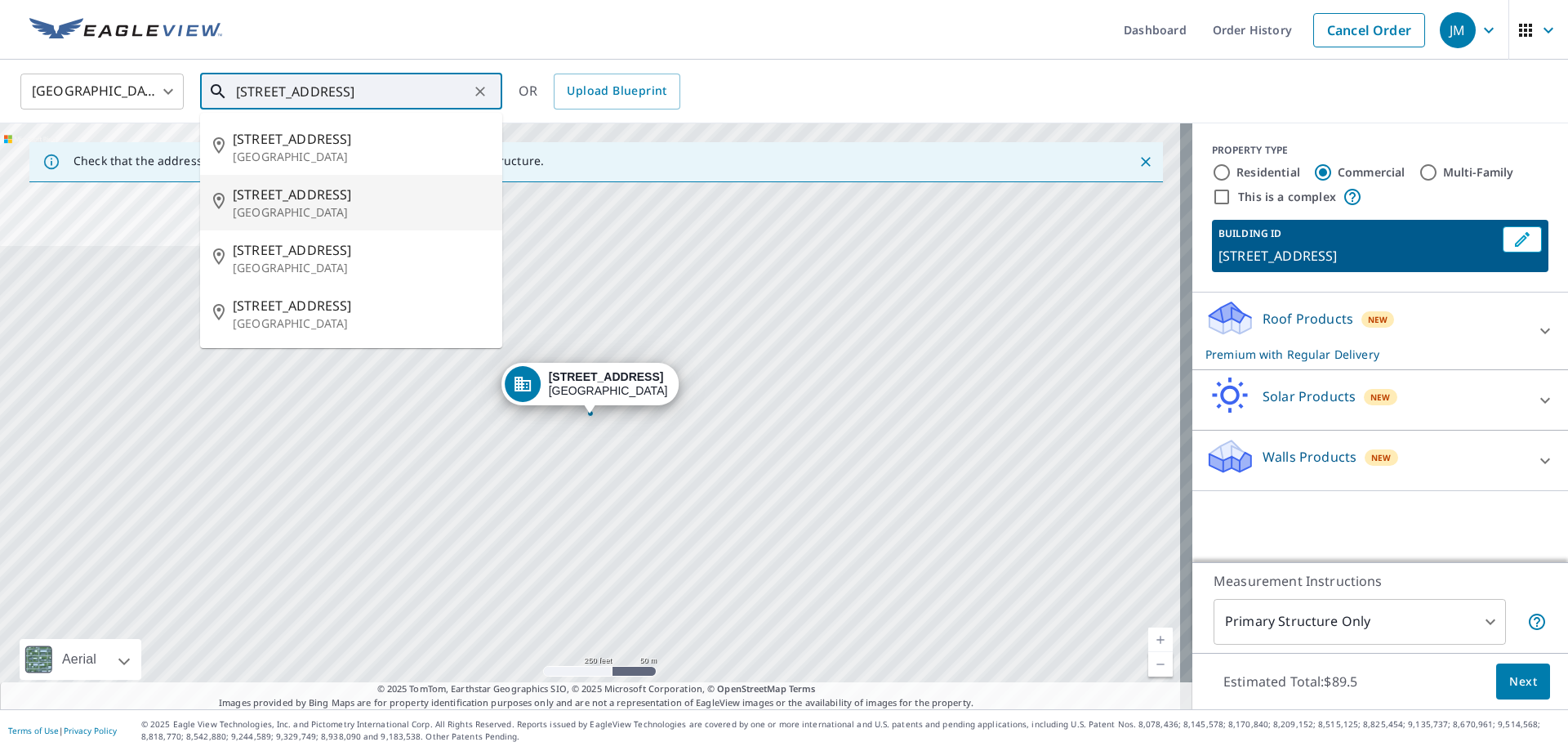
click at [339, 194] on span "6701 Atlantic Ave" at bounding box center [361, 194] width 256 height 20
type input "6701 Atlantic Ave Wildwood Crest, NJ 08260"
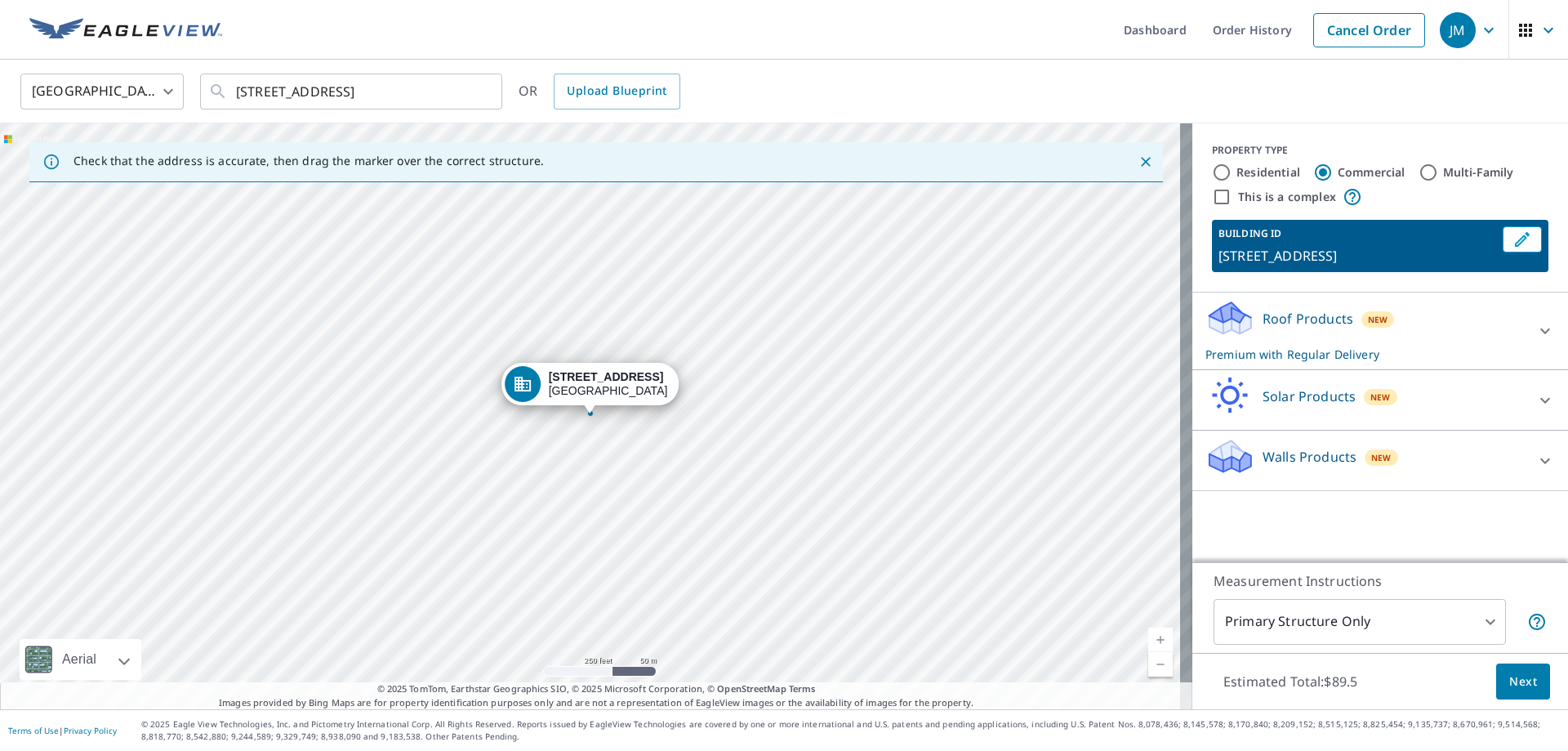
click at [602, 437] on div "6701 Atlantic Ave Wildwood Crest, NJ 08260" at bounding box center [596, 416] width 1193 height 586
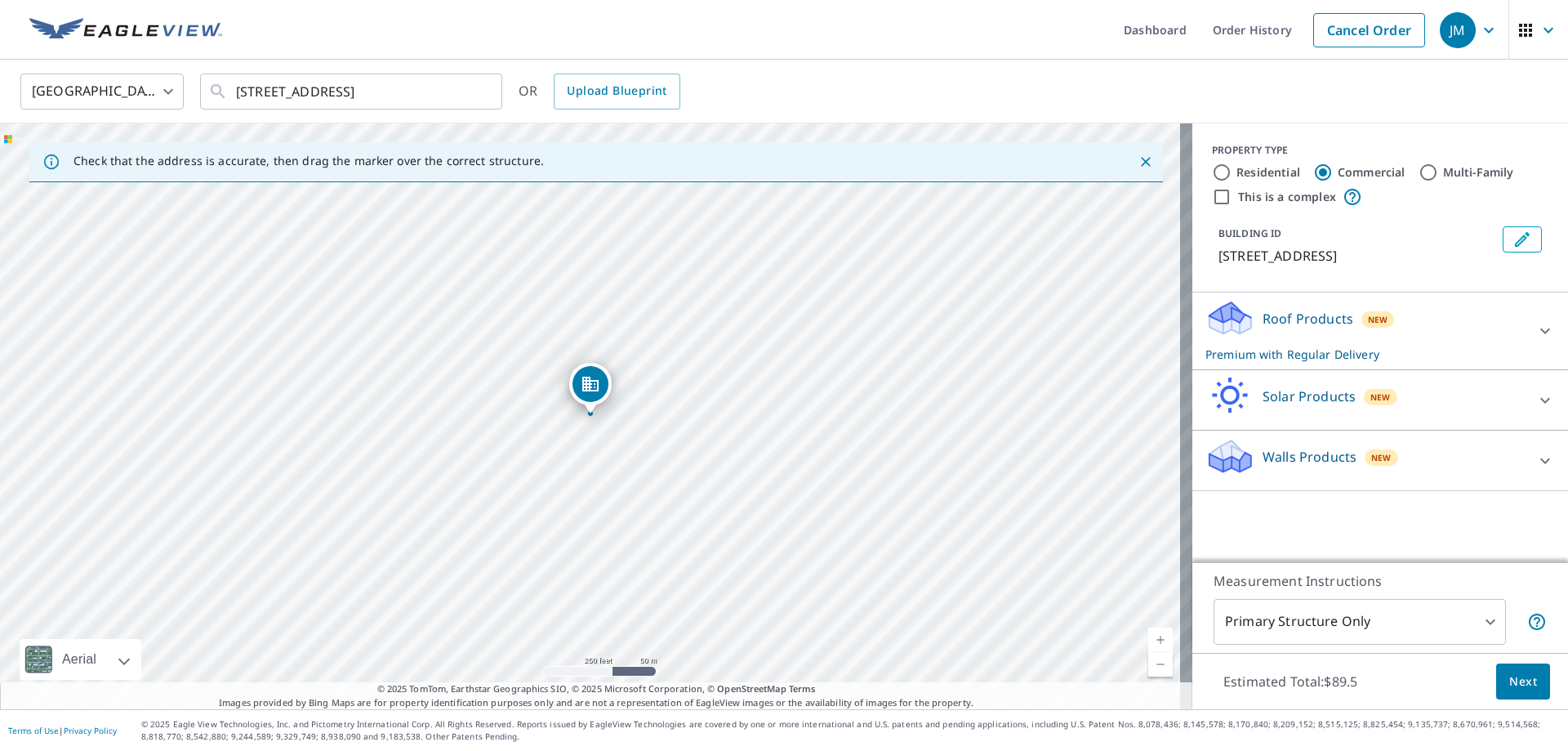
click at [602, 437] on div "6701 Atlantic Ave Wildwood Crest, NJ 08260" at bounding box center [596, 416] width 1193 height 586
drag, startPoint x: 595, startPoint y: 389, endPoint x: 610, endPoint y: 417, distance: 31.8
drag, startPoint x: 571, startPoint y: 341, endPoint x: 522, endPoint y: 251, distance: 102.5
drag, startPoint x: 667, startPoint y: 524, endPoint x: 638, endPoint y: 458, distance: 72.1
click at [638, 458] on div "6701 Atlantic Ave Wildwood, NJ 08260" at bounding box center [596, 416] width 1193 height 586
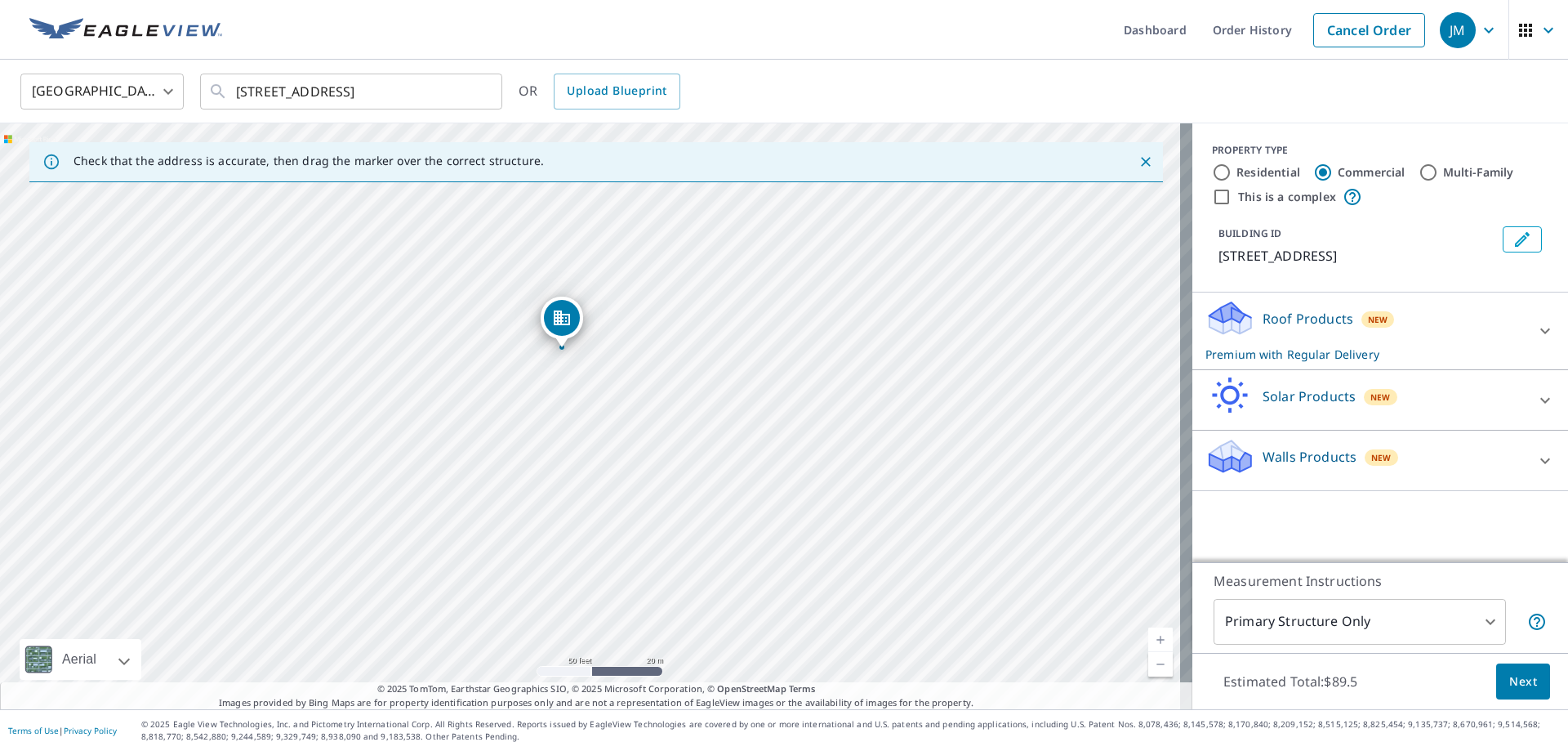
click at [561, 324] on icon "Dropped pin, building 1, Commercial property, 6701 Atlantic Ave Wildwood, NJ 08…" at bounding box center [561, 318] width 16 height 15
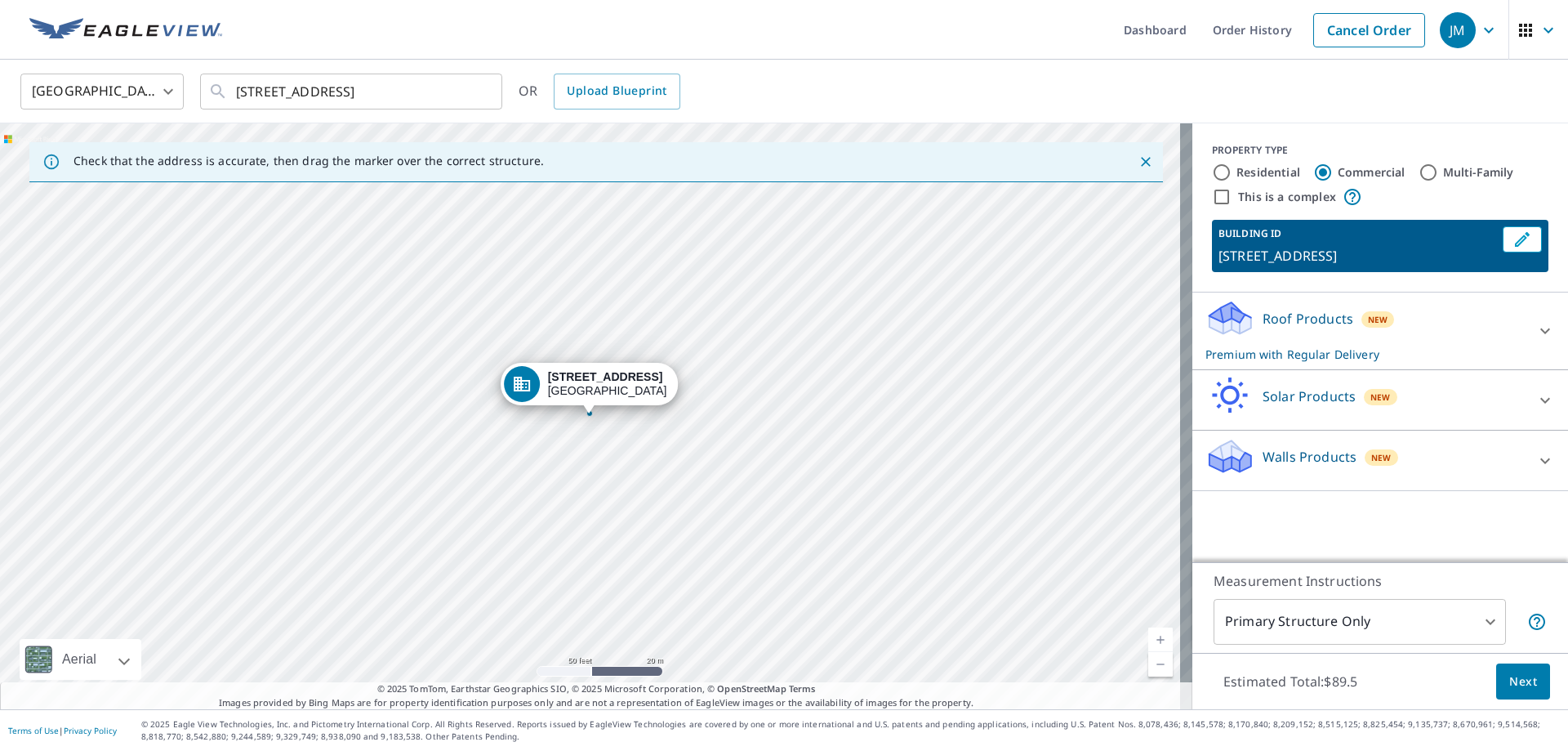
click at [585, 414] on div "6701 Atlantic Ave Wildwood, NJ 08260" at bounding box center [596, 416] width 1193 height 586
click at [604, 442] on div "6701 Atlantic Ave Wildwood, NJ 08260" at bounding box center [596, 416] width 1193 height 586
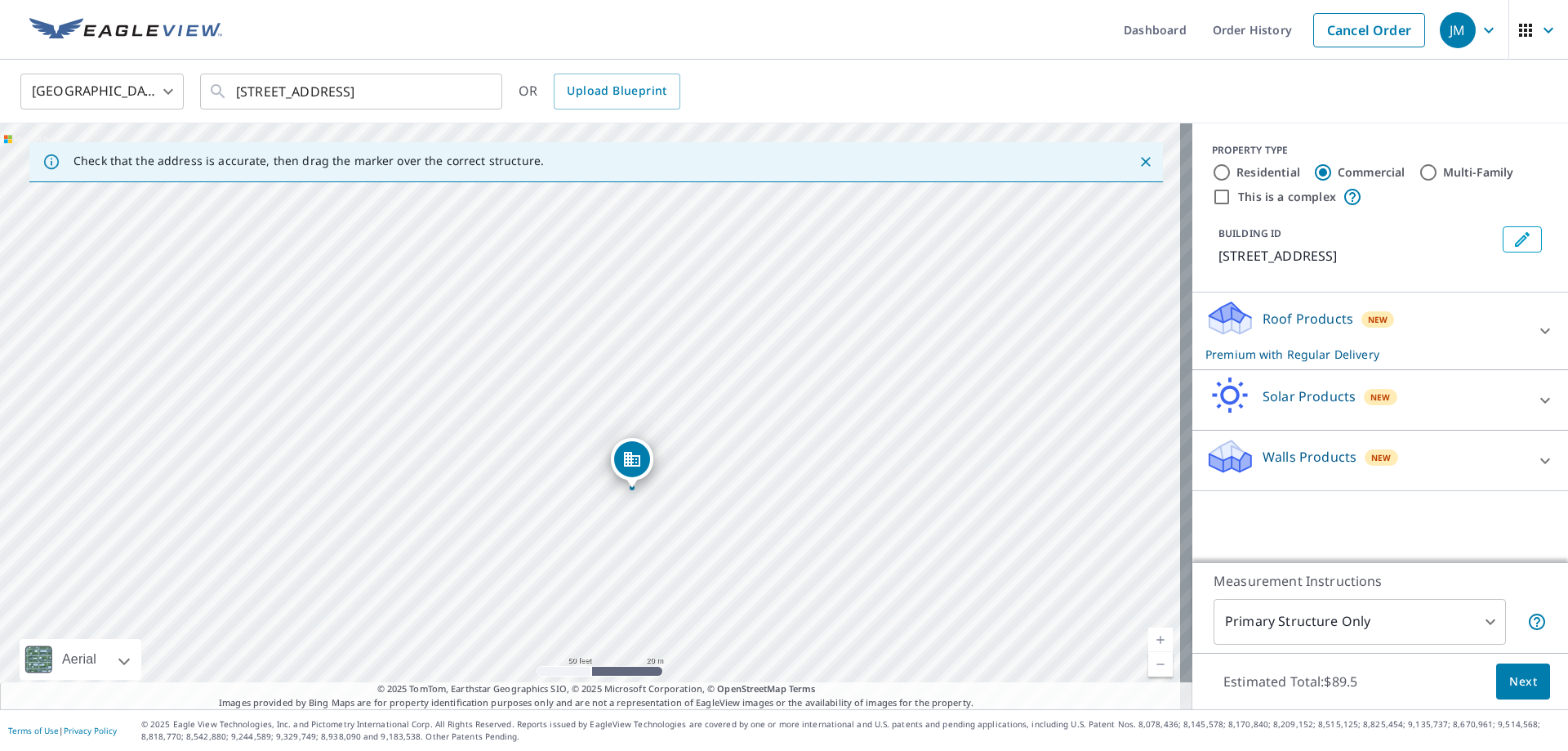
drag, startPoint x: 581, startPoint y: 382, endPoint x: 622, endPoint y: 456, distance: 84.6
click at [589, 410] on div "Dropped pin, building 1, Commercial property, 6701 Atlantic Ave Wildwood, NJ 08…" at bounding box center [590, 405] width 22 height 16
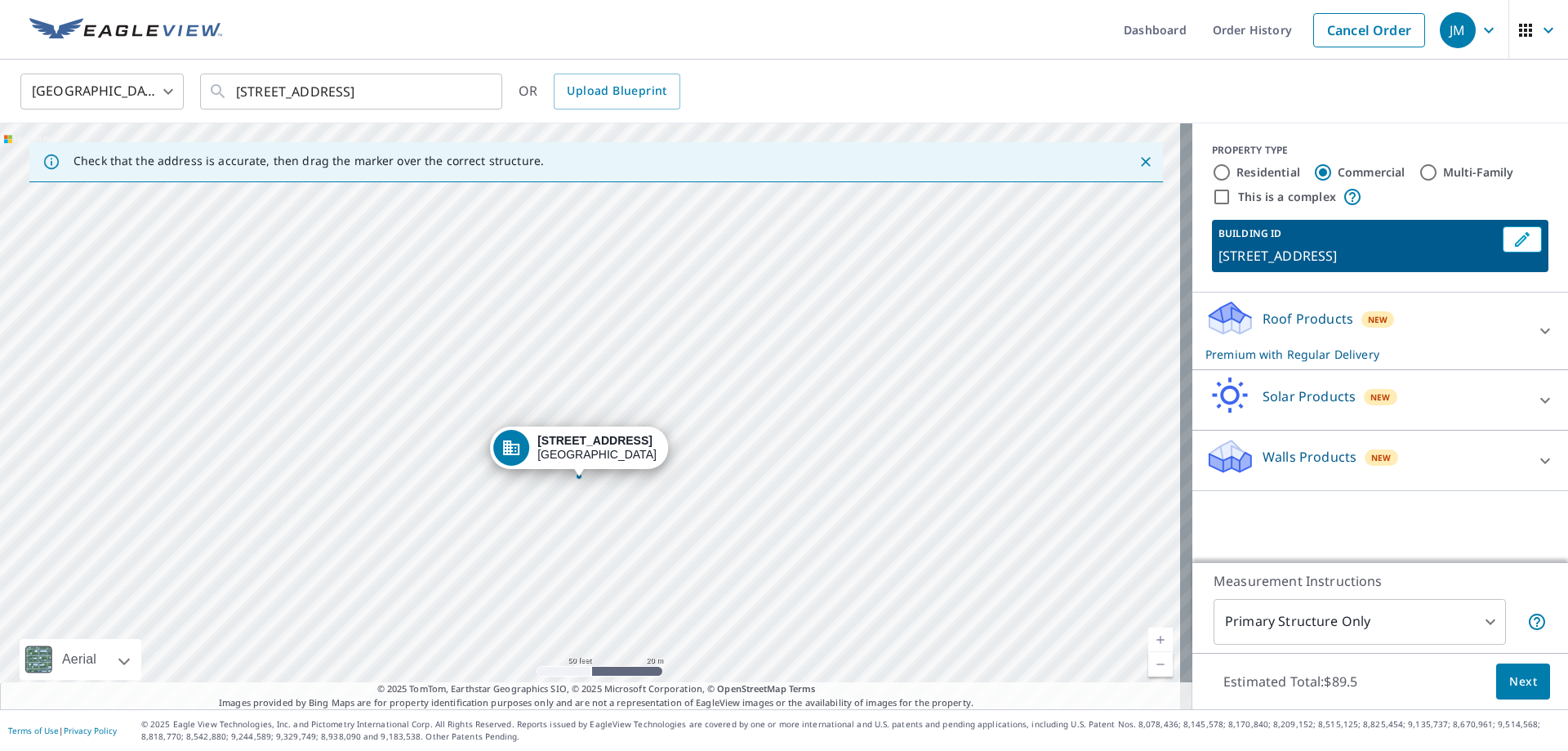
drag, startPoint x: 568, startPoint y: 379, endPoint x: 555, endPoint y: 443, distance: 65.3
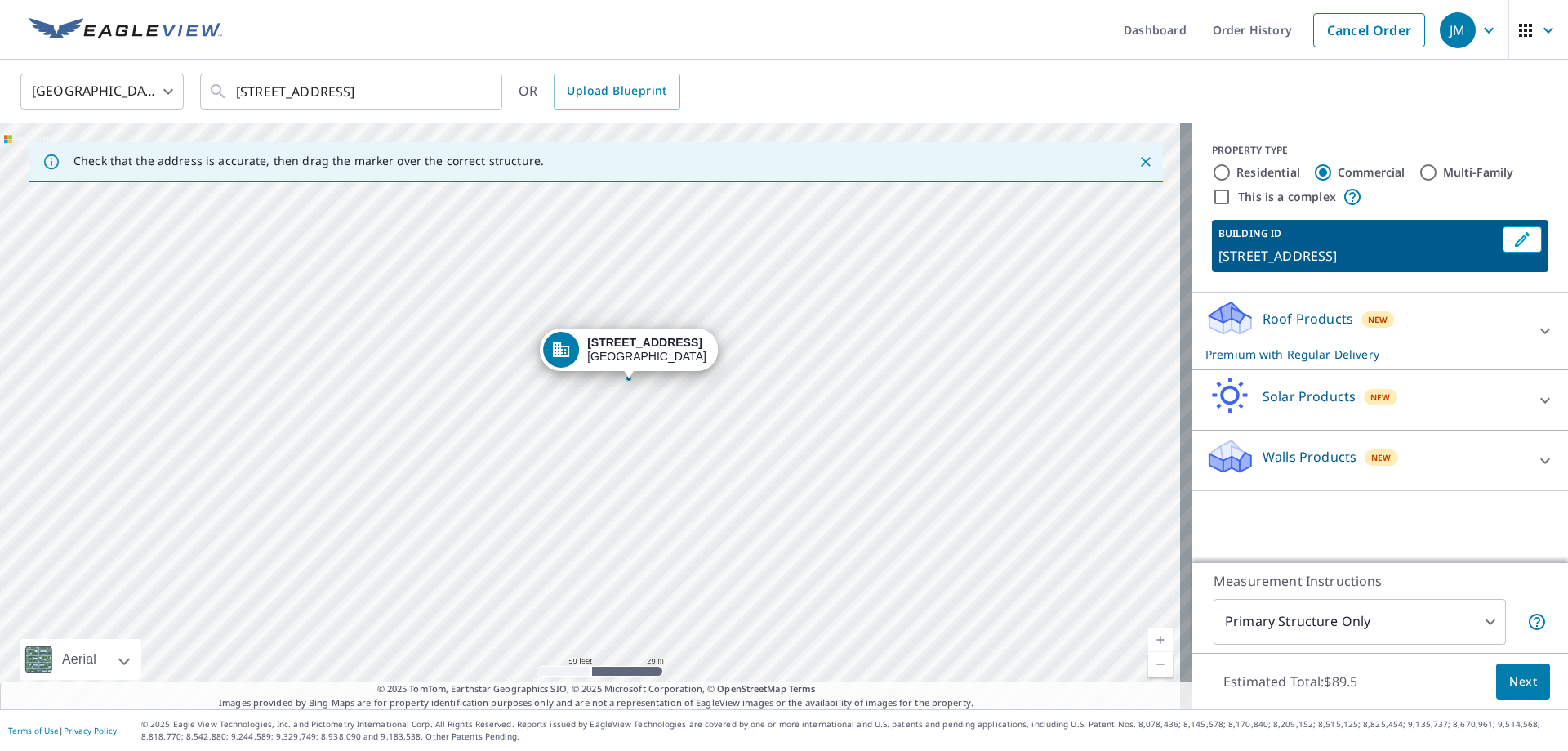
drag, startPoint x: 582, startPoint y: 388, endPoint x: 619, endPoint y: 352, distance: 51.6
click at [1354, 340] on div "Roof Products New Premium with Regular Delivery" at bounding box center [1366, 331] width 321 height 64
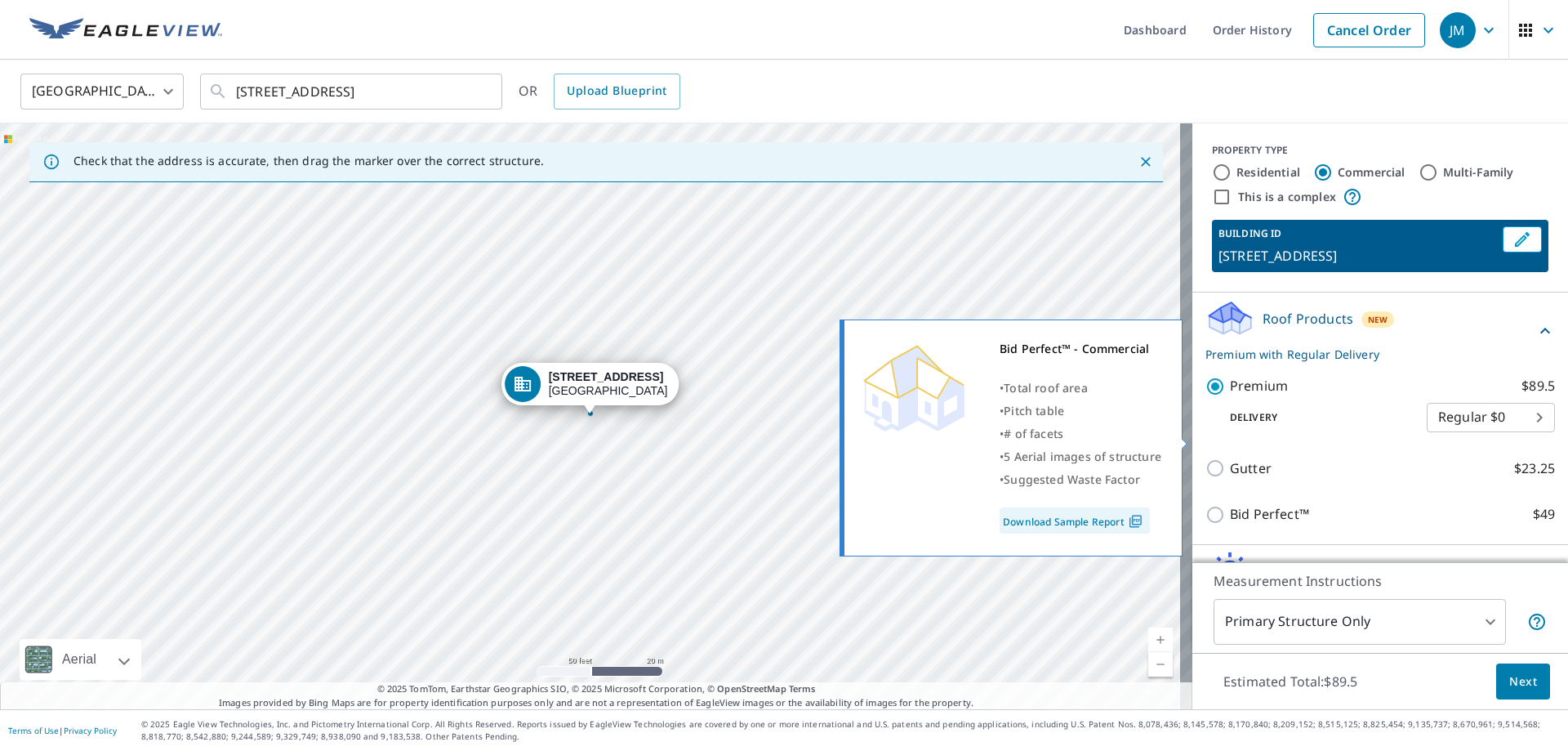
scroll to position [104, 0]
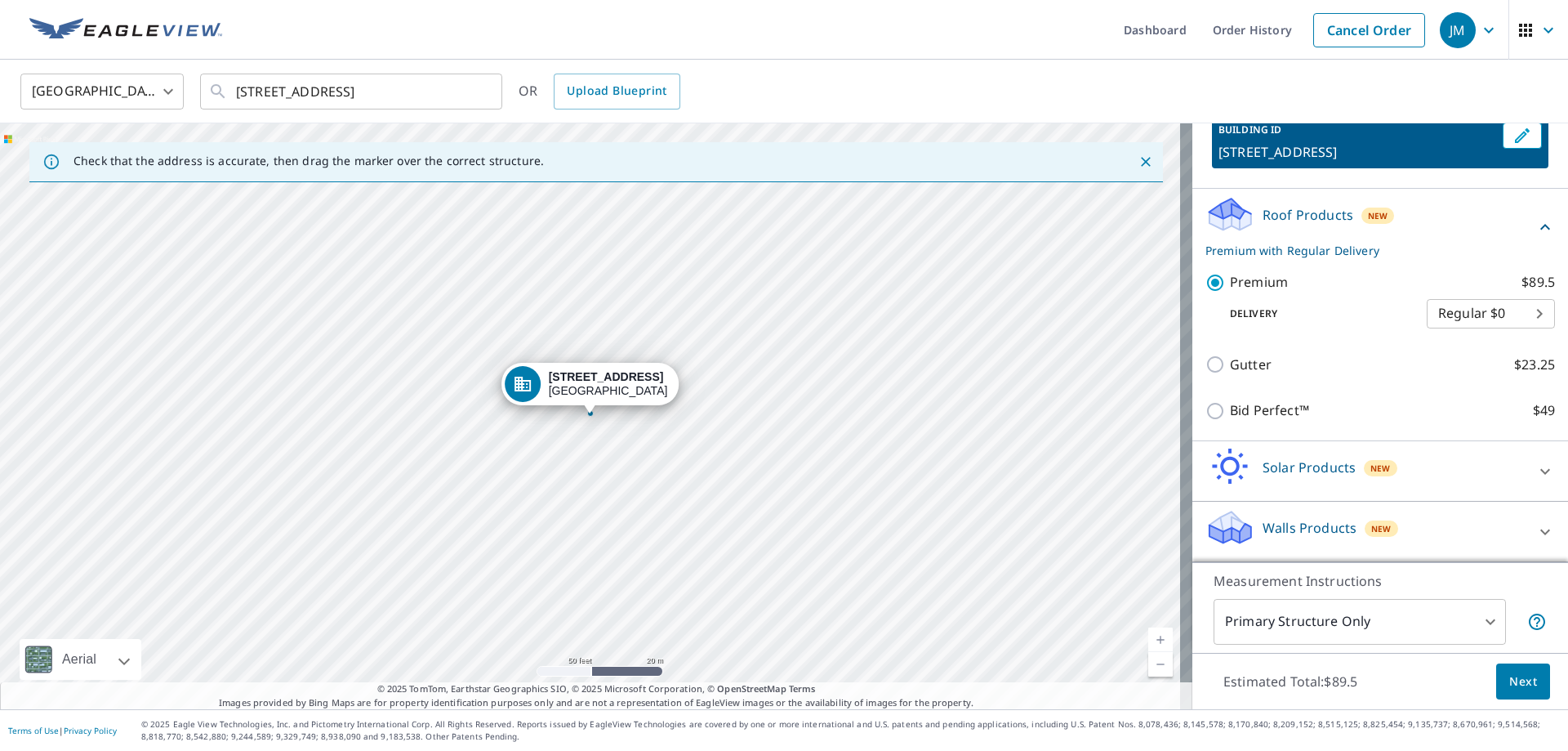
click at [1475, 624] on body "JM JM Dashboard Order History Cancel Order JM United States US ​ 6701 Atlantic …" at bounding box center [784, 376] width 1568 height 751
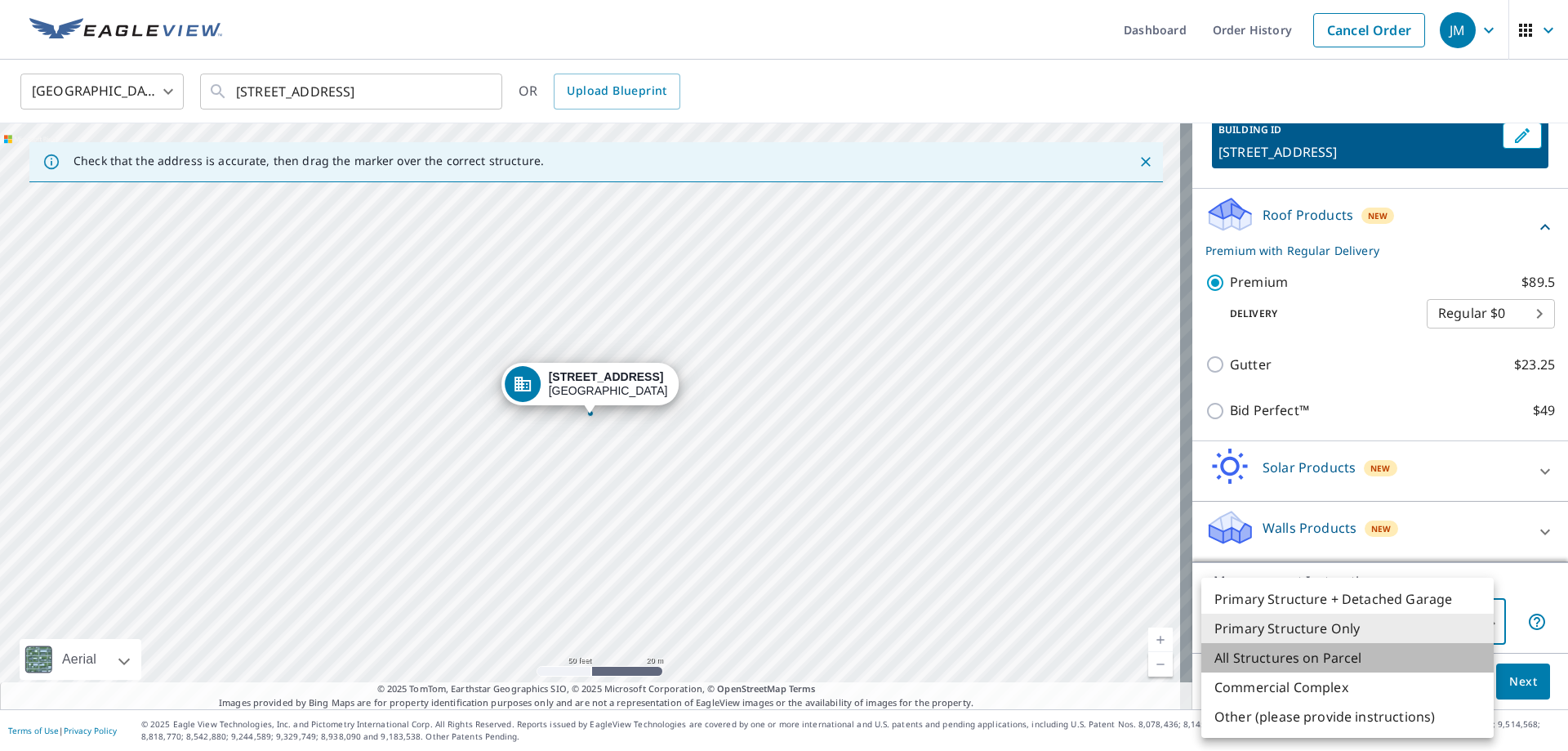
click at [1350, 657] on li "All Structures on Parcel" at bounding box center [1347, 658] width 292 height 29
type input "3"
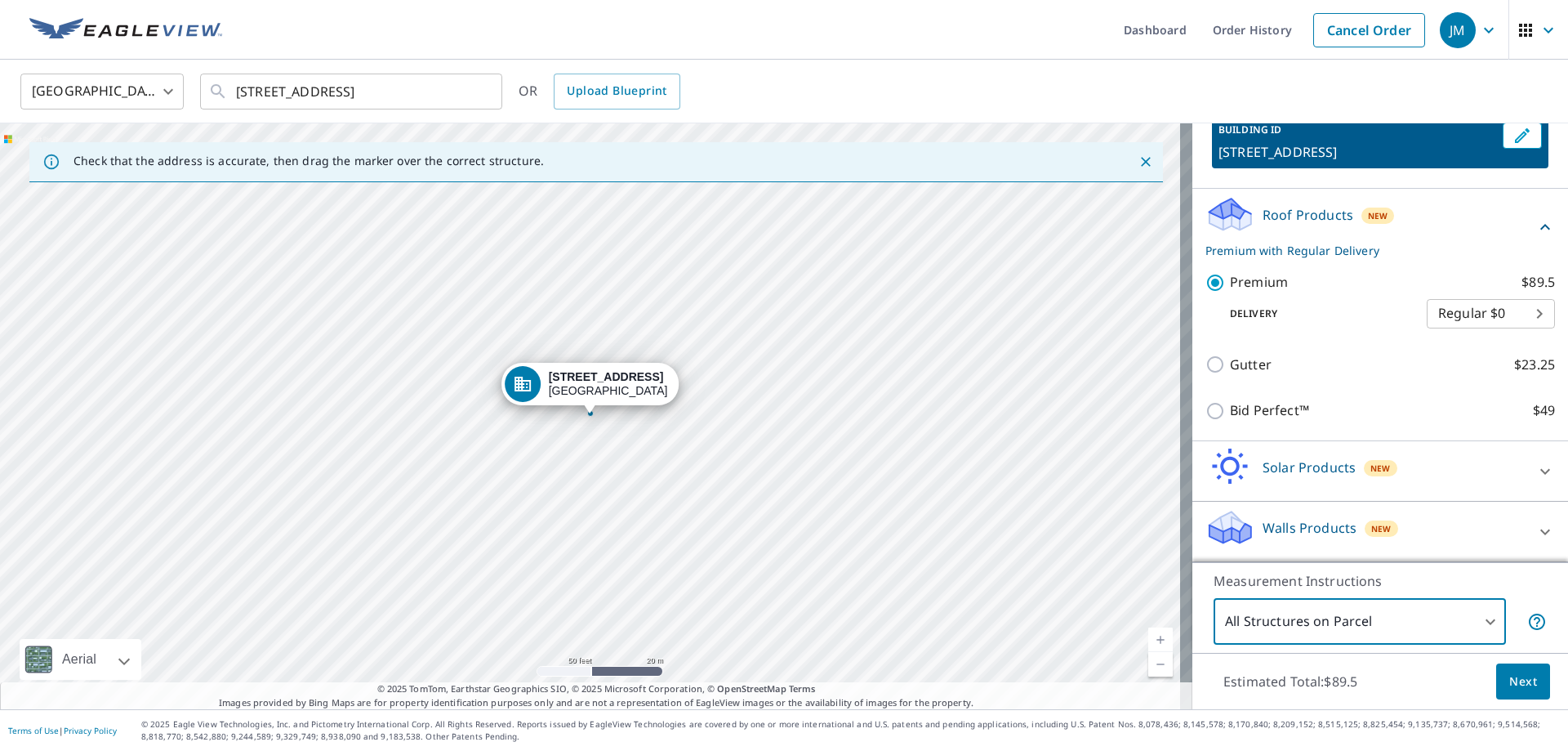
click at [1519, 677] on span "Next" at bounding box center [1523, 682] width 27 height 21
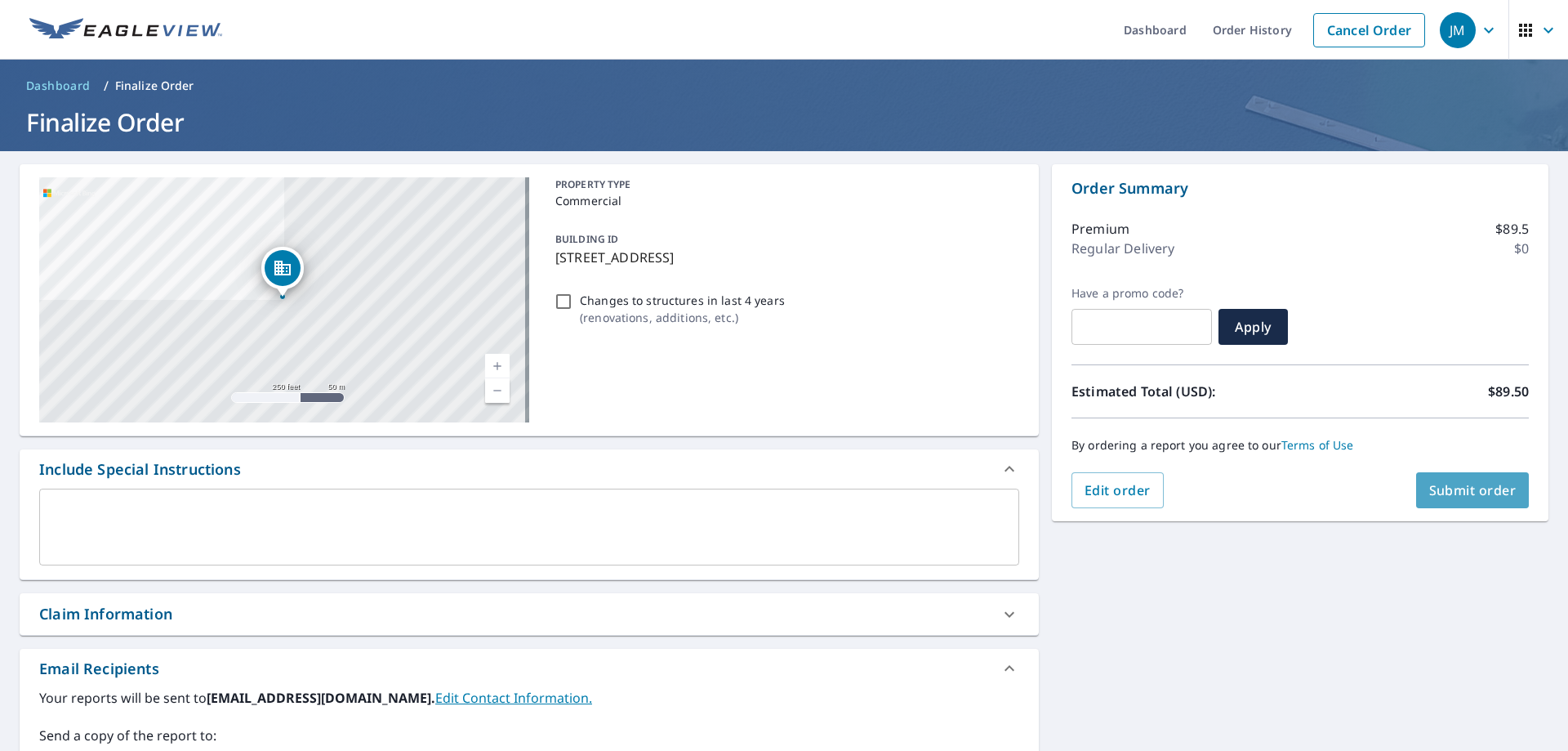
click at [1457, 495] on span "Submit order" at bounding box center [1473, 490] width 88 height 18
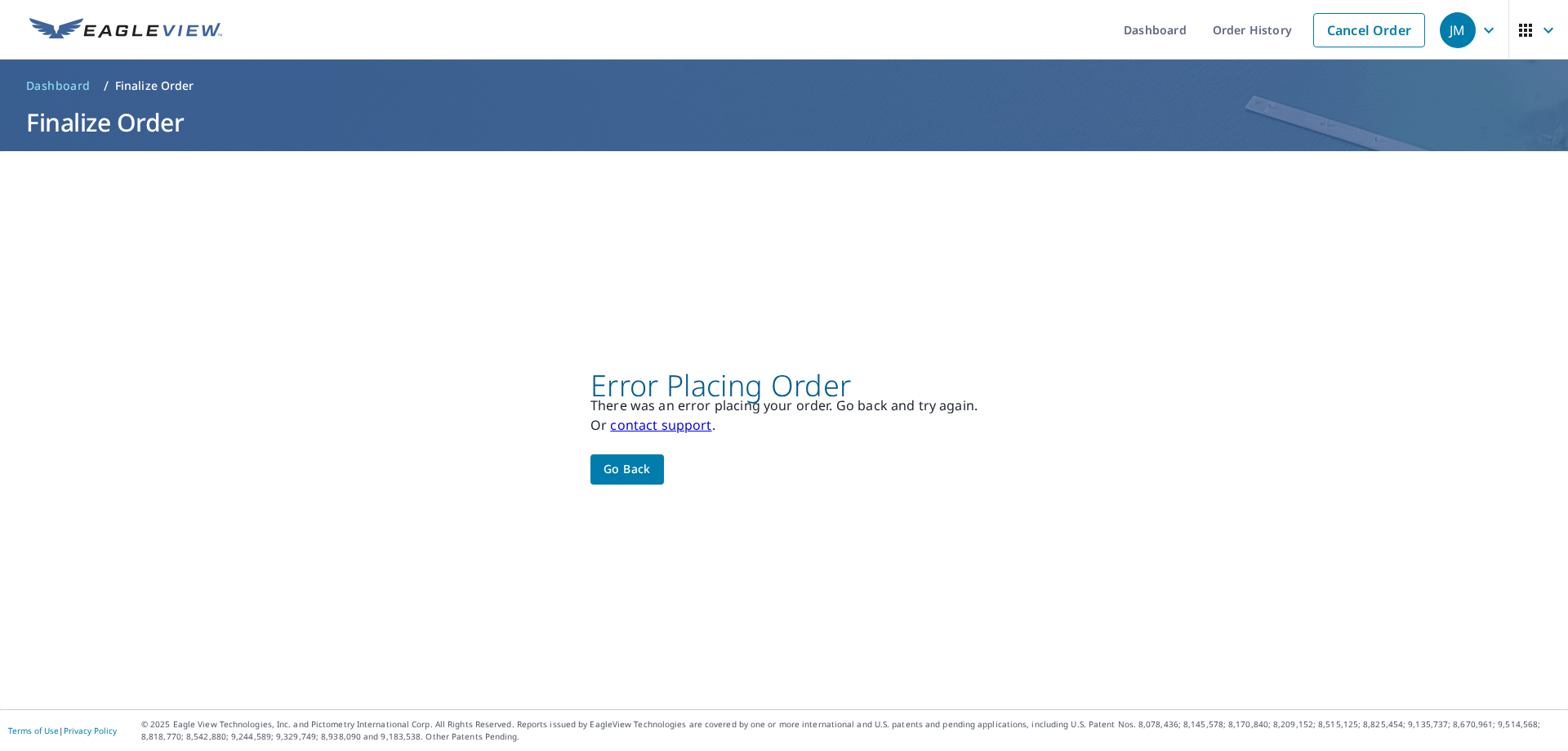
click at [651, 424] on link "contact support" at bounding box center [660, 425] width 101 height 18
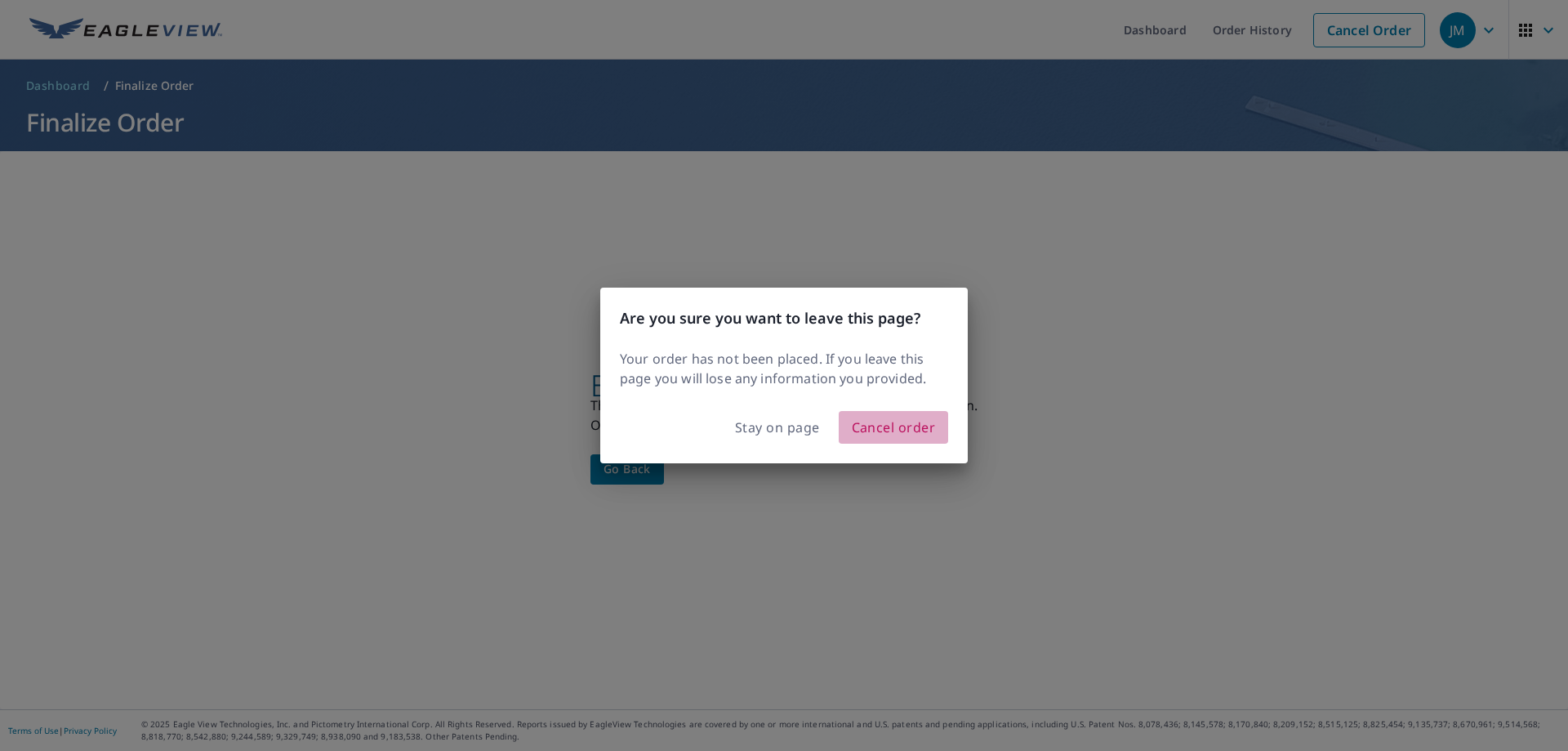
click at [902, 429] on span "Cancel order" at bounding box center [894, 427] width 84 height 23
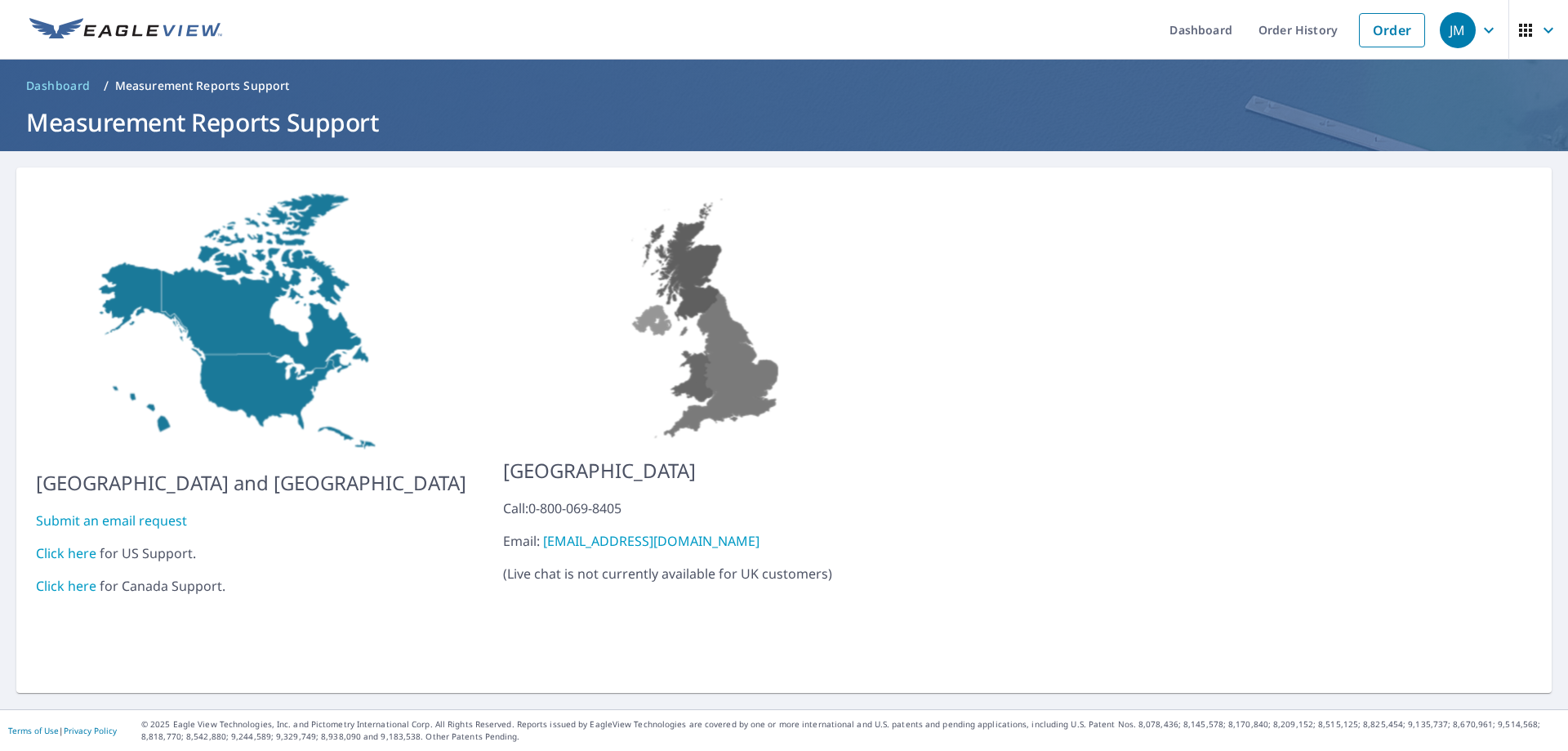
click at [55, 544] on link "Click here" at bounding box center [66, 553] width 60 height 18
click at [1479, 28] on icon "button" at bounding box center [1489, 30] width 20 height 20
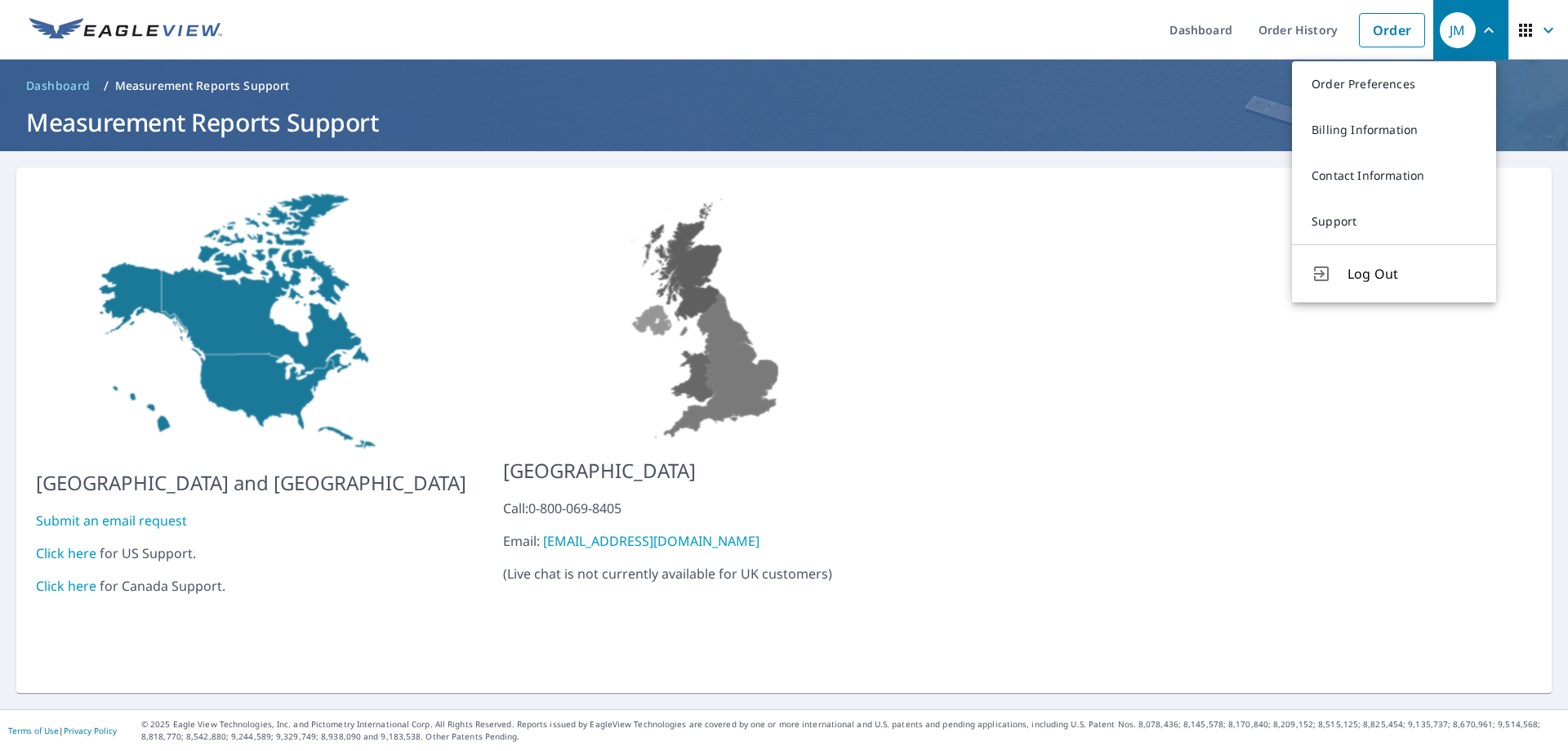
click at [1073, 316] on div "United States and Canada Submit an email request Click here for US Support. Cli…" at bounding box center [784, 430] width 1536 height 526
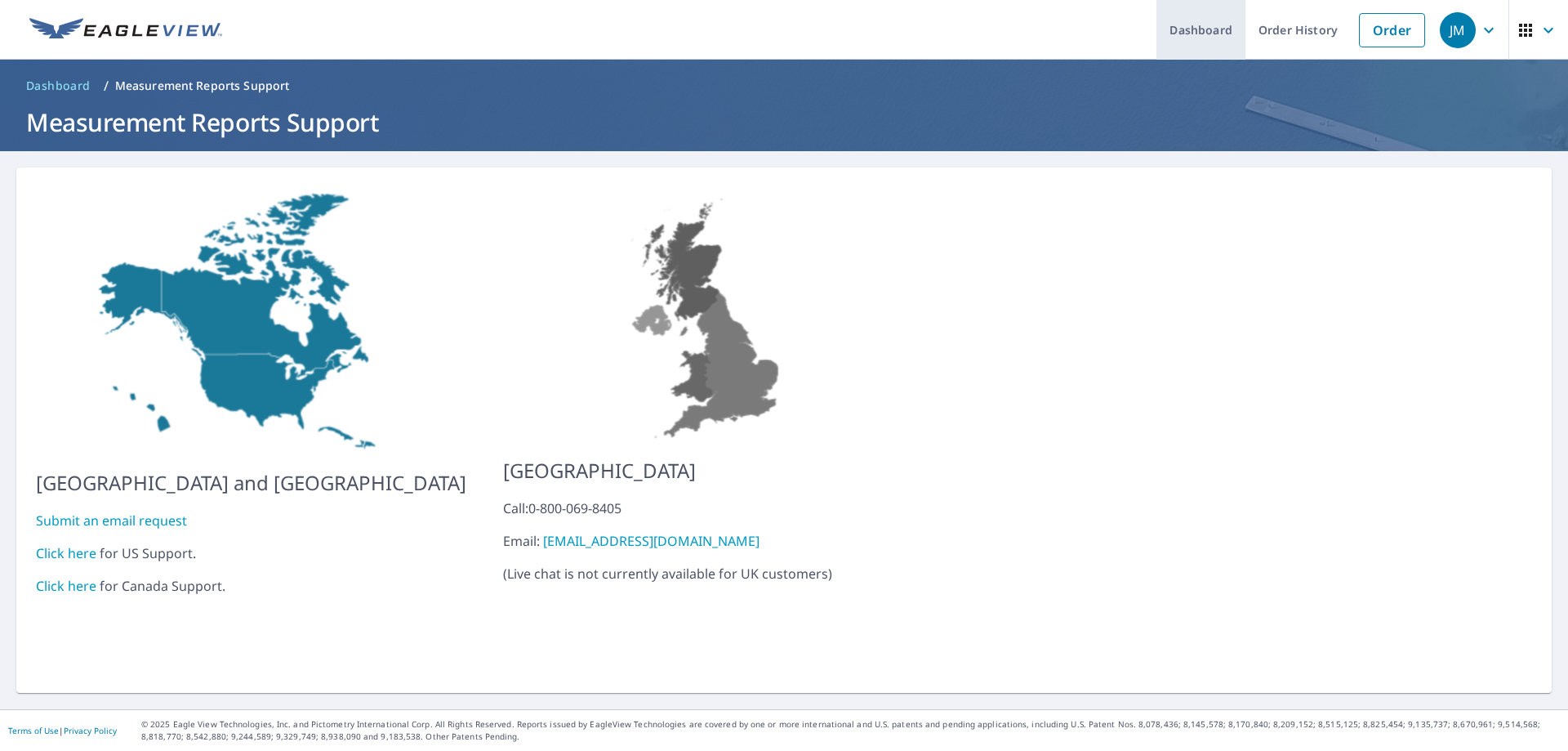
click at [1190, 28] on link "Dashboard" at bounding box center [1201, 29] width 89 height 59
